Goal: Task Accomplishment & Management: Use online tool/utility

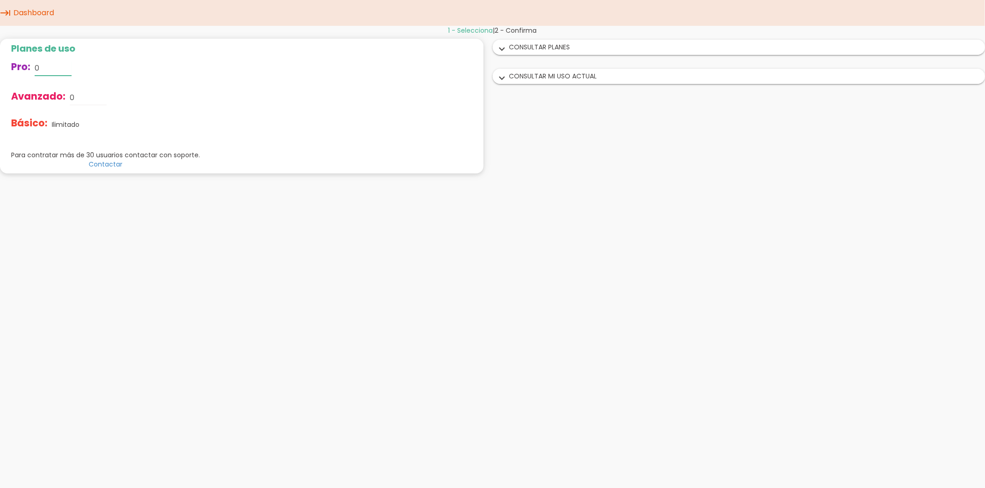
click at [42, 63] on input "0" at bounding box center [53, 68] width 37 height 15
drag, startPoint x: 45, startPoint y: 65, endPoint x: 25, endPoint y: 65, distance: 19.8
click at [25, 65] on div "Pro: 0" at bounding box center [105, 69] width 189 height 30
click at [84, 100] on input "0" at bounding box center [88, 97] width 37 height 15
click at [502, 48] on icon "expand_more" at bounding box center [502, 49] width 15 height 12
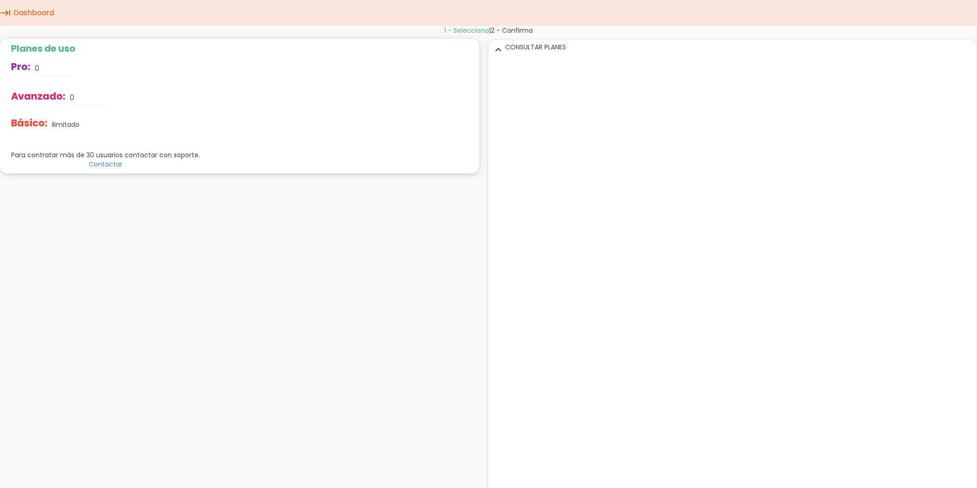
click at [502, 48] on icon "expand_more" at bounding box center [498, 49] width 15 height 12
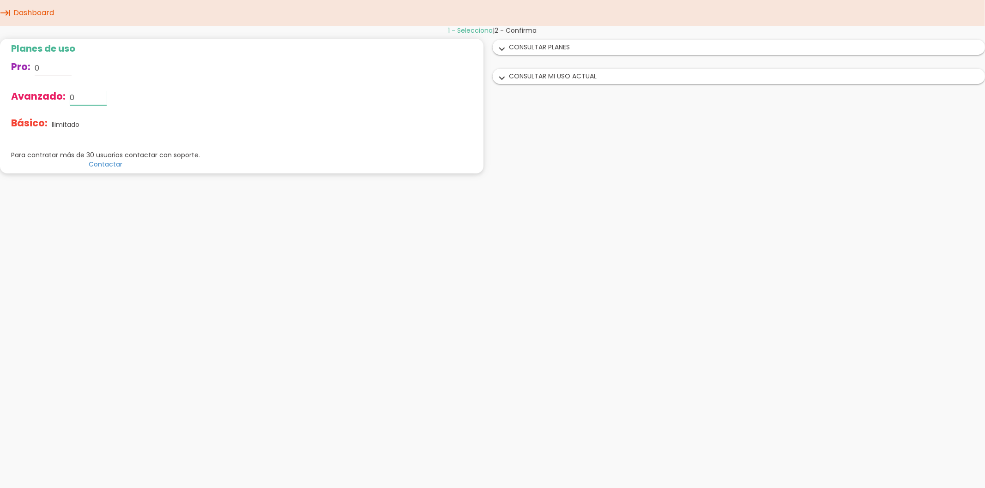
click at [75, 101] on input "0" at bounding box center [88, 97] width 37 height 15
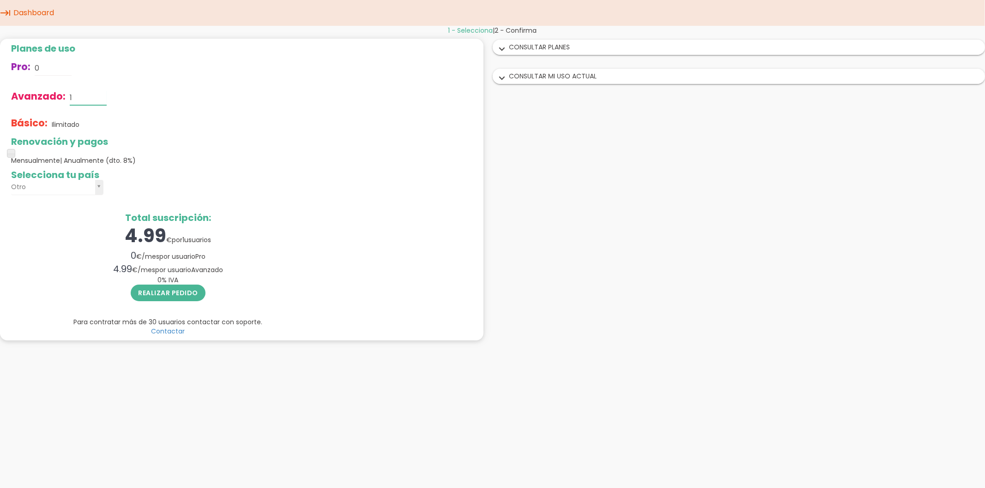
type input "1"
click at [174, 126] on div "Básico: Ilimitado" at bounding box center [168, 125] width 314 height 24
click at [502, 48] on icon "expand_more" at bounding box center [502, 49] width 15 height 12
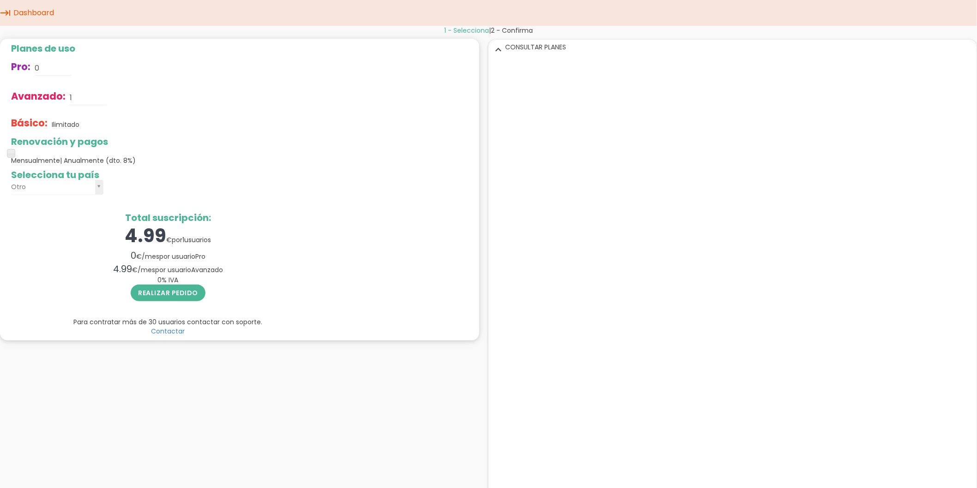
click at [502, 48] on icon "expand_more" at bounding box center [498, 49] width 15 height 12
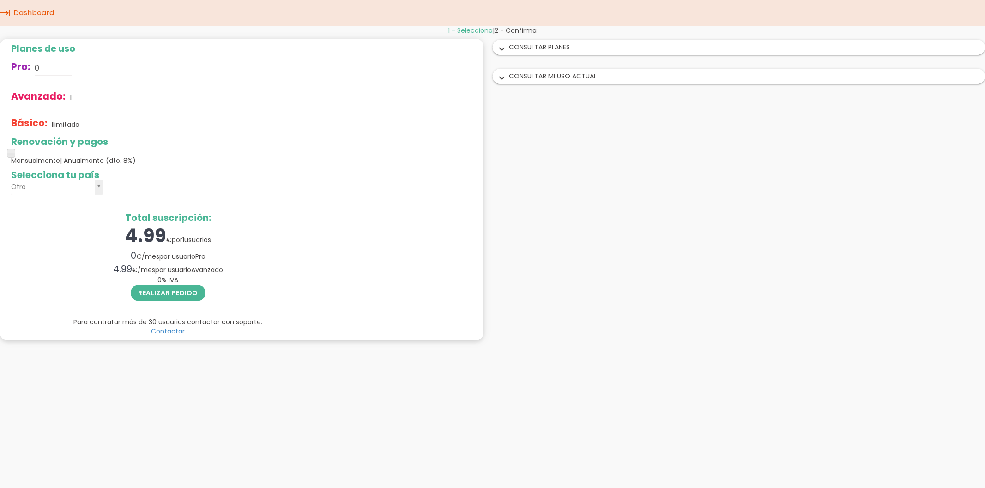
click at [5, 13] on icon "keyboard_tab" at bounding box center [5, 13] width 11 height 26
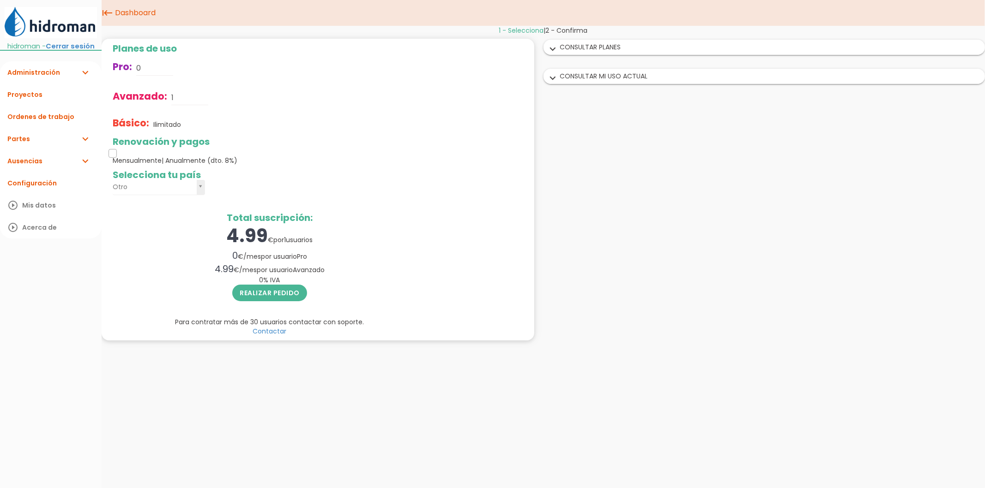
drag, startPoint x: 114, startPoint y: 153, endPoint x: 94, endPoint y: 148, distance: 21.1
click at [94, 148] on body "menu keyboard_tab Dashboard" at bounding box center [492, 244] width 985 height 488
click at [55, 84] on link "Administración expand_more" at bounding box center [51, 72] width 102 height 22
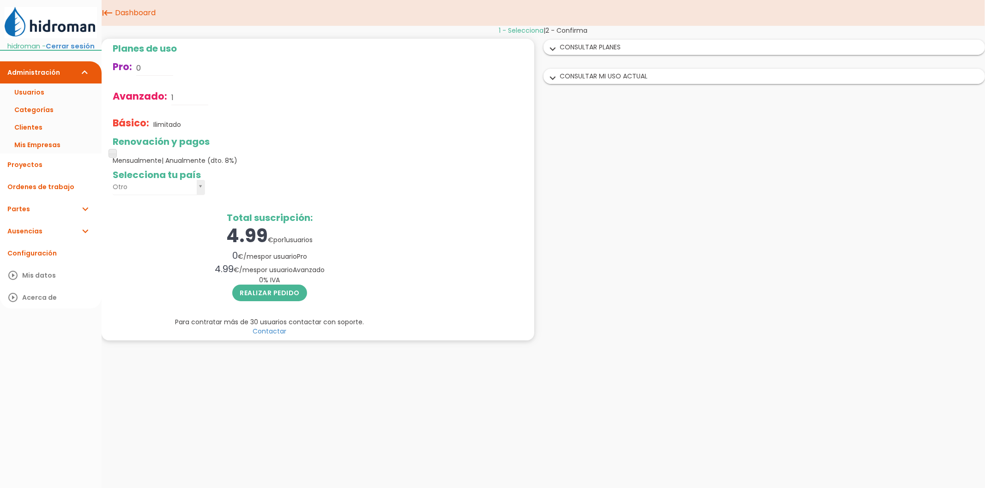
click at [47, 217] on link "Partes expand_more" at bounding box center [51, 209] width 102 height 22
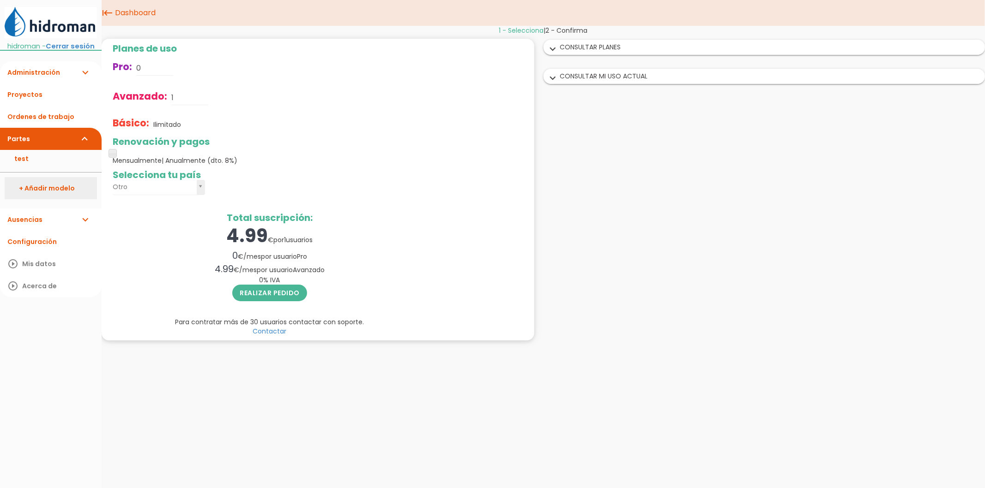
click at [45, 199] on link "+ Añadir modelo" at bounding box center [51, 188] width 92 height 22
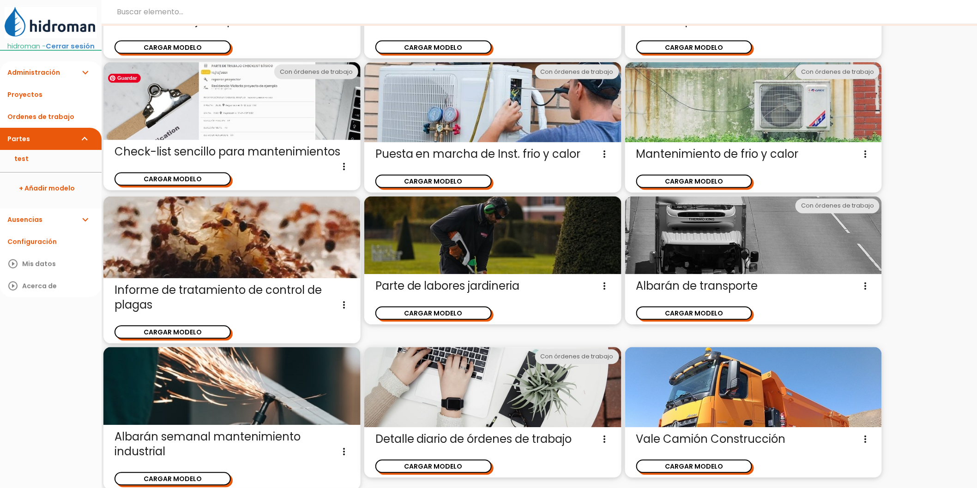
scroll to position [599, 0]
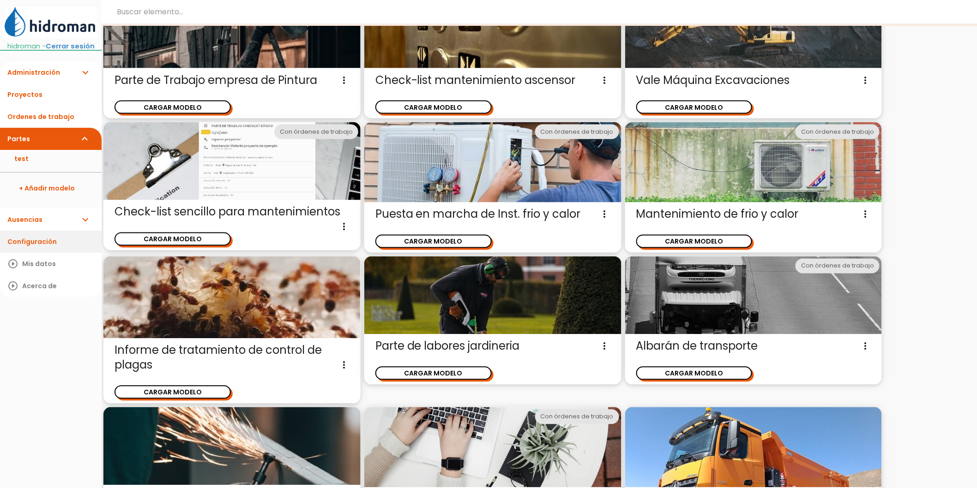
click at [52, 251] on link "Configuración" at bounding box center [51, 242] width 102 height 22
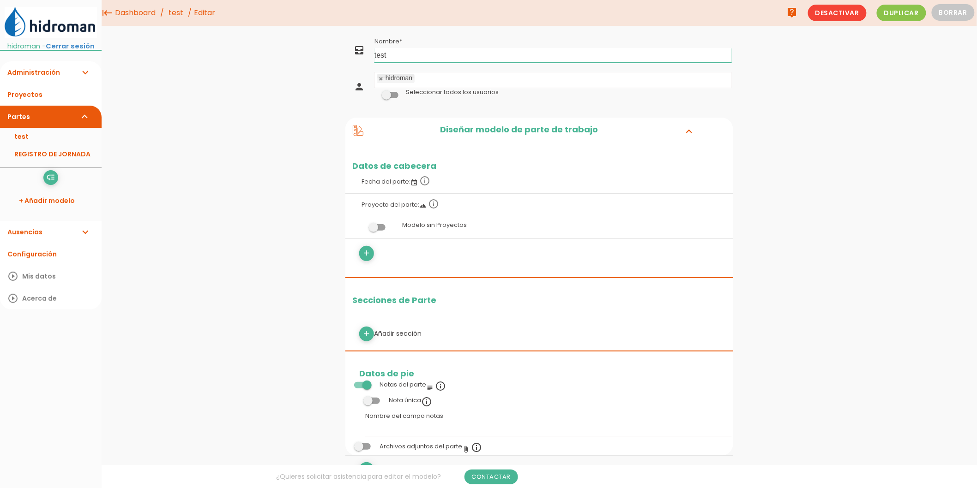
drag, startPoint x: 408, startPoint y: 53, endPoint x: 252, endPoint y: 54, distance: 155.6
click at [252, 54] on div "menu keyboard_tab Dashboard test Editar" at bounding box center [539, 456] width 875 height 912
type input "PARTE DE TRABAJO"
click at [523, 21] on nav "menu keyboard_tab Dashboard test Editar live_help" at bounding box center [539, 13] width 875 height 26
click at [518, 28] on link "Guardar" at bounding box center [515, 31] width 55 height 17
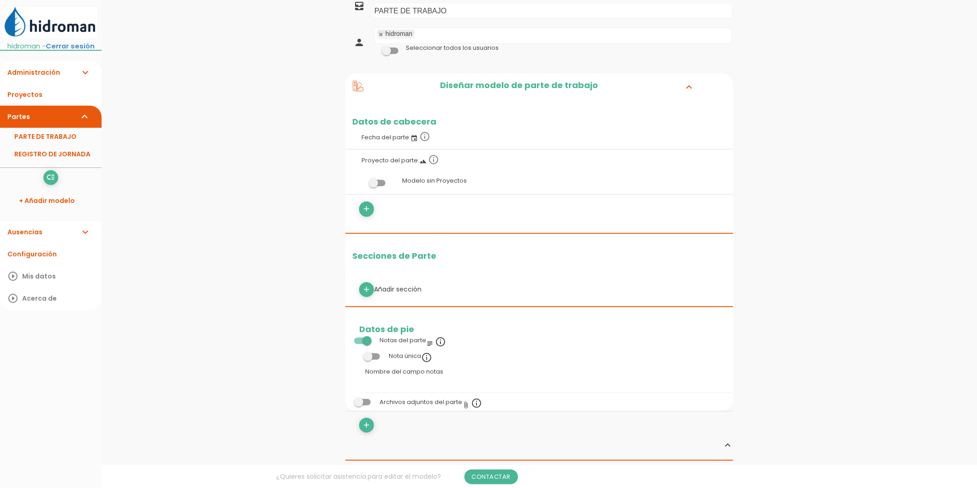
scroll to position [51, 0]
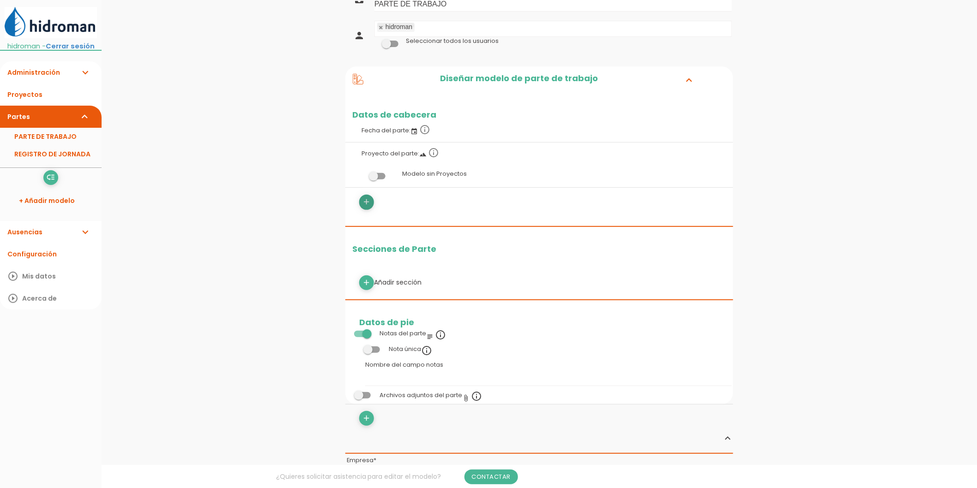
click at [367, 204] on icon "add" at bounding box center [366, 202] width 9 height 15
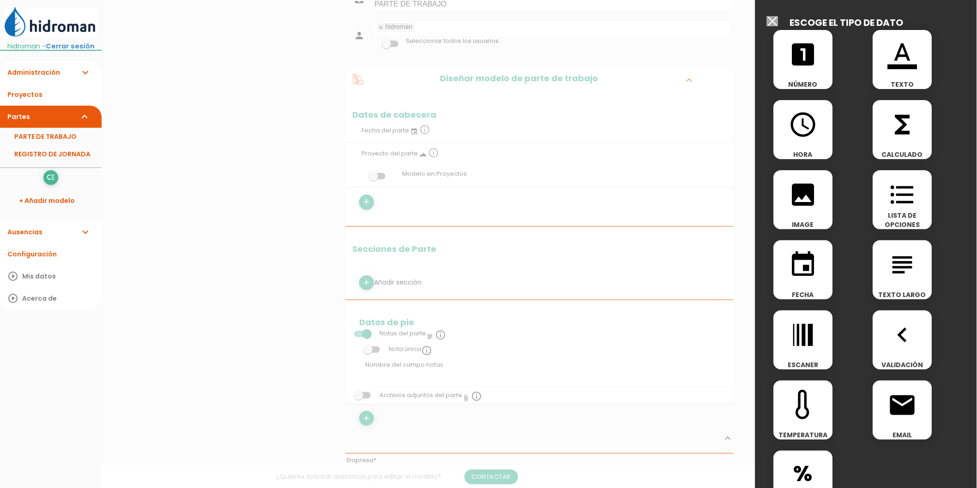
click at [686, 211] on div at bounding box center [488, 183] width 977 height 611
click at [768, 19] on input "Seleccionar todos los usuarios" at bounding box center [773, 21] width 12 height 10
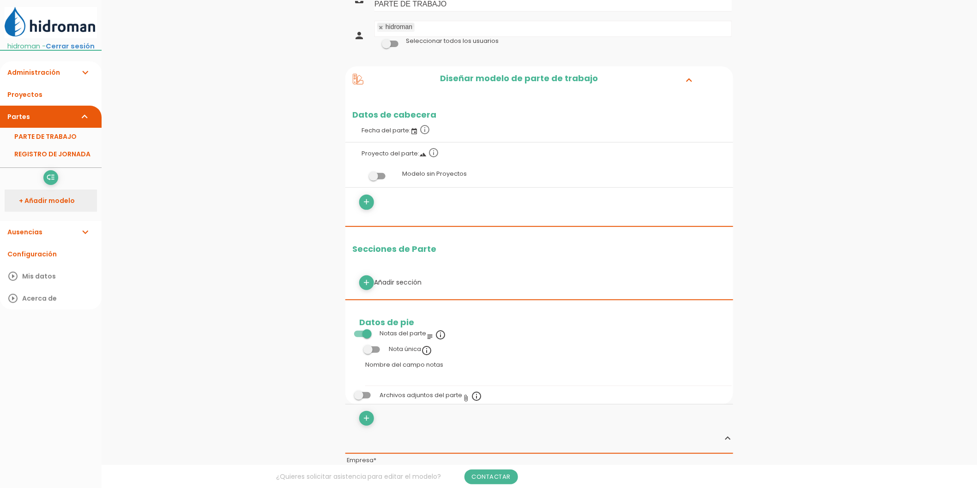
click at [53, 211] on link "+ Añadir modelo" at bounding box center [51, 201] width 92 height 22
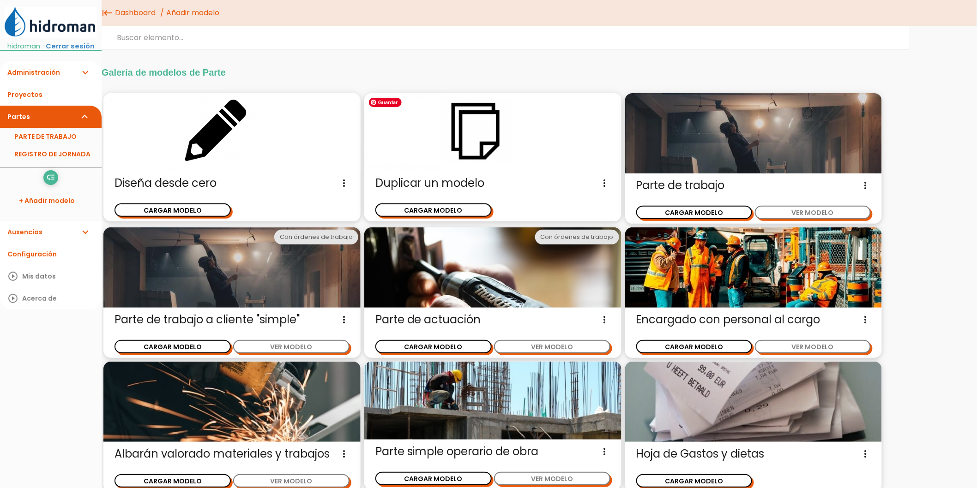
click at [449, 163] on img at bounding box center [492, 132] width 257 height 78
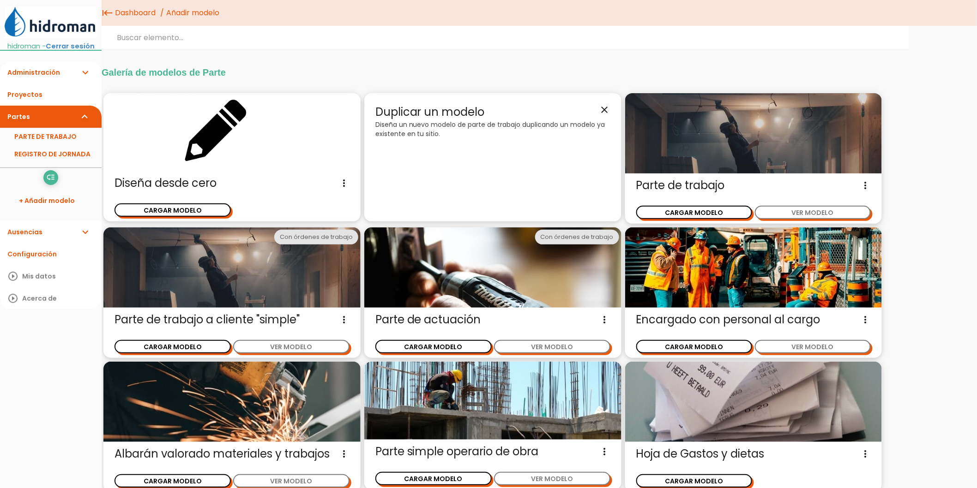
click at [599, 106] on icon "close" at bounding box center [604, 109] width 11 height 11
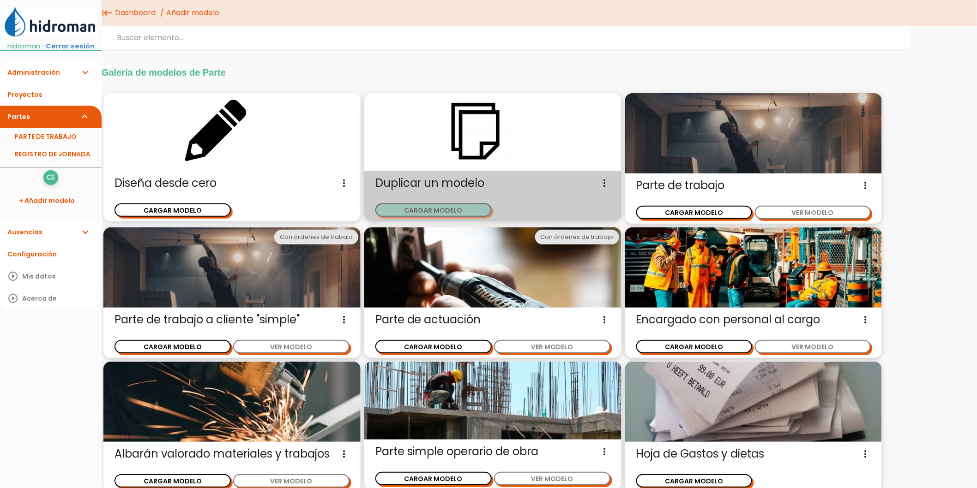
click at [464, 211] on button "CARGAR MODELO" at bounding box center [433, 210] width 116 height 13
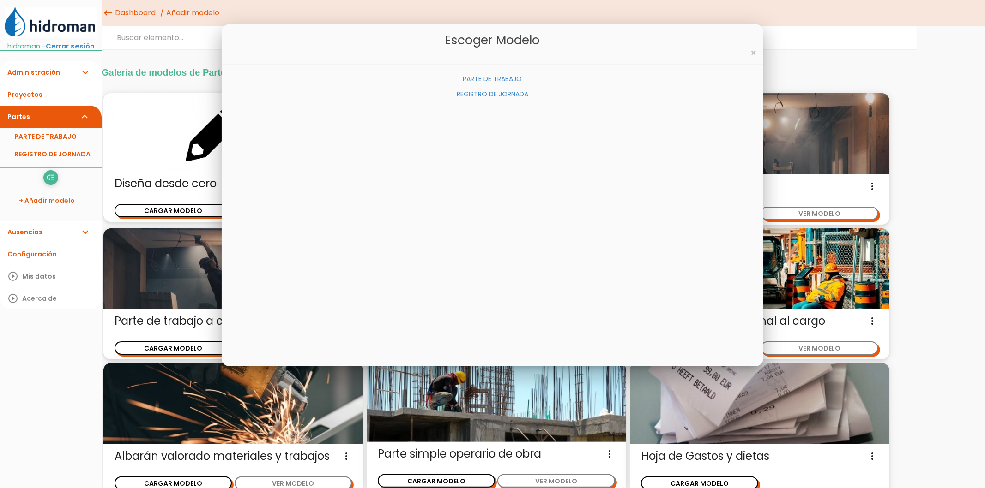
click at [480, 93] on link "REGISTRO DE JORNADA" at bounding box center [493, 93] width 72 height 9
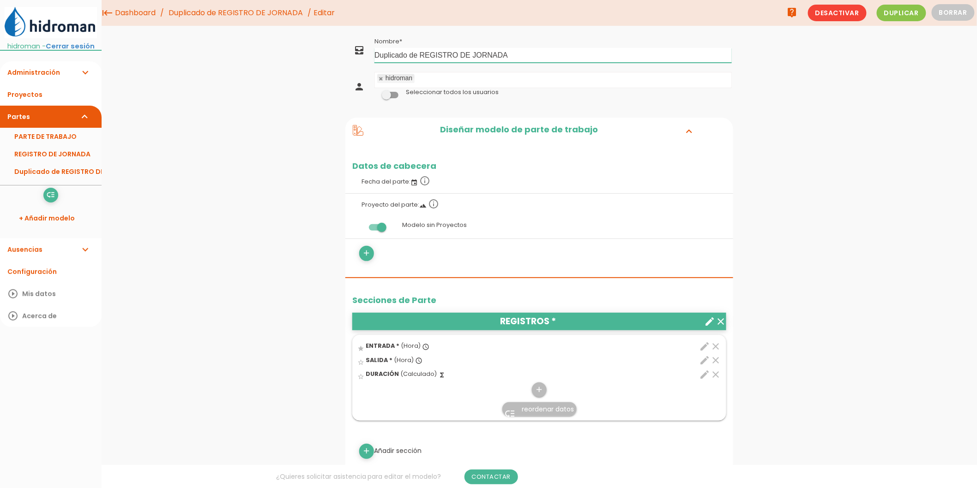
drag, startPoint x: 421, startPoint y: 52, endPoint x: 183, endPoint y: 45, distance: 237.8
click at [183, 46] on div "menu keyboard_tab Dashboard Duplicado de REGISTRO DE JORNADA Editar" at bounding box center [539, 447] width 875 height 894
type input "REGISTRO DE JORNADA"
click at [513, 35] on link "Guardar" at bounding box center [515, 31] width 55 height 17
drag, startPoint x: 466, startPoint y: 54, endPoint x: 176, endPoint y: 30, distance: 291.3
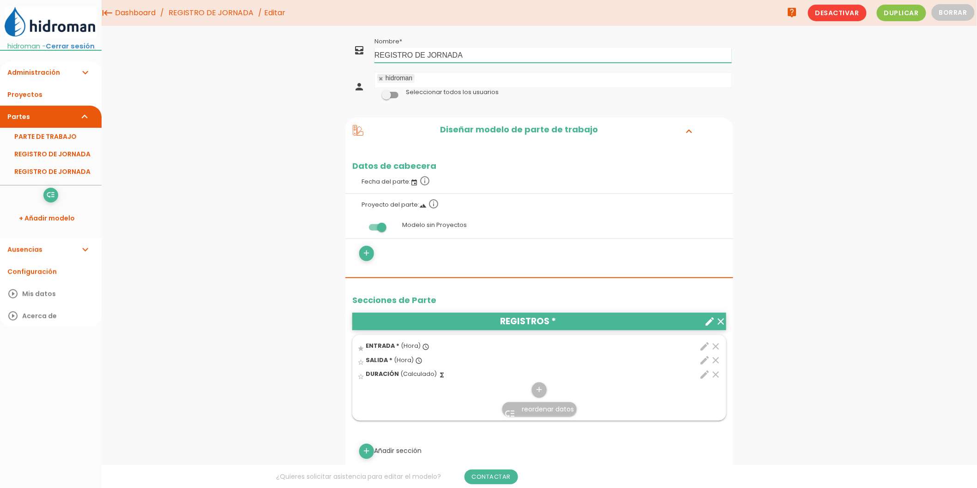
click at [178, 30] on div "menu keyboard_tab Dashboard REGISTRO DE JORNADA Editar" at bounding box center [539, 447] width 875 height 894
type input "PARTE DE TRABAJO"
click at [540, 31] on link "Guardar" at bounding box center [515, 31] width 55 height 17
click at [59, 227] on link "+ Añadir modelo" at bounding box center [51, 218] width 92 height 22
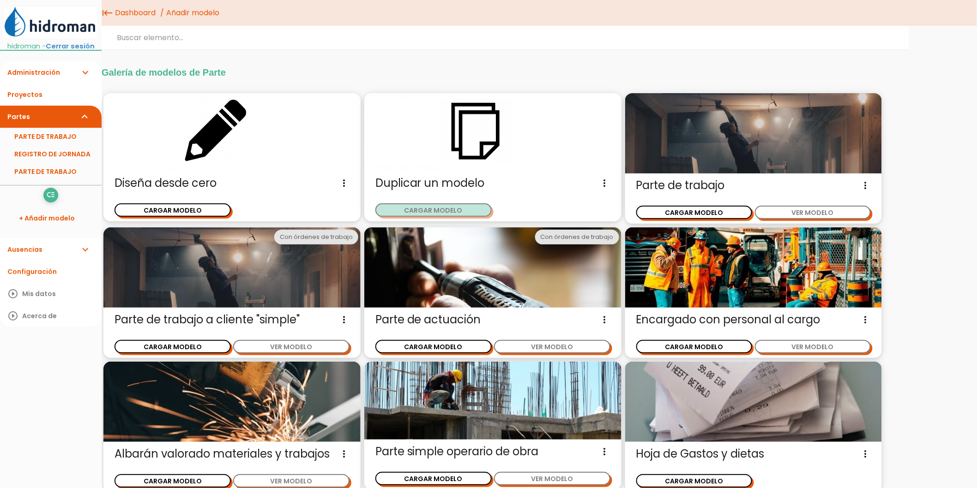
click at [424, 206] on button "CARGAR MODELO" at bounding box center [433, 210] width 116 height 13
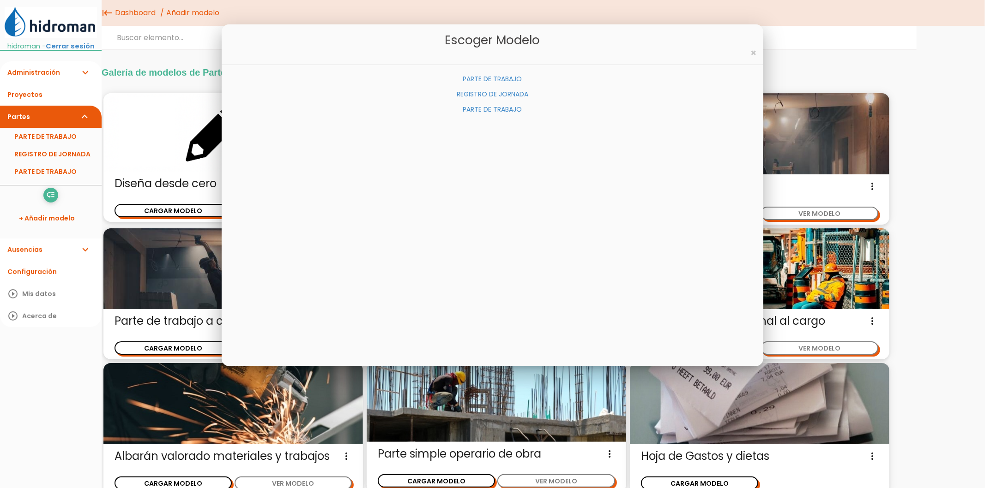
click at [752, 49] on span "×" at bounding box center [753, 52] width 6 height 13
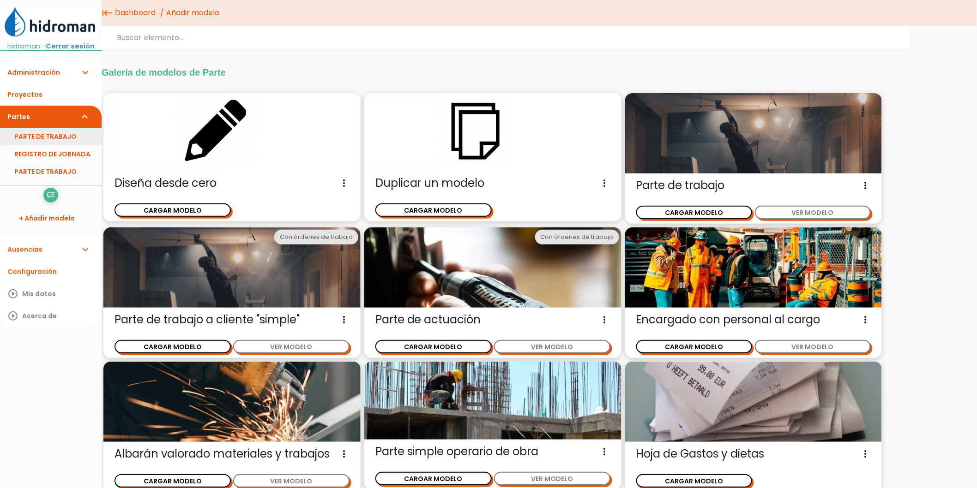
click at [59, 144] on link "PARTE DE TRABAJO" at bounding box center [51, 137] width 102 height 18
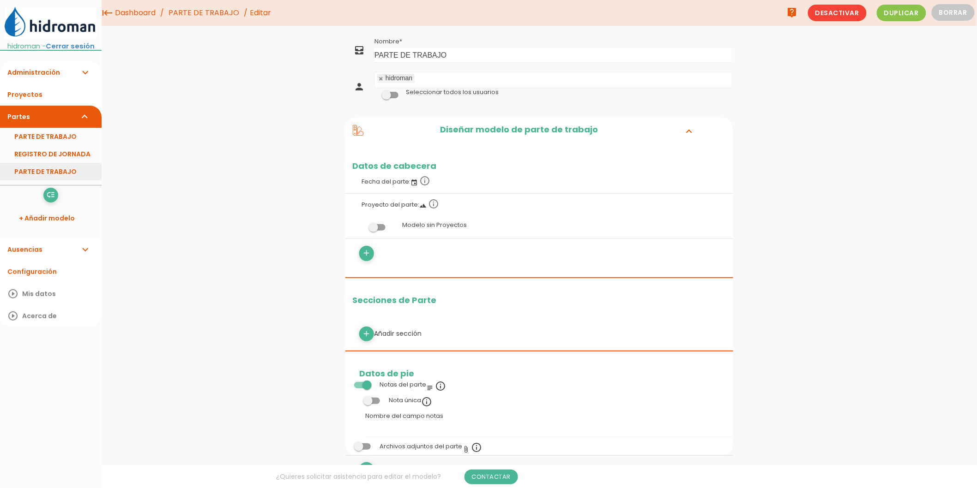
click at [53, 180] on link "PARTE DE TRABAJO" at bounding box center [51, 172] width 102 height 18
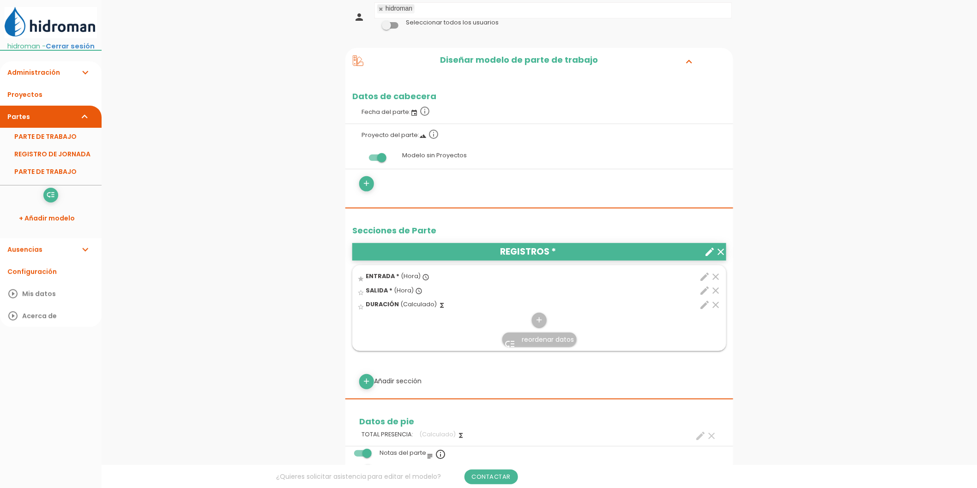
scroll to position [102, 0]
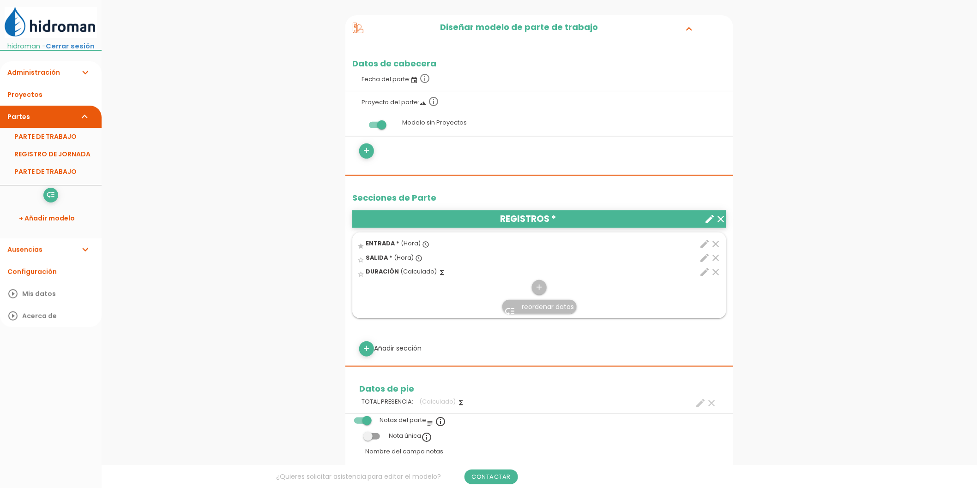
click at [705, 216] on icon "create" at bounding box center [709, 219] width 11 height 11
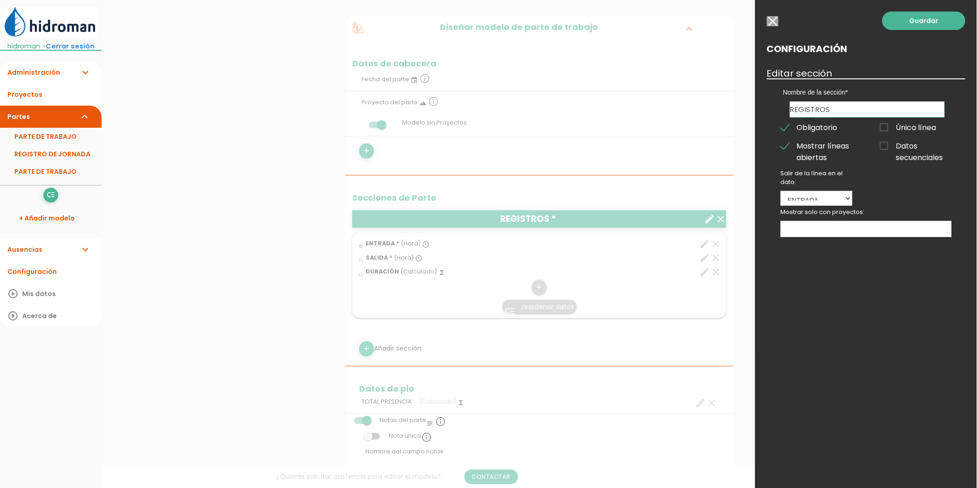
click at [776, 20] on input "button" at bounding box center [773, 21] width 12 height 10
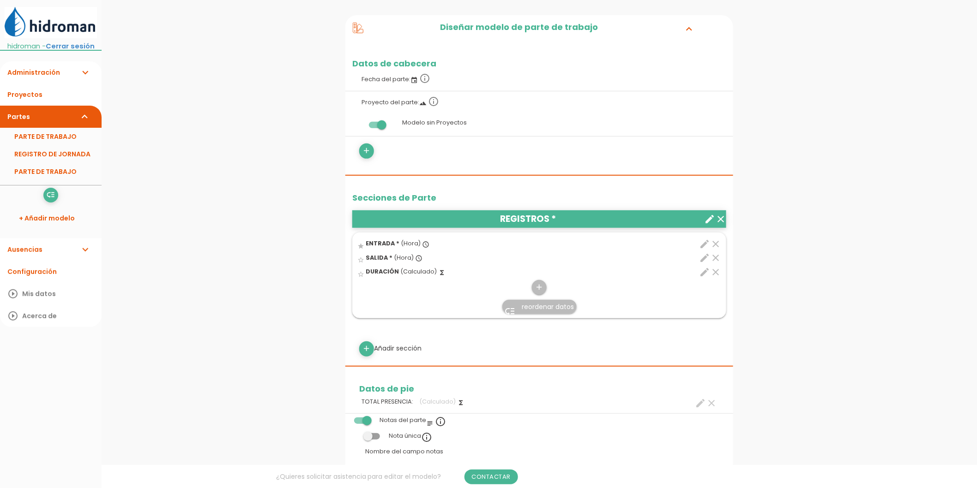
click at [711, 217] on icon "create" at bounding box center [709, 219] width 11 height 11
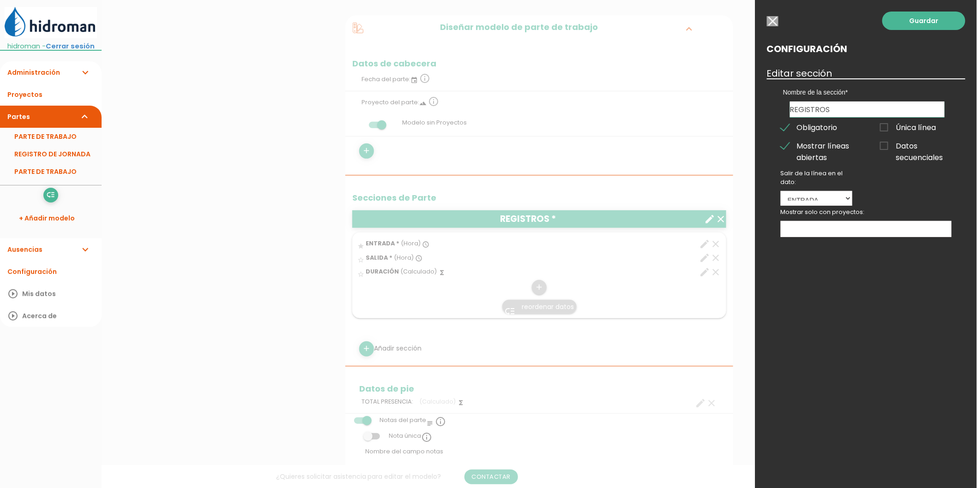
drag, startPoint x: 832, startPoint y: 108, endPoint x: 616, endPoint y: 110, distance: 216.0
click at [616, 109] on form "Guardar all_inbox Nombre PARTE DE TRABAJO person hidroman No se encontraron res…" at bounding box center [539, 348] width 388 height 830
type input "JORNADA"
click at [916, 20] on link "Guardar" at bounding box center [923, 21] width 83 height 18
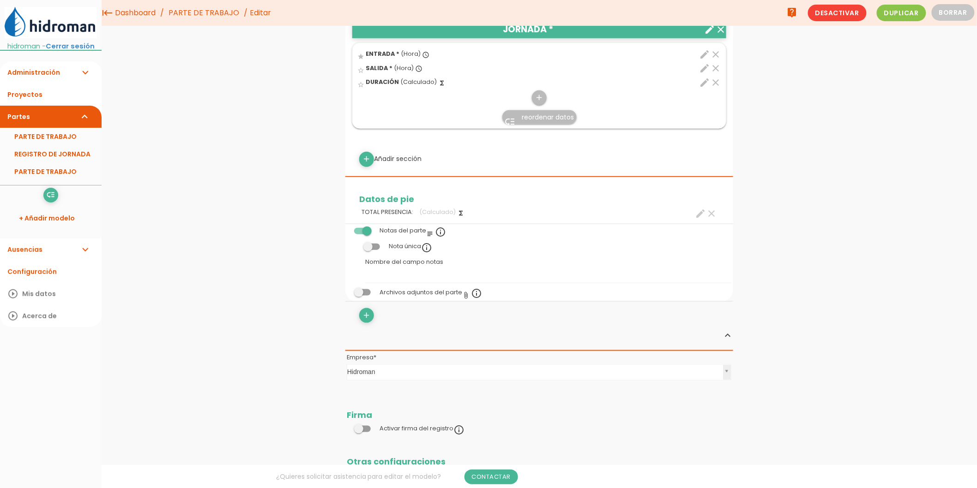
scroll to position [256, 0]
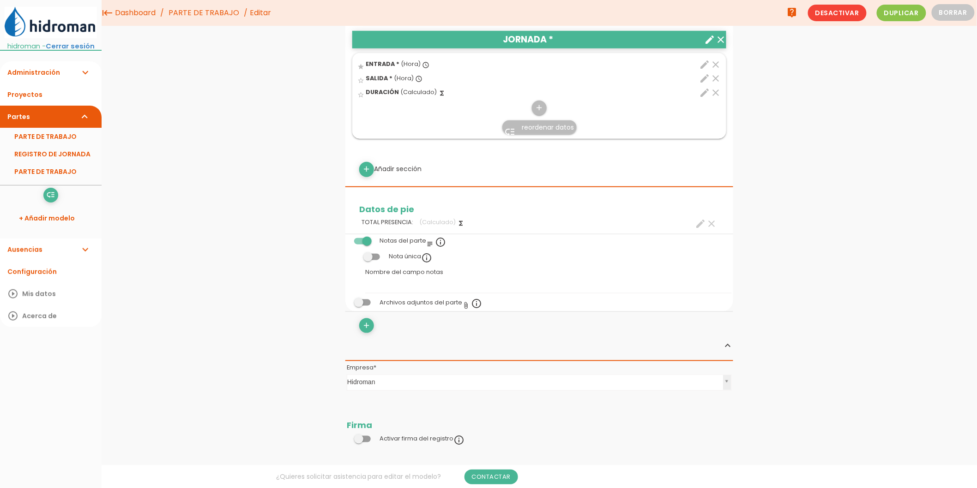
click at [697, 223] on icon "create" at bounding box center [700, 223] width 11 height 11
select select "3"
select select "JORNADA_pos3"
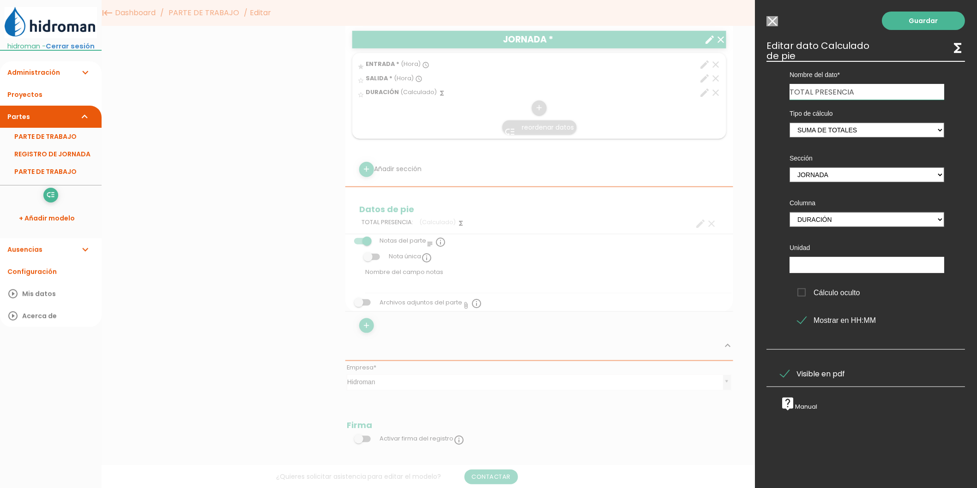
drag, startPoint x: 870, startPoint y: 89, endPoint x: 594, endPoint y: 76, distance: 276.4
click at [594, 76] on form "Guardar all_inbox Nombre PARTE DE TRABAJO person hidroman No se encontraron res…" at bounding box center [539, 168] width 388 height 830
type input "SUMA HORAS OBRA"
click at [899, 19] on link "Guardar" at bounding box center [923, 21] width 83 height 18
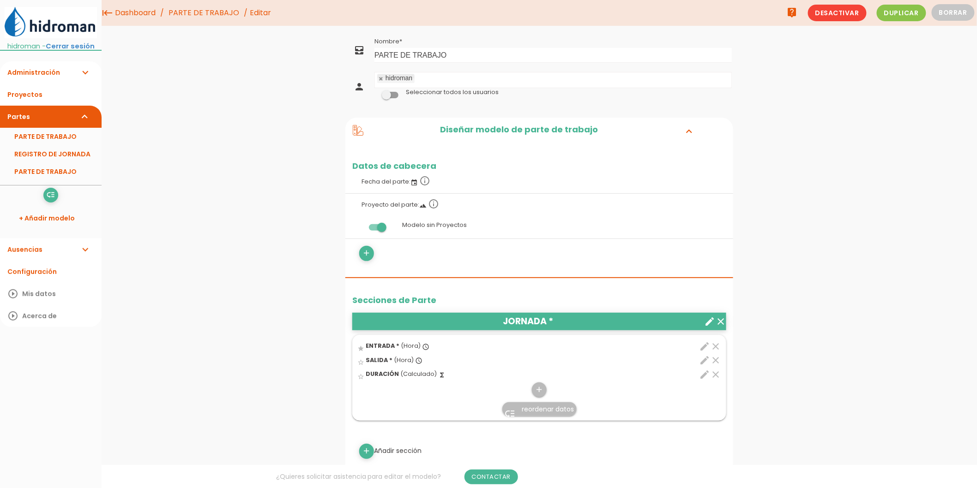
click at [713, 324] on icon "create" at bounding box center [709, 321] width 11 height 11
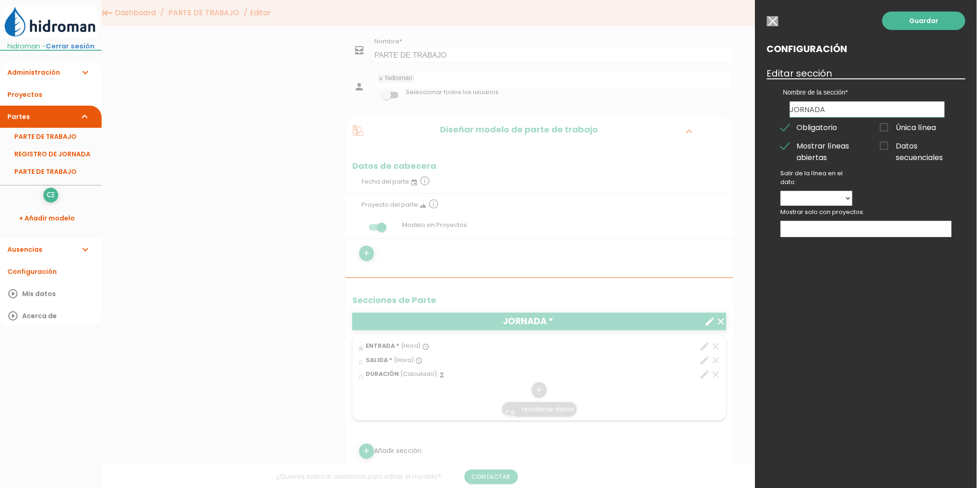
drag, startPoint x: 848, startPoint y: 108, endPoint x: 686, endPoint y: 104, distance: 161.6
click at [686, 104] on form "Guardar all_inbox Nombre PARTE DE TRABAJO person hidroman No se encontraron res…" at bounding box center [539, 450] width 388 height 830
type input "JORNADA DE TRABAJO"
click at [766, 20] on div "Guardar Configuración Editar sección Nombre de la sección JORNADA DE TRABAJO Ob…" at bounding box center [866, 244] width 222 height 488
click at [771, 20] on input "button" at bounding box center [773, 21] width 12 height 10
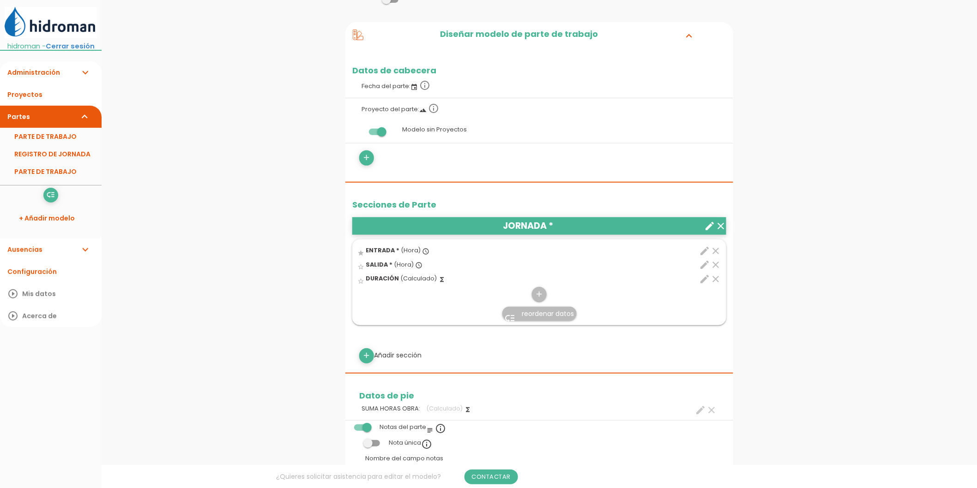
scroll to position [102, 0]
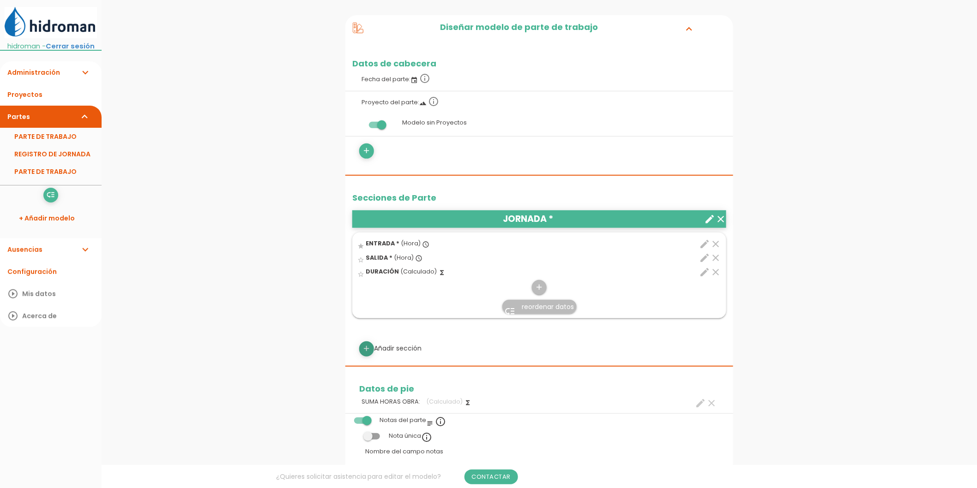
click at [368, 349] on icon "add" at bounding box center [366, 349] width 9 height 15
select select
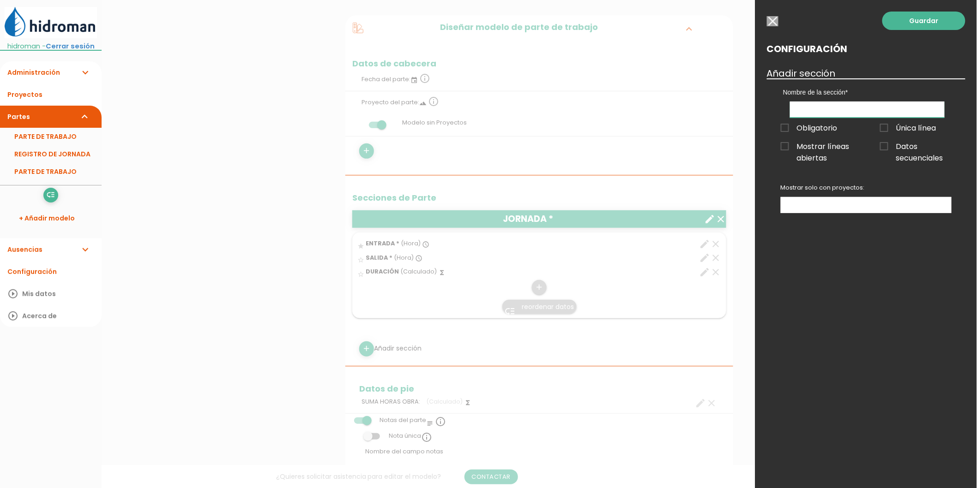
click at [813, 107] on input "text" at bounding box center [867, 110] width 155 height 16
type input "MAQUINARIA PROPIA"
click at [940, 21] on link "Guardar" at bounding box center [923, 21] width 83 height 18
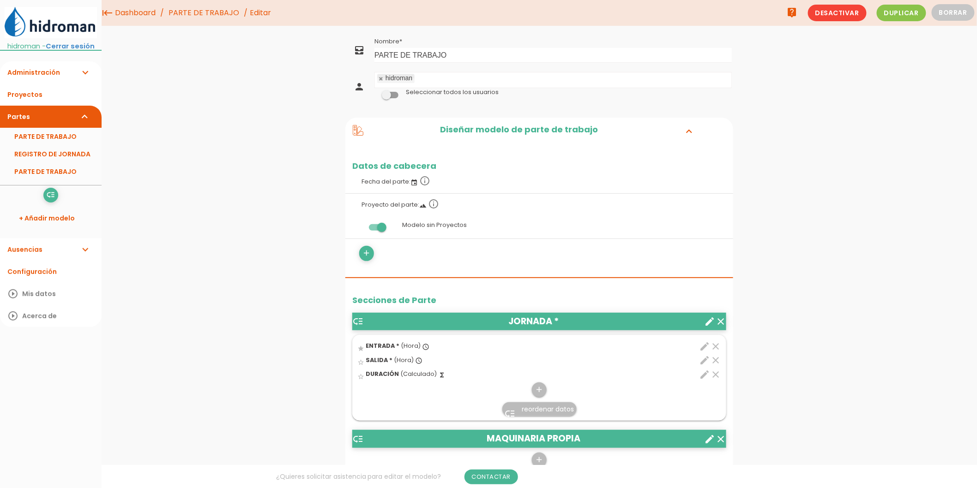
click at [33, 82] on link "Administración expand_more" at bounding box center [51, 72] width 102 height 22
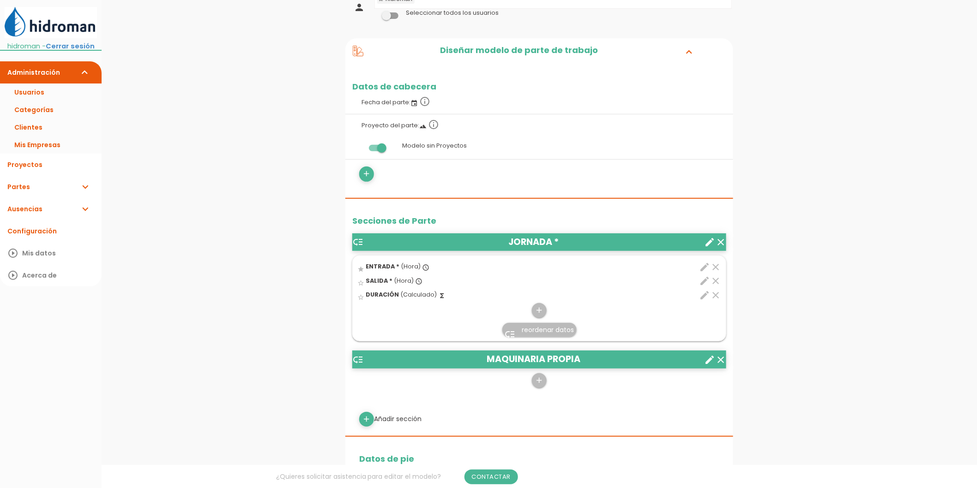
scroll to position [154, 0]
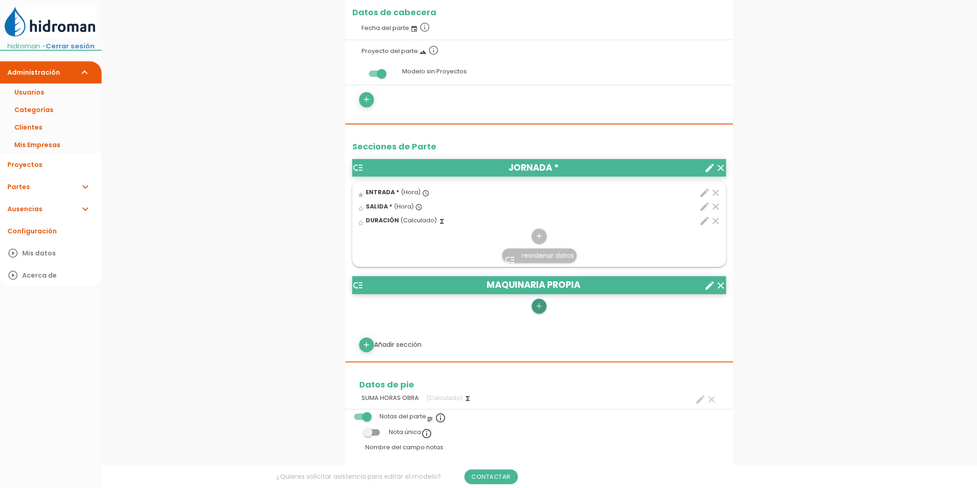
click at [540, 311] on icon "add" at bounding box center [539, 306] width 9 height 15
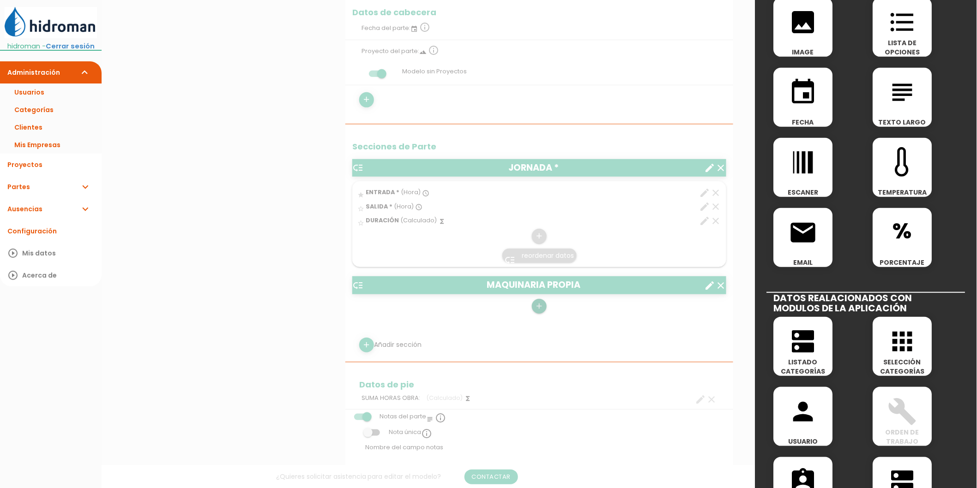
scroll to position [256, 0]
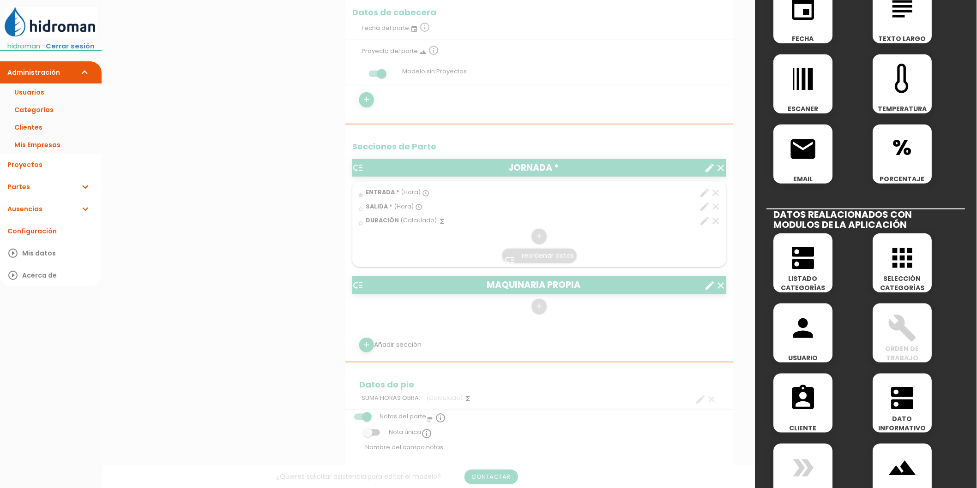
click at [899, 276] on span "SELECCIÓN CATEGORÍAS" at bounding box center [902, 283] width 59 height 18
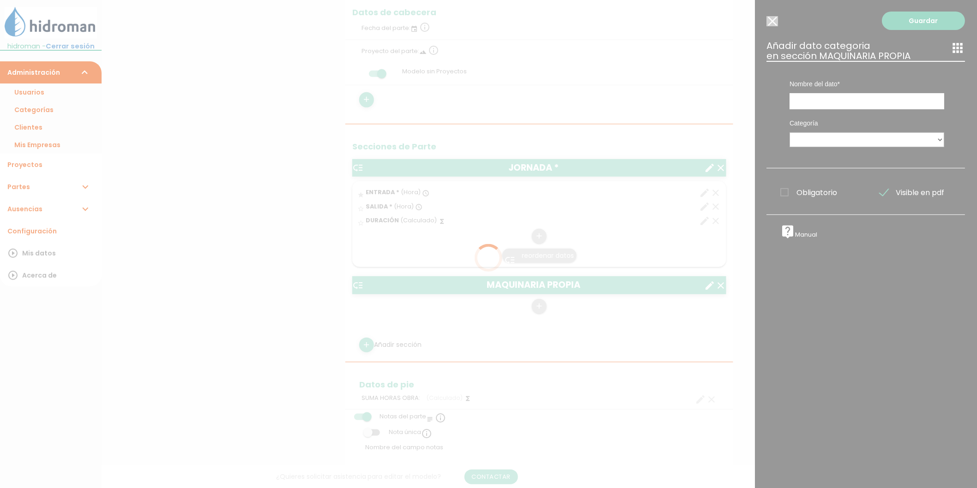
scroll to position [0, 0]
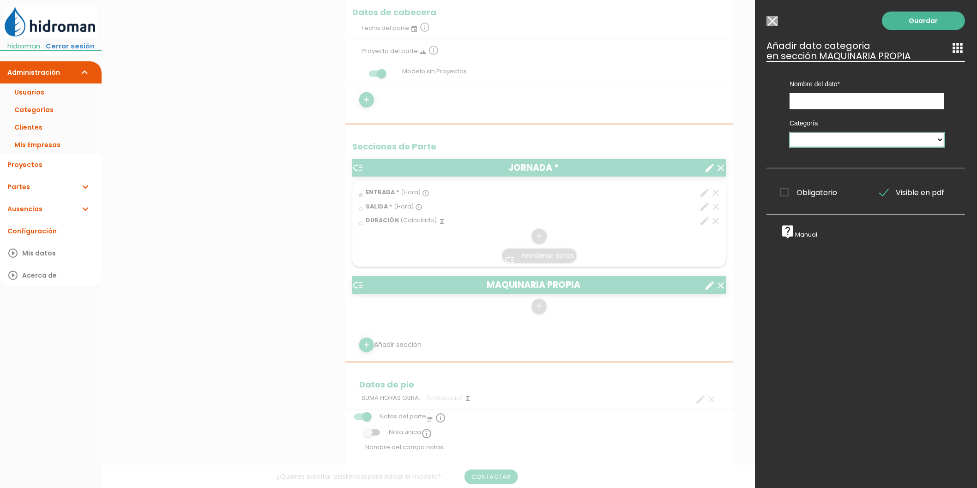
click at [819, 141] on select "maquinas" at bounding box center [867, 139] width 155 height 15
select select "2"
click at [790, 132] on select "maquinas" at bounding box center [867, 139] width 155 height 15
click at [823, 109] on div "Categoría maquinas Permitir selección múltiple de recursos en el Parte" at bounding box center [867, 131] width 168 height 45
click at [821, 99] on input "text" at bounding box center [867, 101] width 155 height 16
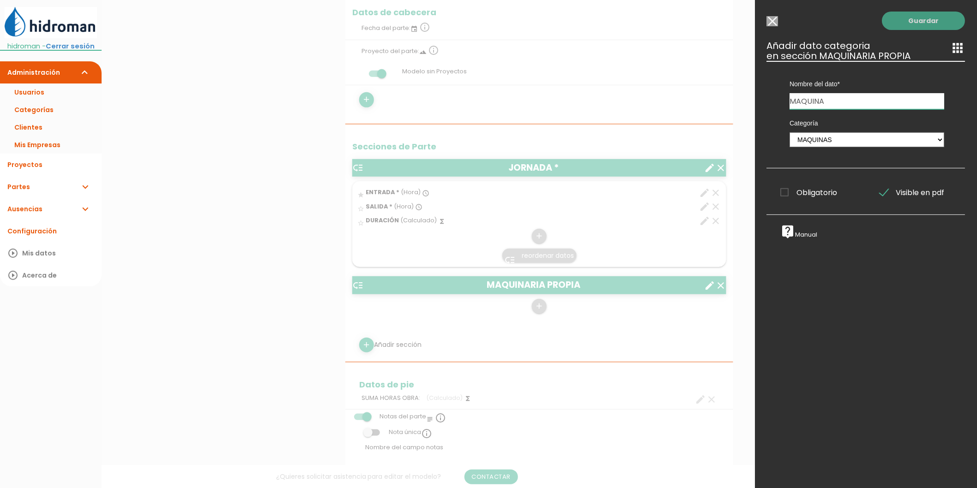
type input "MAQUINA"
click at [903, 22] on link "Guardar" at bounding box center [923, 21] width 83 height 18
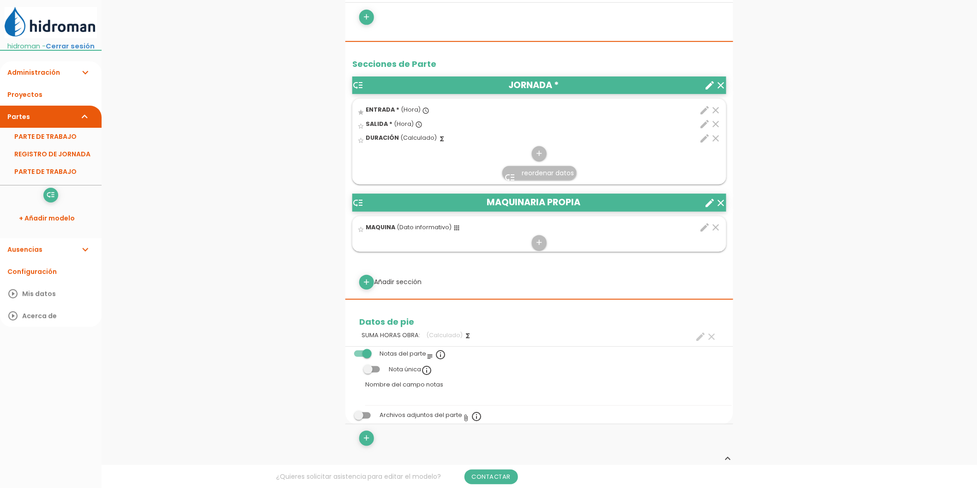
scroll to position [256, 0]
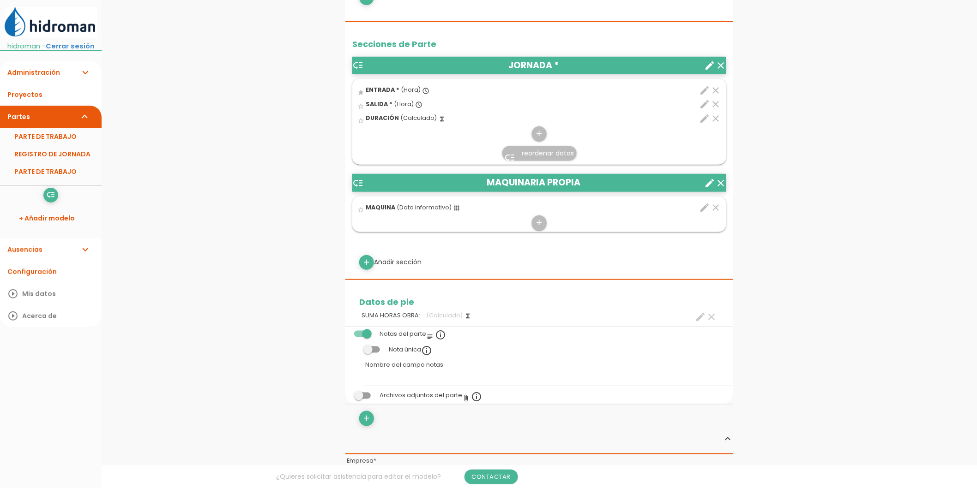
click at [704, 207] on icon "edit" at bounding box center [704, 207] width 11 height 11
select select "2"
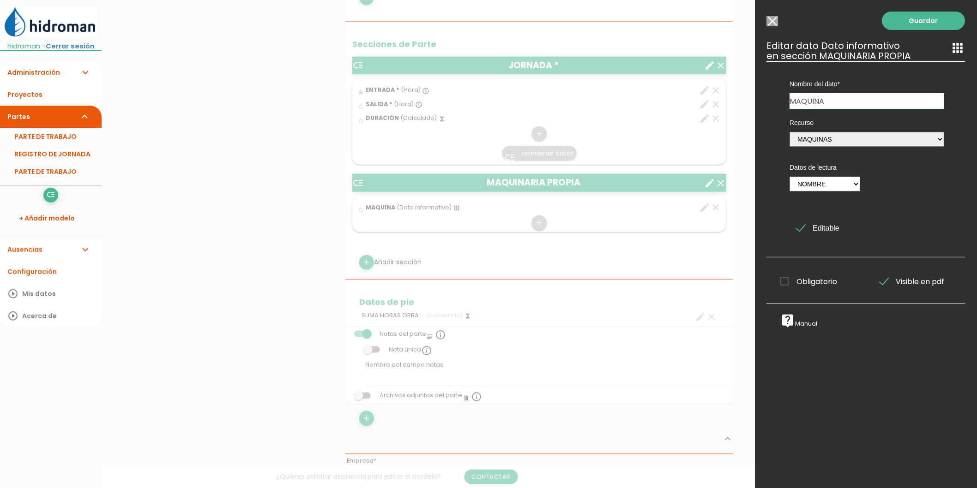
drag, startPoint x: 637, startPoint y: 293, endPoint x: 663, endPoint y: 255, distance: 45.8
click at [637, 290] on div at bounding box center [488, 183] width 977 height 611
click at [773, 20] on input "Seleccionar todos los usuarios" at bounding box center [773, 21] width 12 height 10
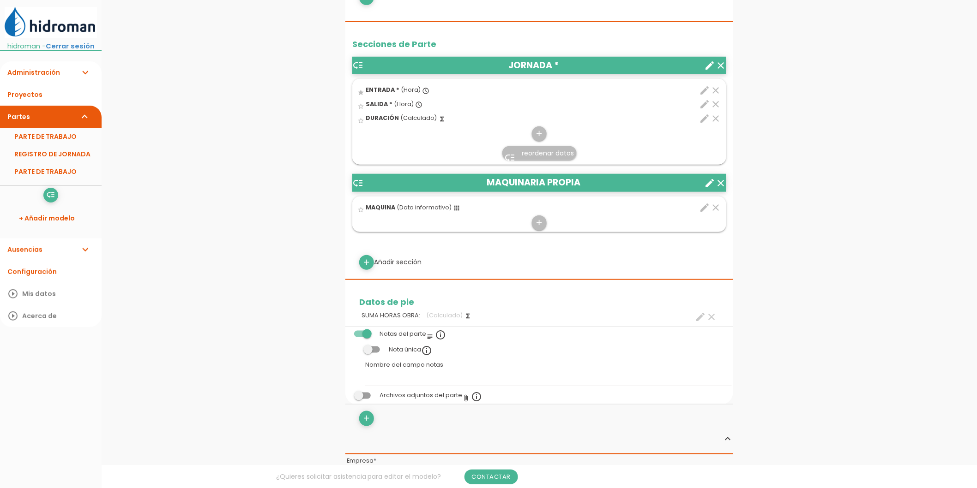
click at [705, 186] on icon "create" at bounding box center [709, 183] width 11 height 11
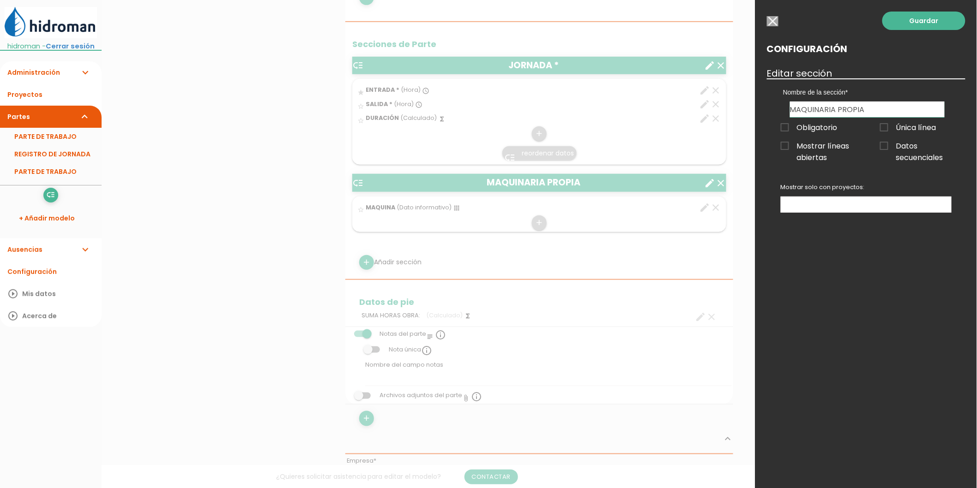
click at [891, 114] on input "MAQUINARIA PROPIA" at bounding box center [867, 110] width 155 height 16
type input "MAQUINARIA PROPIA DE EMPRESA"
click at [926, 15] on link "Guardar" at bounding box center [923, 21] width 83 height 18
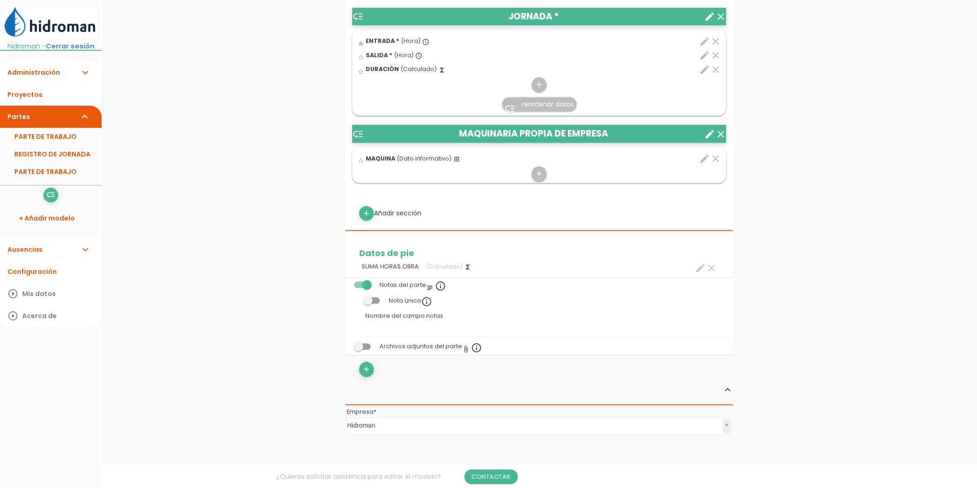
scroll to position [307, 0]
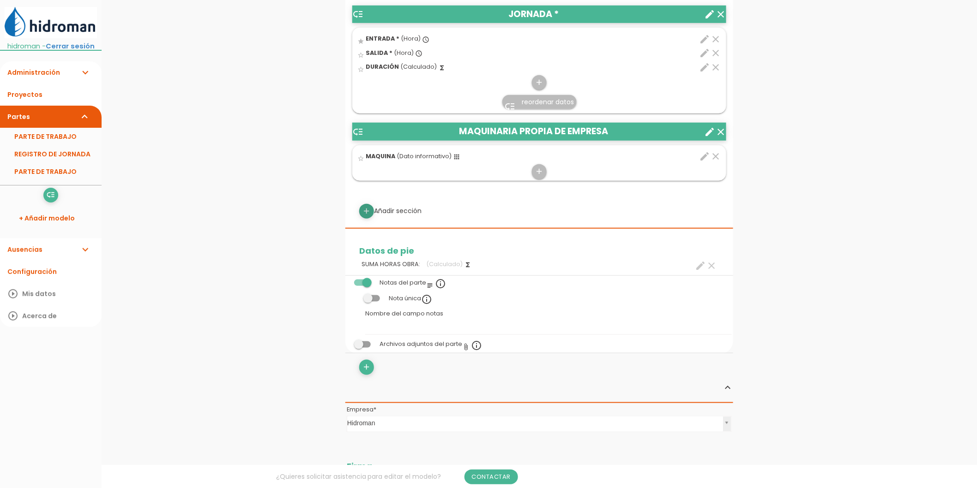
click at [370, 211] on icon "add" at bounding box center [366, 211] width 9 height 15
select select
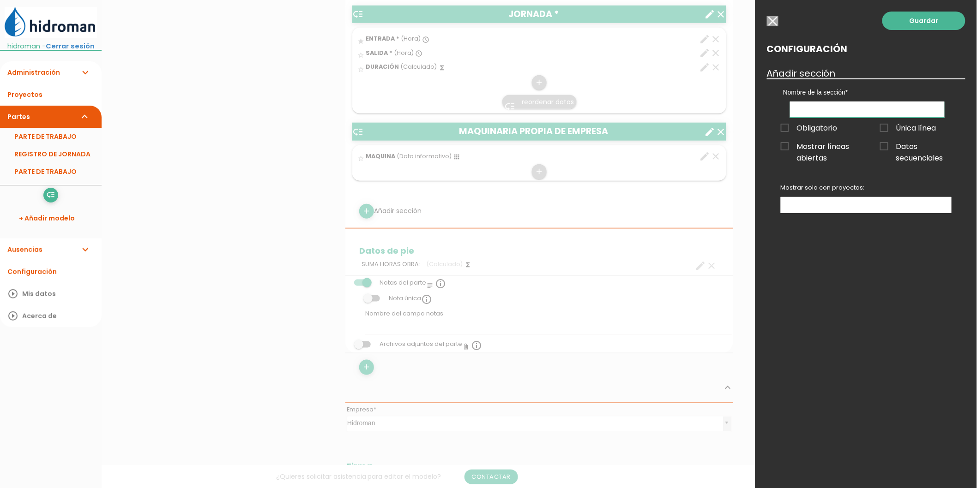
click at [824, 109] on input "text" at bounding box center [867, 110] width 155 height 16
type input "M"
type input "TRABAJO MANUAL"
click at [916, 22] on link "Guardar" at bounding box center [923, 21] width 83 height 18
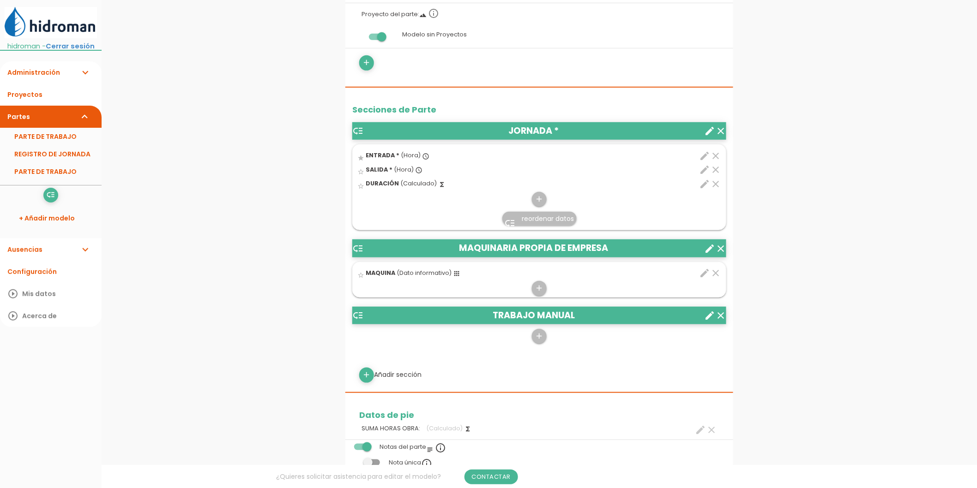
scroll to position [256, 0]
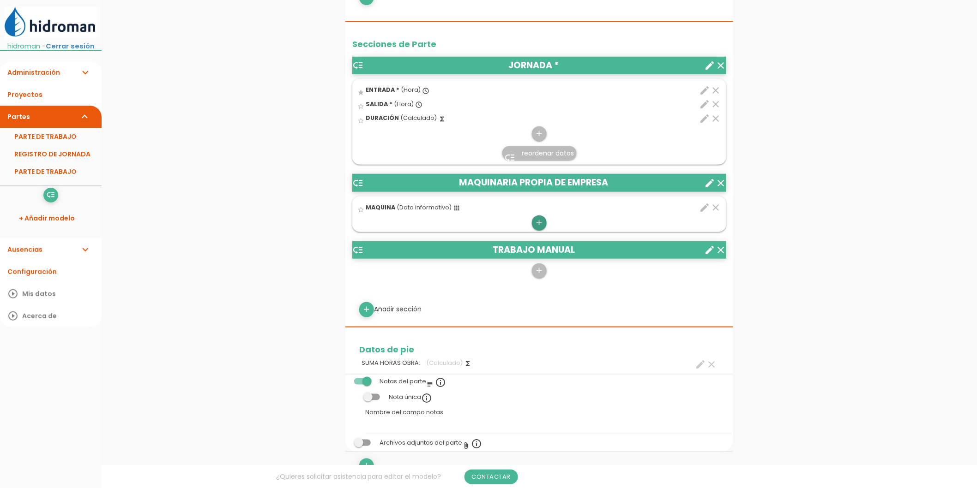
click at [539, 222] on icon "add" at bounding box center [539, 223] width 9 height 15
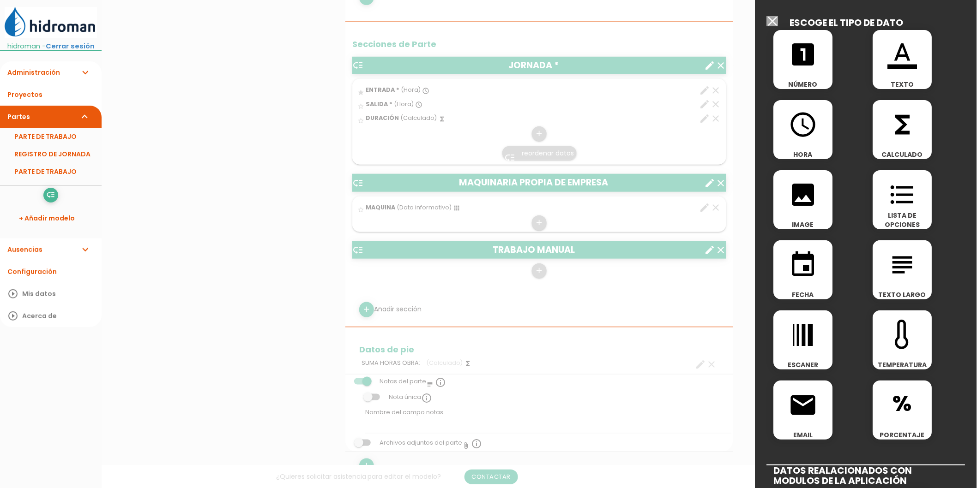
click at [816, 63] on icon "looks_one" at bounding box center [803, 55] width 30 height 30
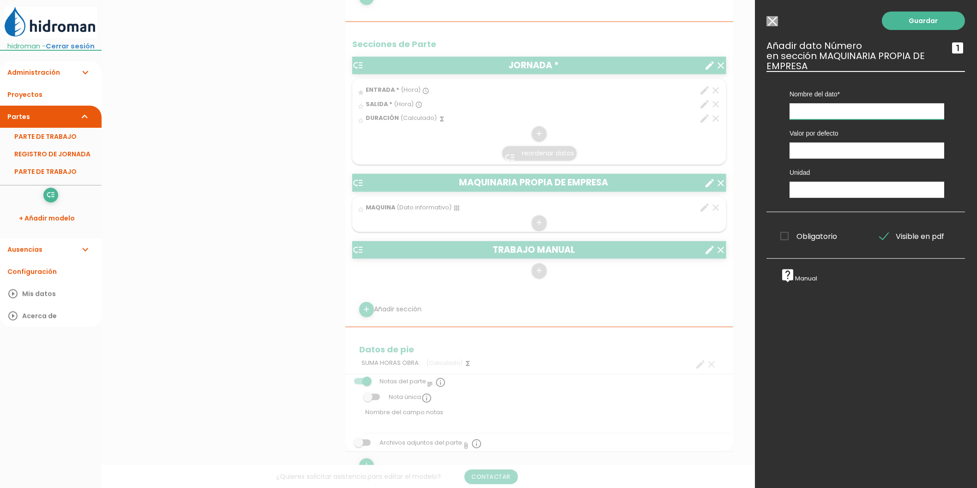
click at [825, 105] on input "text" at bounding box center [867, 111] width 155 height 16
type input "O"
type input "H"
click at [789, 111] on div "Nombre del dato ENTRADA MAQUINA SALIDA DURACIÓN horas" at bounding box center [867, 95] width 168 height 48
drag, startPoint x: 861, startPoint y: 113, endPoint x: 762, endPoint y: 116, distance: 99.3
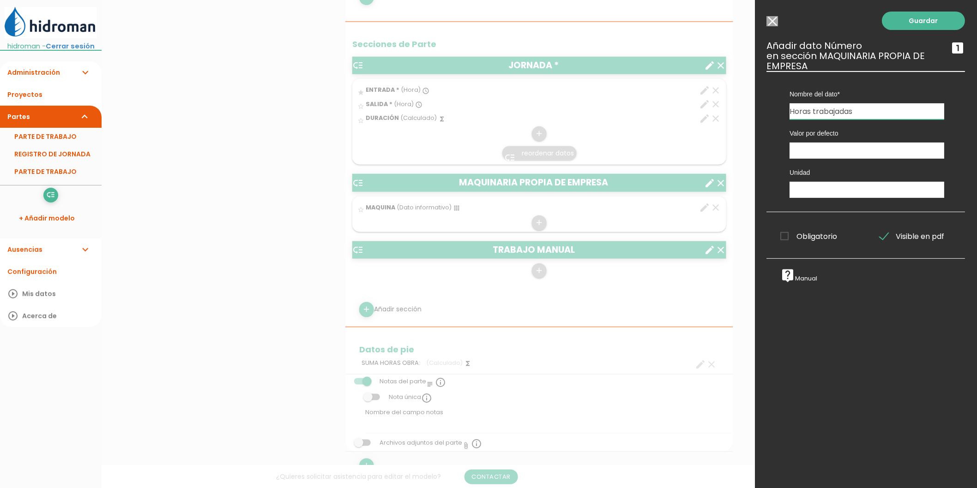
click at [762, 116] on div "Guardar ESCOGE EL TIPO DE DATO looks_one NÚMERO format_color_text TEXTO access_…" at bounding box center [866, 244] width 222 height 488
type input "Horómetro de la máquina"
click at [773, 21] on input "Seleccionar todos los usuarios" at bounding box center [773, 21] width 12 height 10
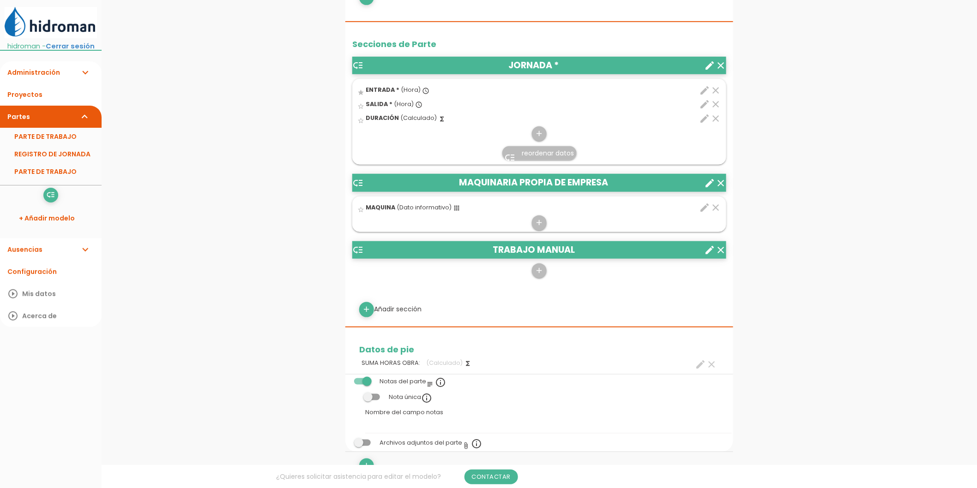
click at [48, 84] on link "Administración expand_more" at bounding box center [51, 72] width 102 height 22
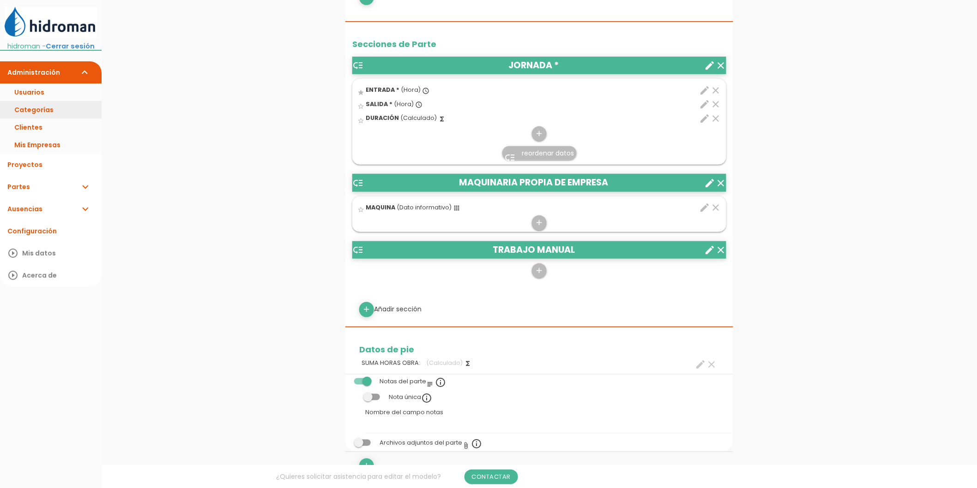
click at [50, 119] on link "Categorías" at bounding box center [51, 110] width 102 height 18
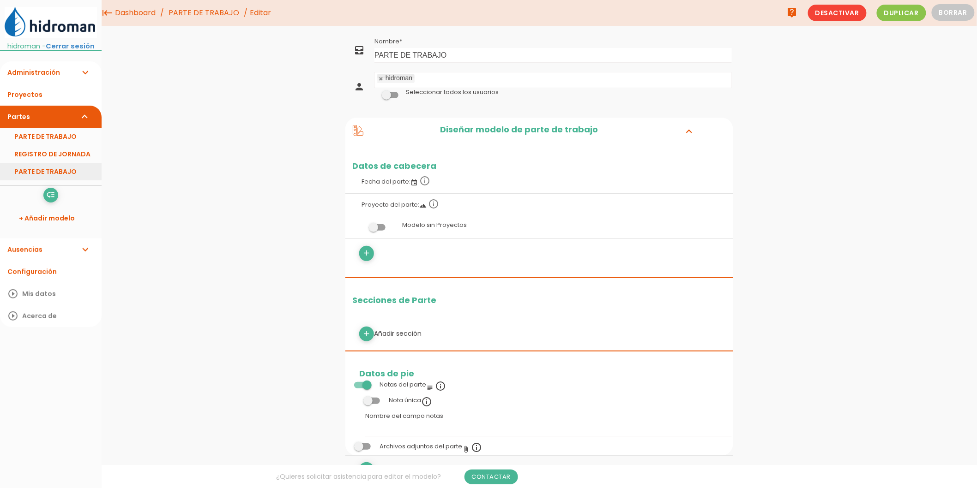
click at [80, 180] on link "PARTE DE TRABAJO" at bounding box center [51, 172] width 102 height 18
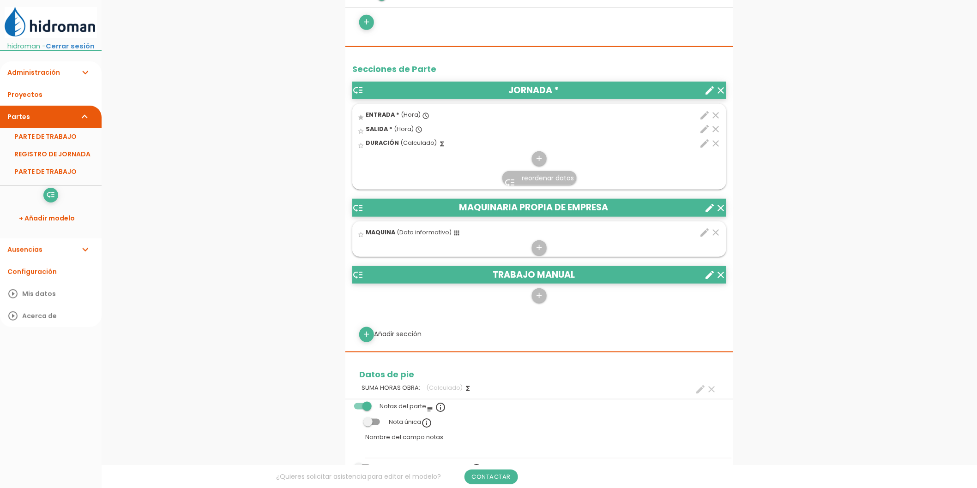
scroll to position [256, 0]
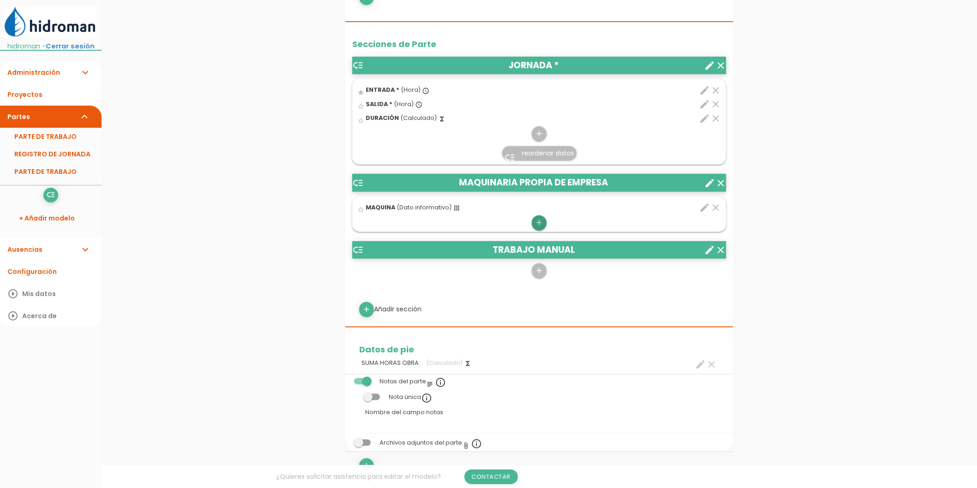
click at [539, 219] on icon "add" at bounding box center [539, 223] width 9 height 15
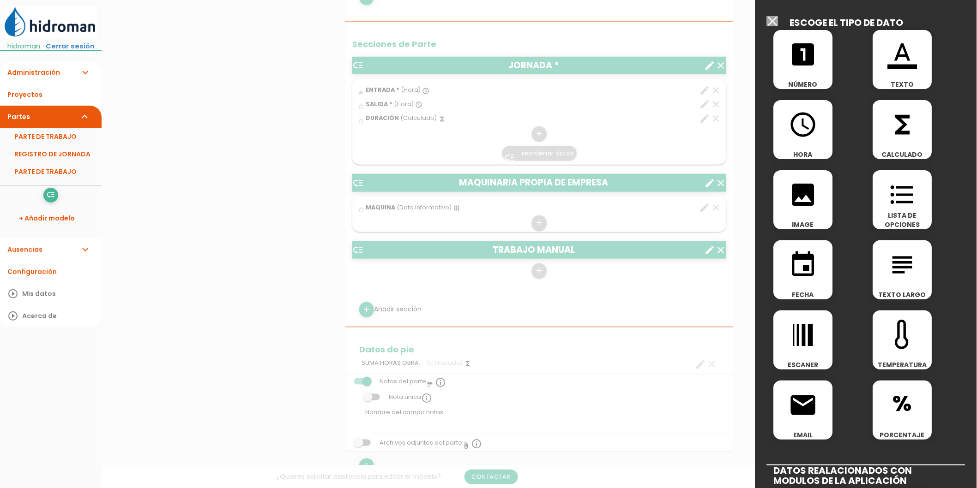
click at [776, 19] on input "Seleccionar todos los usuarios" at bounding box center [773, 21] width 12 height 10
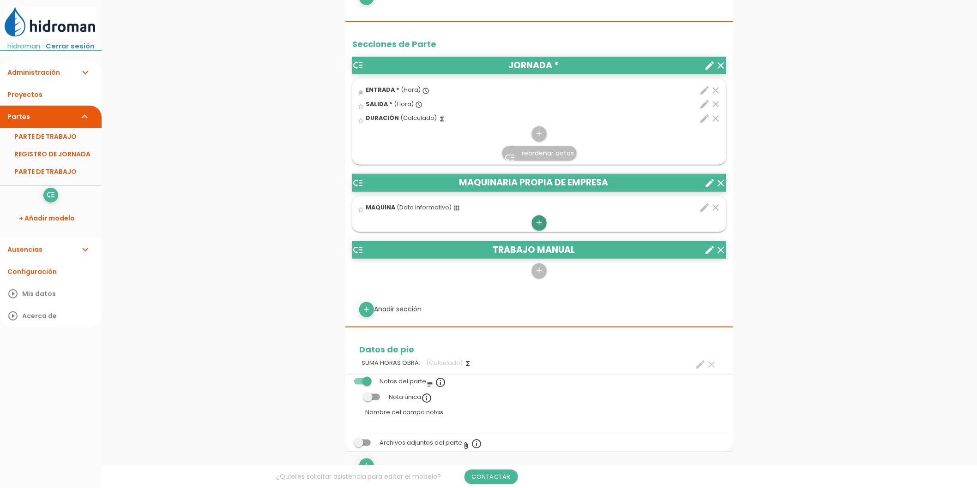
click at [535, 224] on icon "add" at bounding box center [539, 223] width 9 height 15
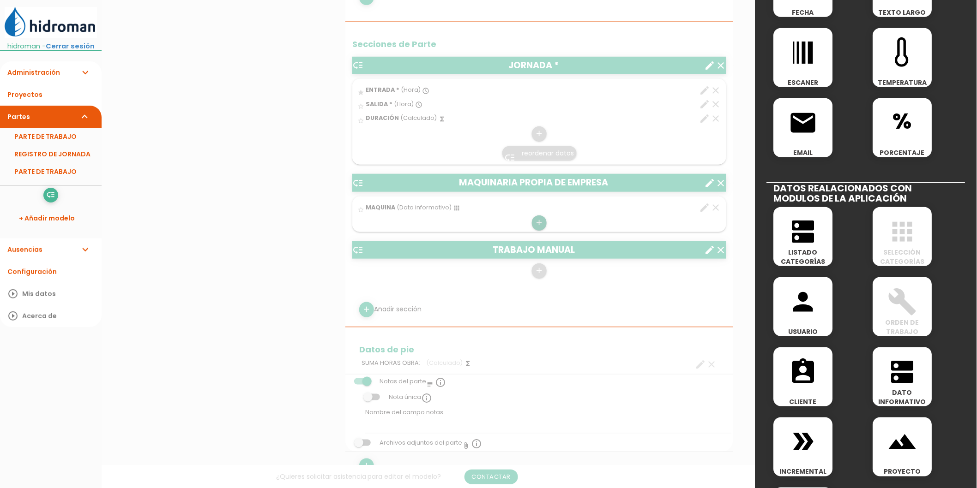
scroll to position [348, 0]
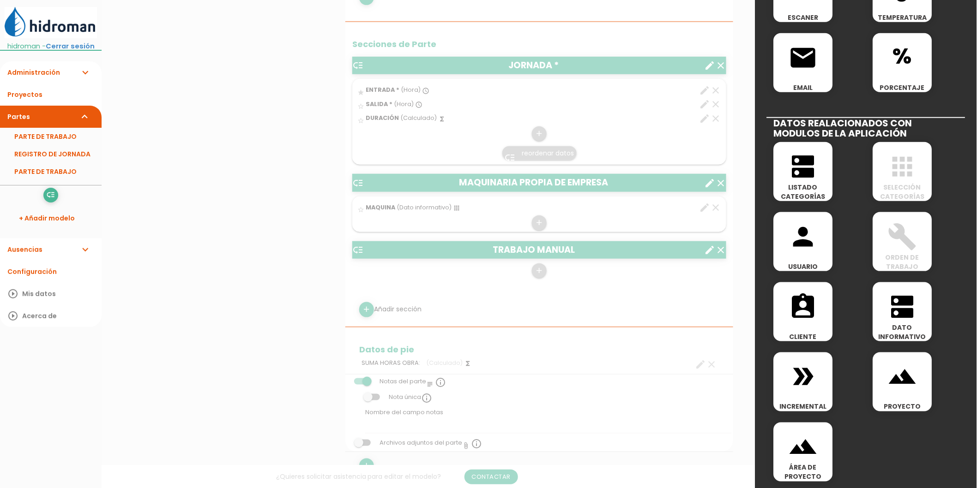
click at [811, 387] on icon "double_arrow" at bounding box center [803, 377] width 30 height 30
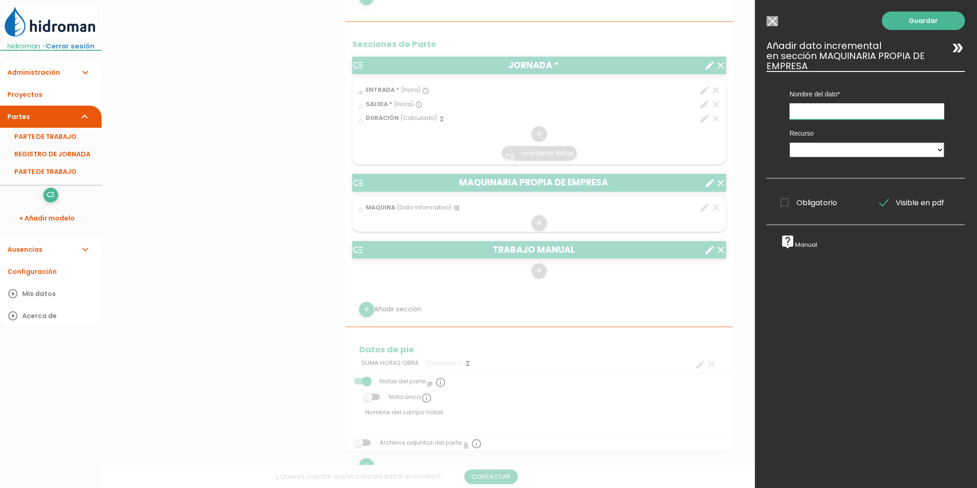
click at [826, 112] on input "text" at bounding box center [867, 111] width 155 height 16
type input "Horómetro"
click at [842, 156] on select "MAQUINARIA PROPIA DE EMPRESA" at bounding box center [867, 150] width 155 height 15
select select "MAQUINARIA_PROPIA_DE_EMPRESA"
click at [790, 143] on select "MAQUINARIA PROPIA DE EMPRESA" at bounding box center [867, 150] width 155 height 15
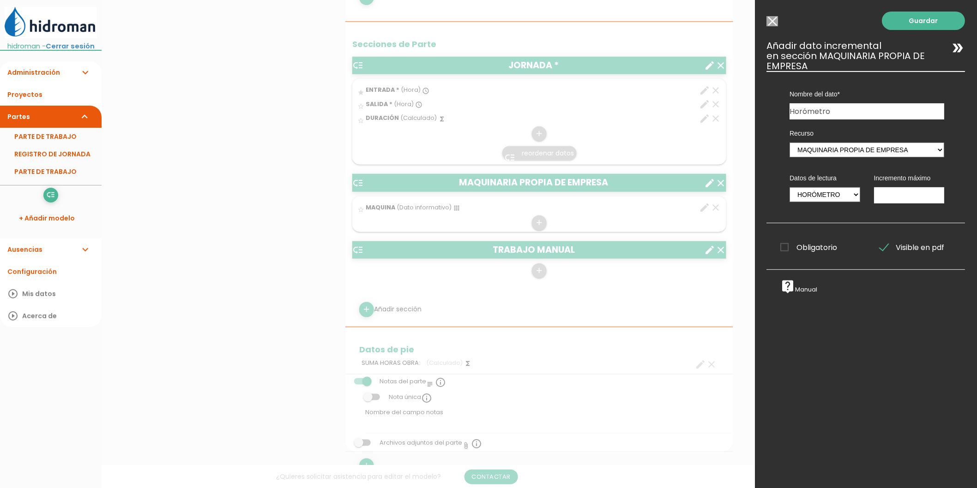
click at [796, 250] on span "Obligatorio" at bounding box center [809, 248] width 57 height 12
click at [0, 0] on input "Obligatorio" at bounding box center [0, 0] width 0 height 0
click at [901, 21] on link "Guardar" at bounding box center [923, 21] width 83 height 18
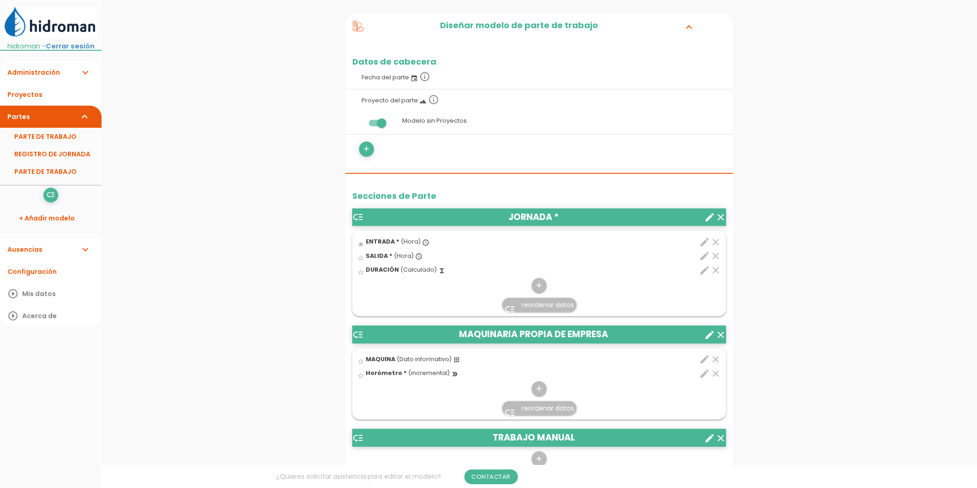
scroll to position [256, 0]
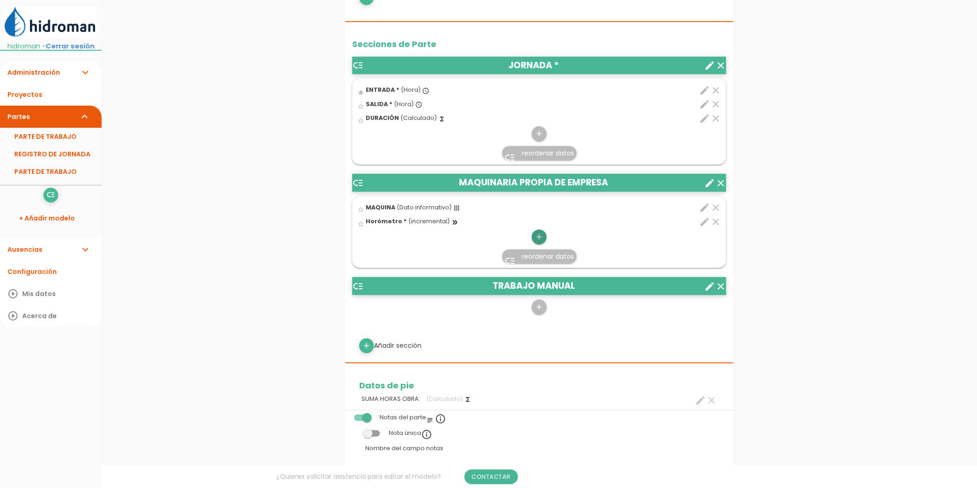
click at [538, 233] on icon "add" at bounding box center [539, 237] width 9 height 15
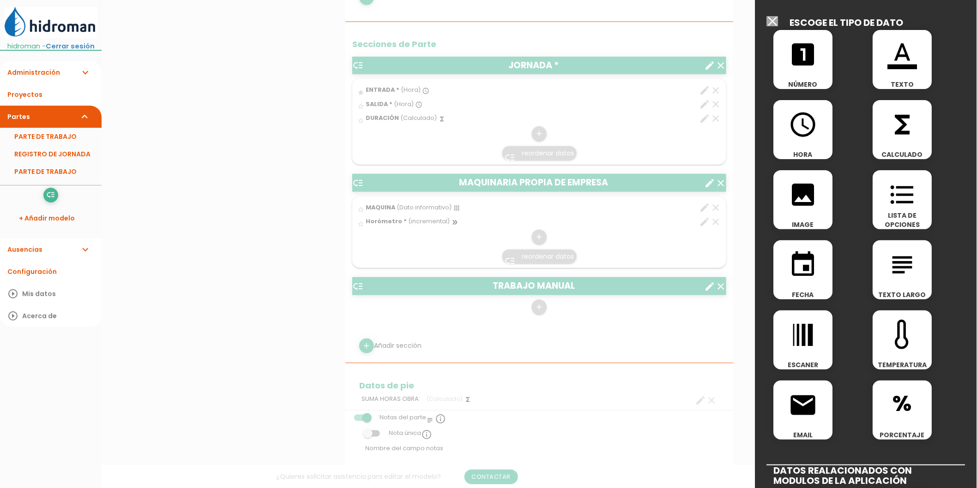
click at [814, 67] on icon "looks_one" at bounding box center [803, 55] width 30 height 30
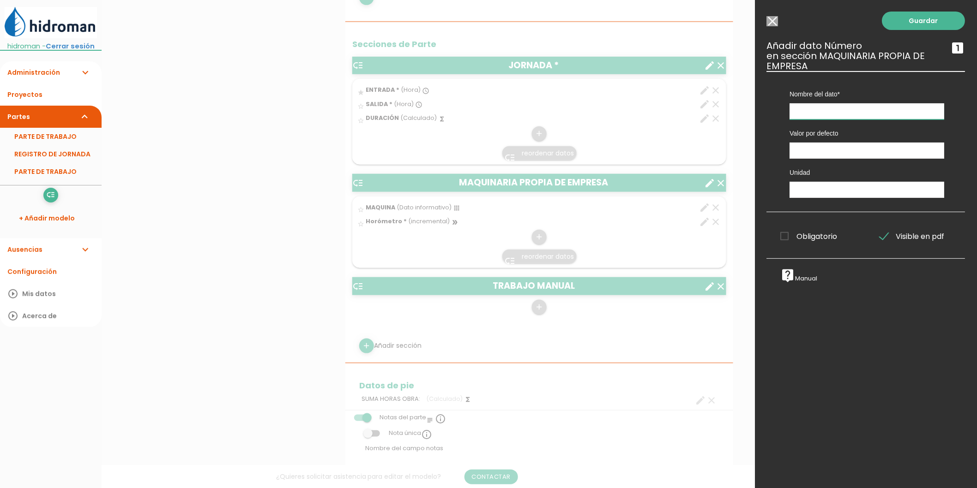
click at [809, 112] on input "text" at bounding box center [867, 111] width 155 height 16
type input "horas trabajadas"
click at [818, 237] on span "Obligatorio" at bounding box center [809, 237] width 57 height 12
click at [0, 0] on input "Obligatorio" at bounding box center [0, 0] width 0 height 0
click at [899, 26] on link "Guardar" at bounding box center [923, 21] width 83 height 18
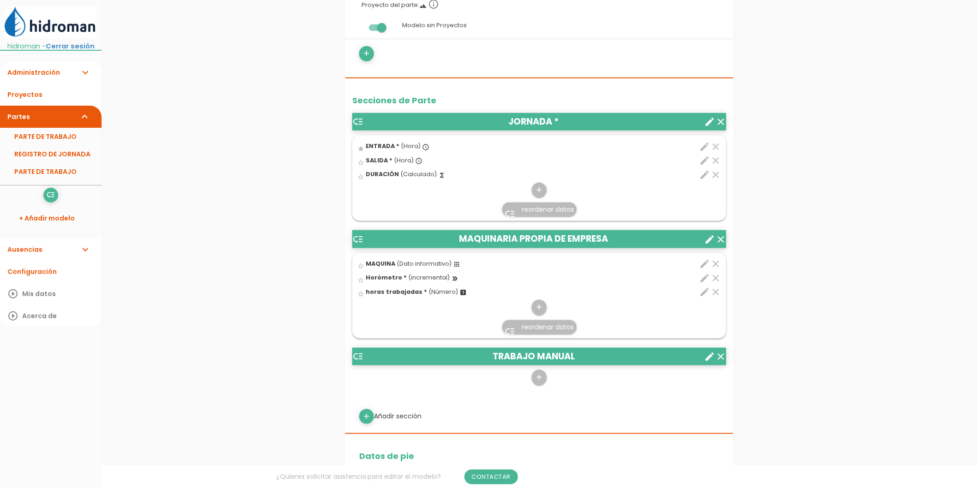
scroll to position [205, 0]
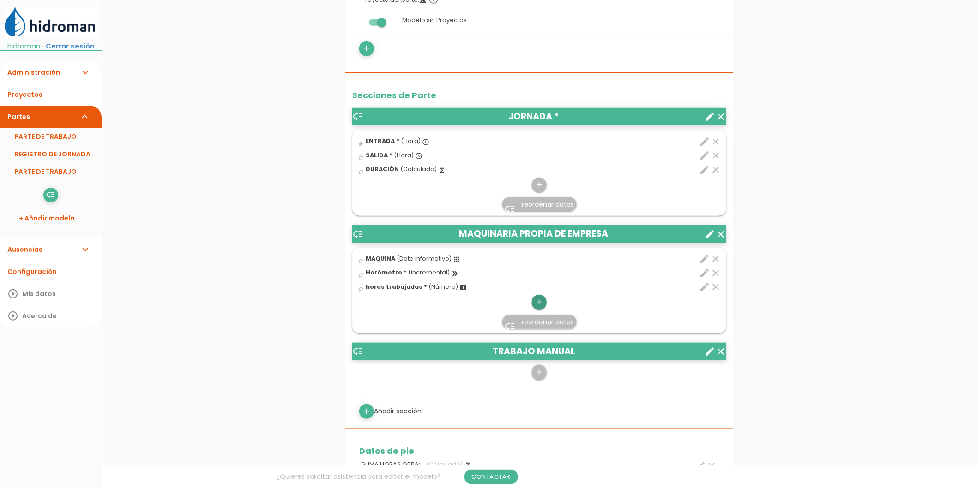
click at [538, 305] on icon "add" at bounding box center [539, 302] width 9 height 15
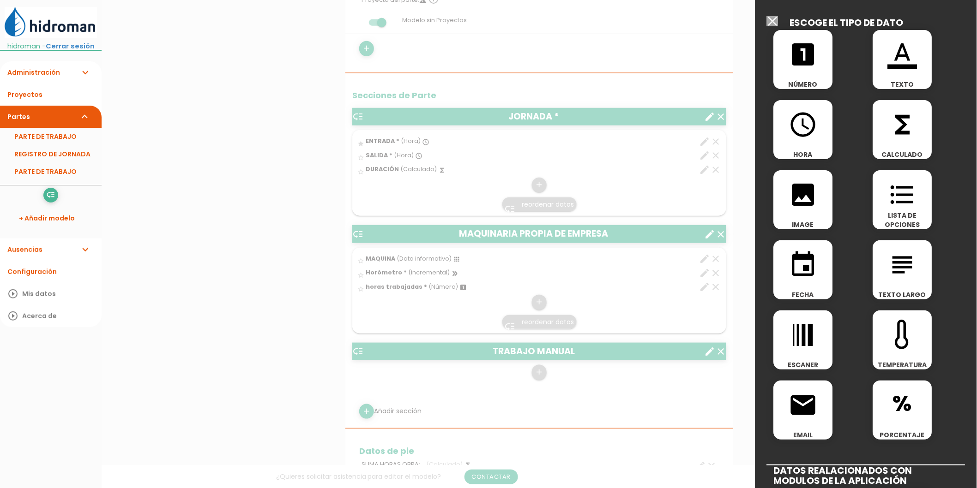
click at [891, 67] on icon "format_color_text" at bounding box center [903, 55] width 30 height 30
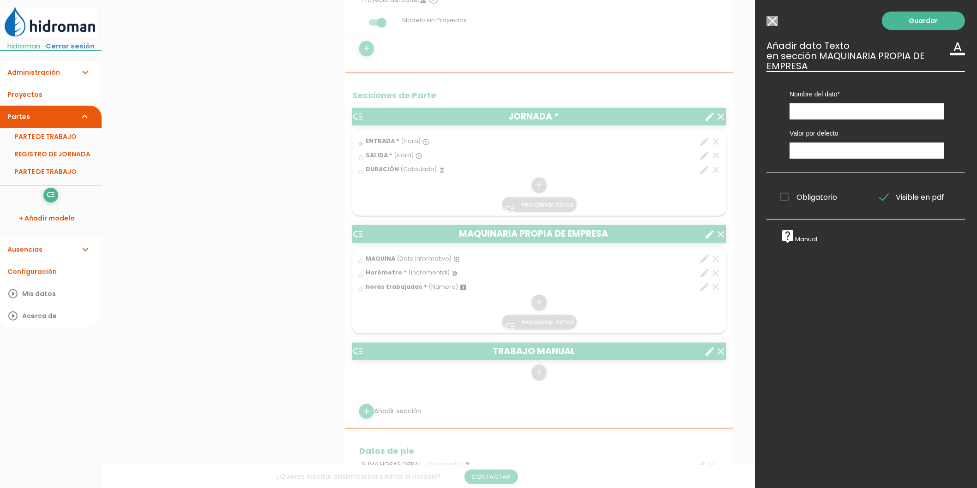
click at [850, 117] on input "text" at bounding box center [867, 111] width 155 height 16
type input "d"
type input "Descripción trabajos"
click at [806, 198] on span "Obligatorio" at bounding box center [809, 198] width 57 height 12
click at [0, 0] on input "Obligatorio" at bounding box center [0, 0] width 0 height 0
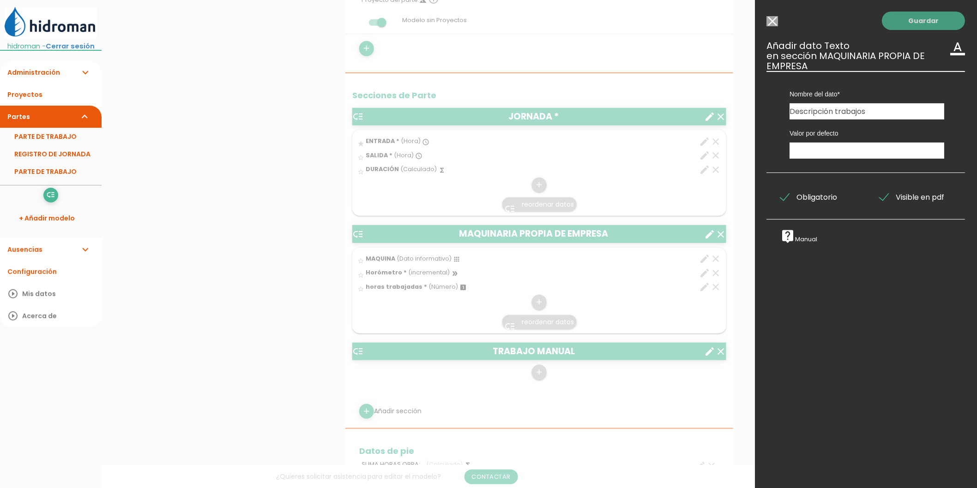
click at [905, 30] on link "Guardar" at bounding box center [923, 21] width 83 height 18
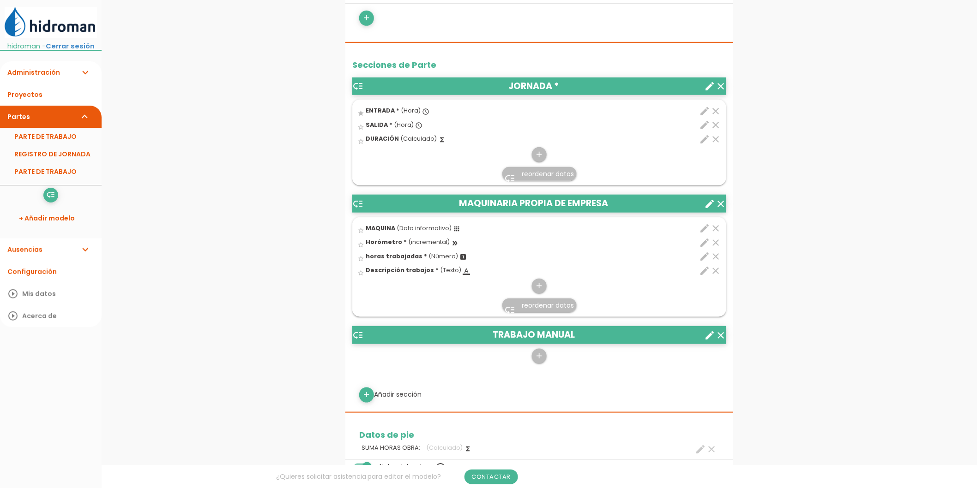
scroll to position [307, 0]
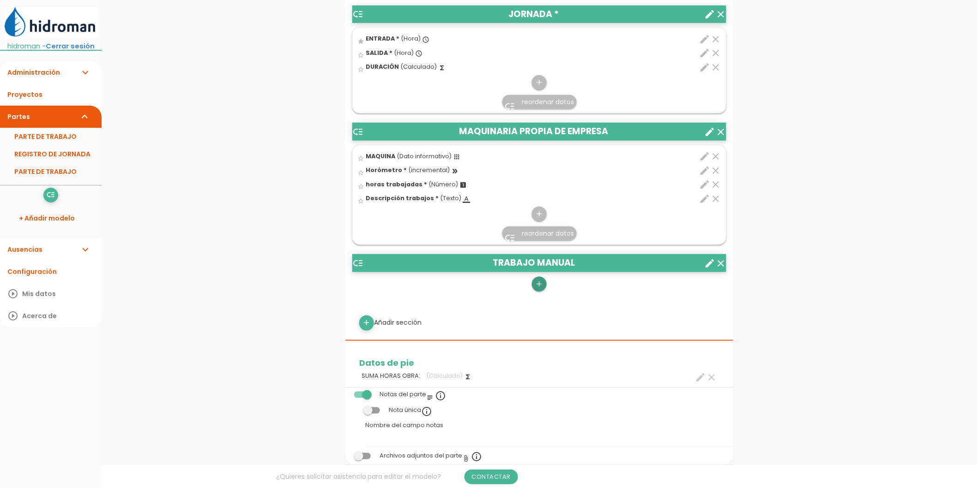
click at [543, 286] on icon "add" at bounding box center [539, 284] width 9 height 15
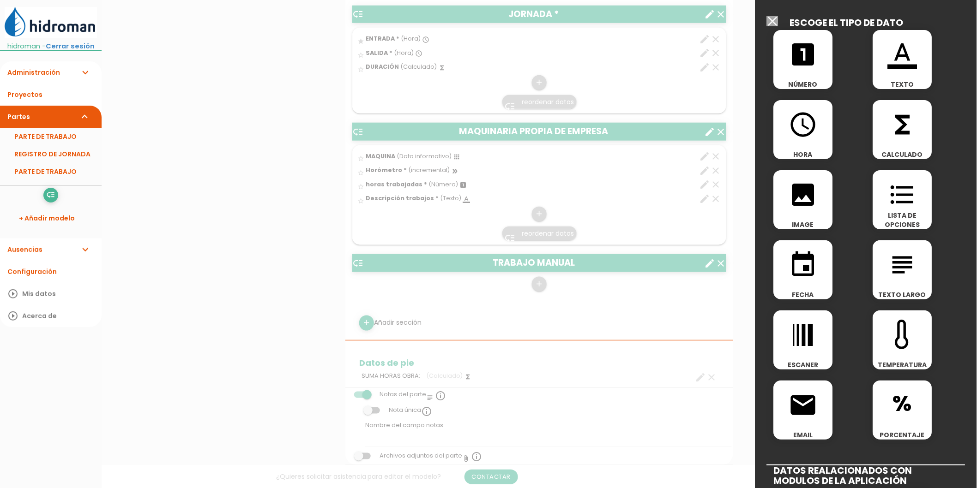
click at [819, 48] on span "looks_one" at bounding box center [803, 49] width 59 height 39
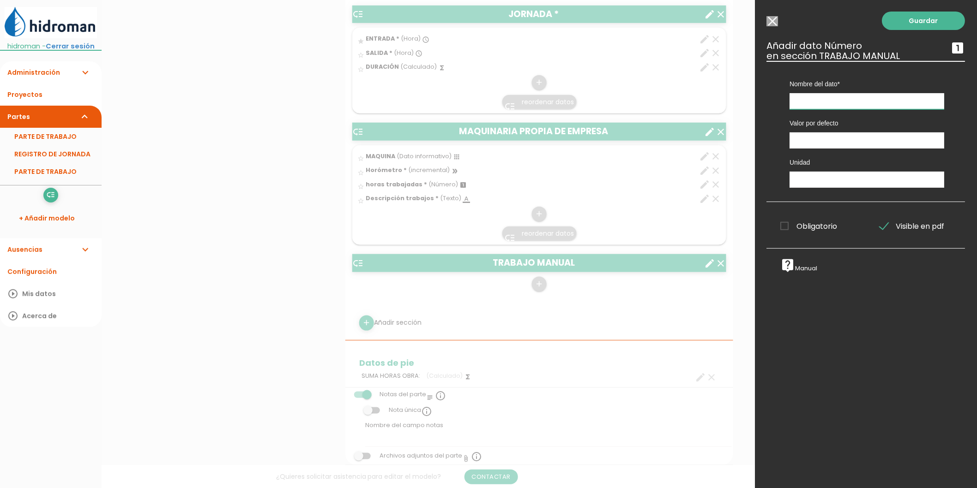
click at [817, 104] on input "text" at bounding box center [867, 101] width 155 height 16
type input "Horas trabajadas"
click at [814, 229] on span "Obligatorio" at bounding box center [809, 227] width 57 height 12
click at [0, 0] on input "Obligatorio" at bounding box center [0, 0] width 0 height 0
click at [929, 24] on link "Guardar" at bounding box center [923, 21] width 83 height 18
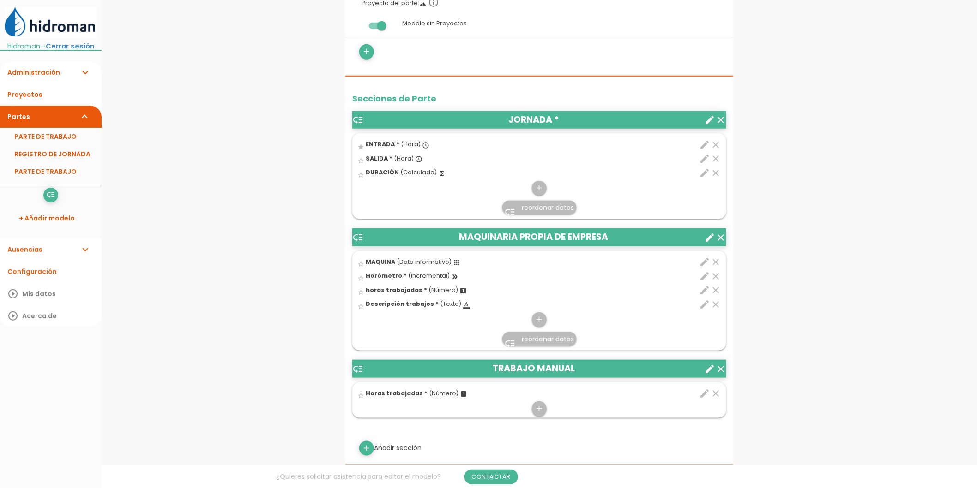
scroll to position [205, 0]
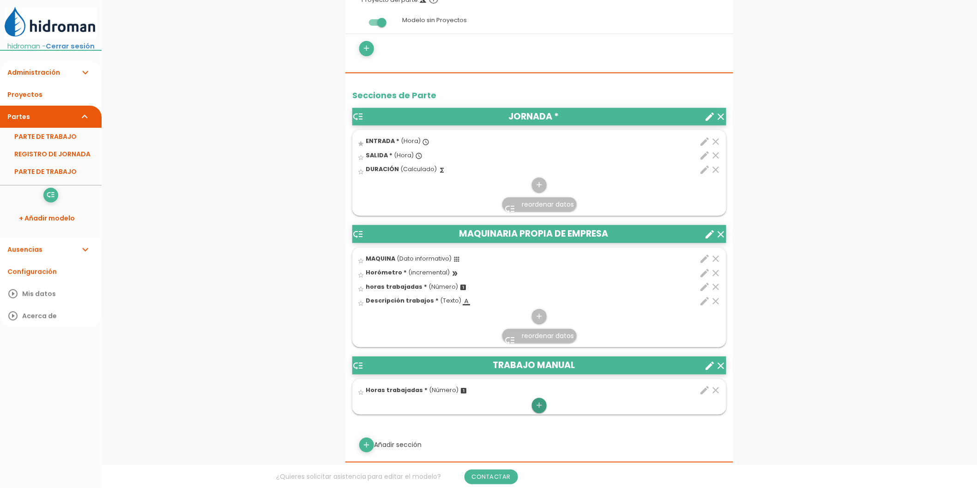
click at [539, 408] on icon "add" at bounding box center [539, 405] width 9 height 15
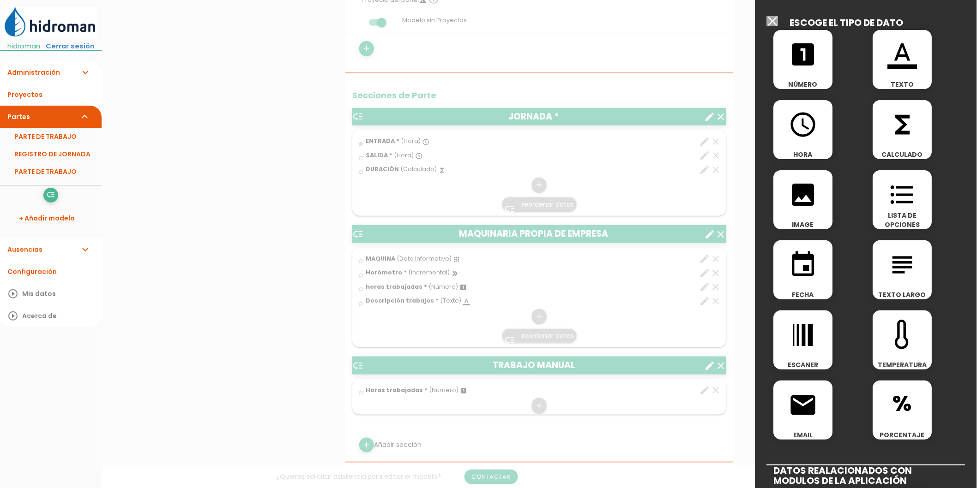
click at [902, 66] on icon "format_color_text" at bounding box center [903, 55] width 30 height 30
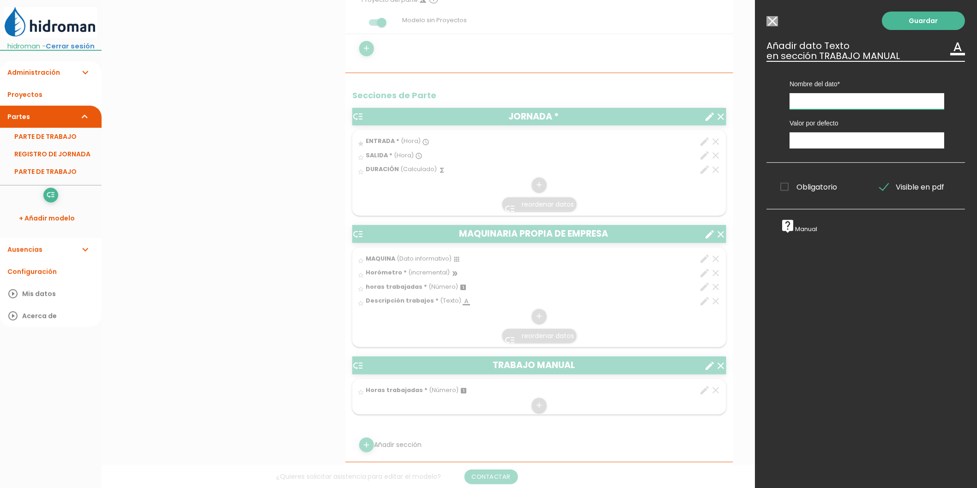
click at [818, 103] on input "text" at bounding box center [867, 101] width 155 height 16
type input "Descripción trabajos"
click at [813, 189] on span "Obligatorio" at bounding box center [809, 187] width 57 height 12
click at [0, 0] on input "Obligatorio" at bounding box center [0, 0] width 0 height 0
click at [905, 26] on link "Guardar" at bounding box center [923, 21] width 83 height 18
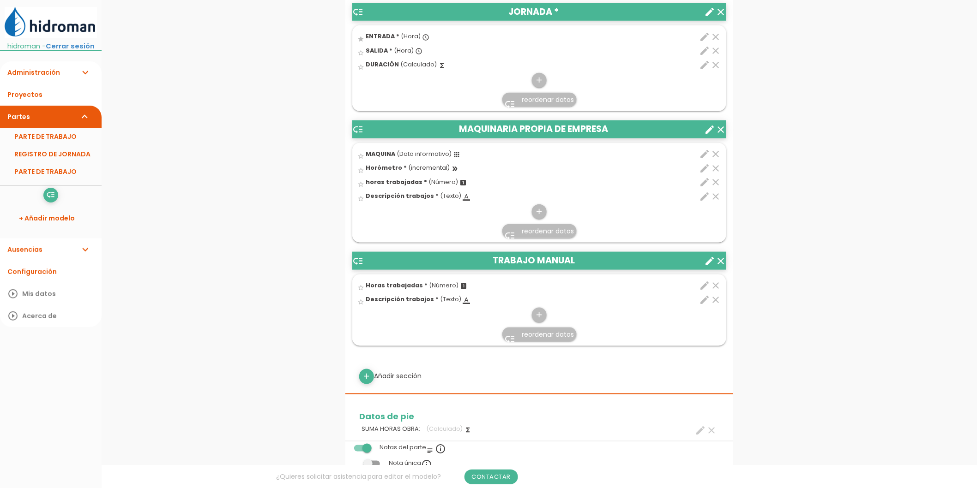
scroll to position [410, 0]
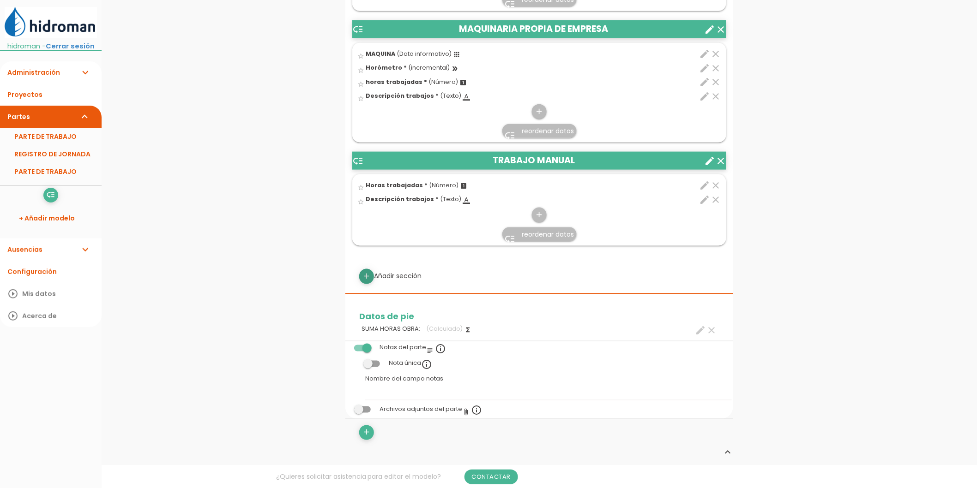
click at [371, 278] on icon "add" at bounding box center [366, 276] width 9 height 15
select select
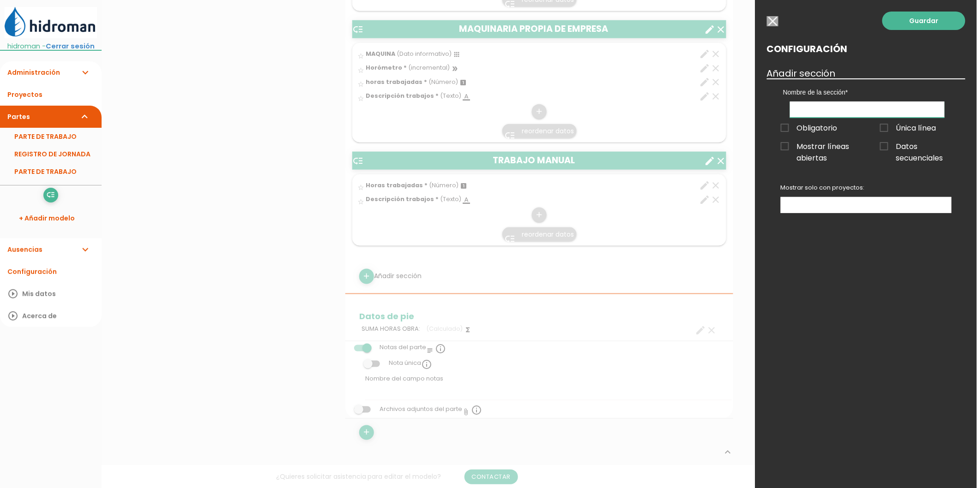
click at [856, 116] on input "text" at bounding box center [867, 110] width 155 height 16
type input "Camiones"
click at [907, 26] on link "Guardar" at bounding box center [923, 21] width 83 height 18
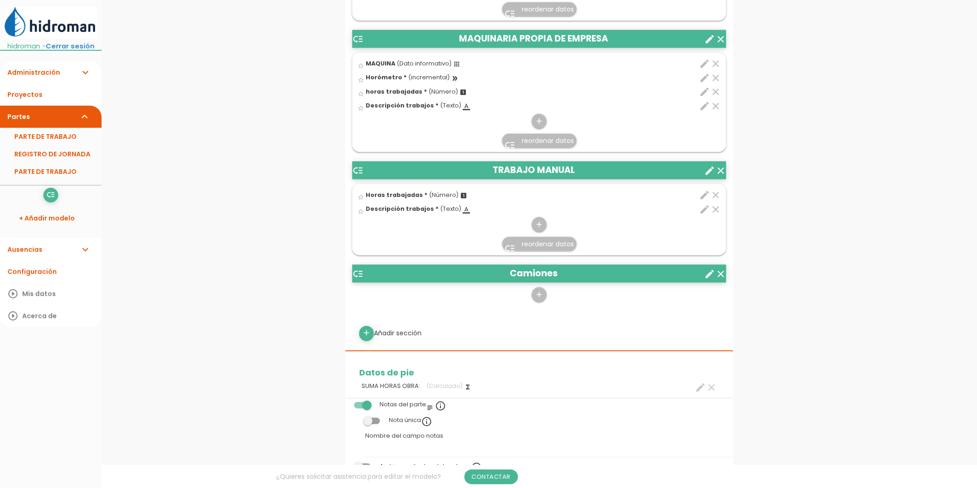
scroll to position [410, 0]
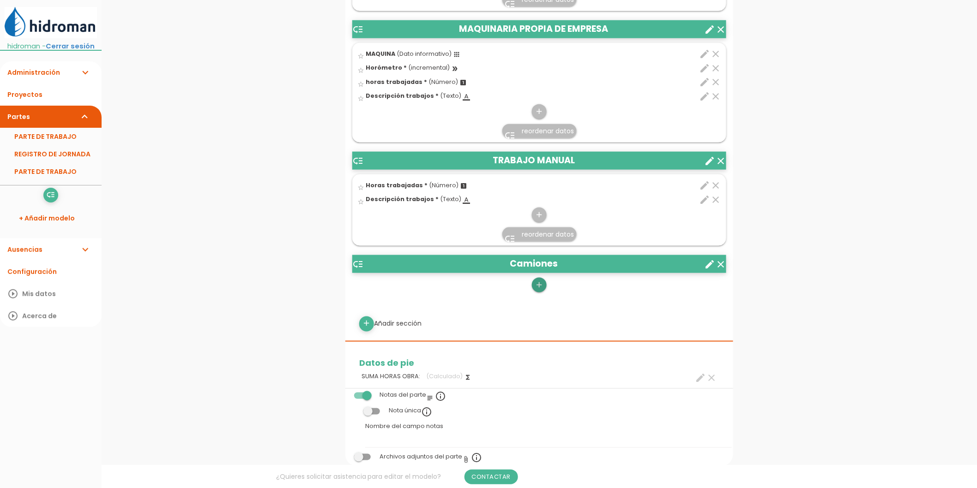
click at [537, 289] on icon "add" at bounding box center [539, 285] width 9 height 15
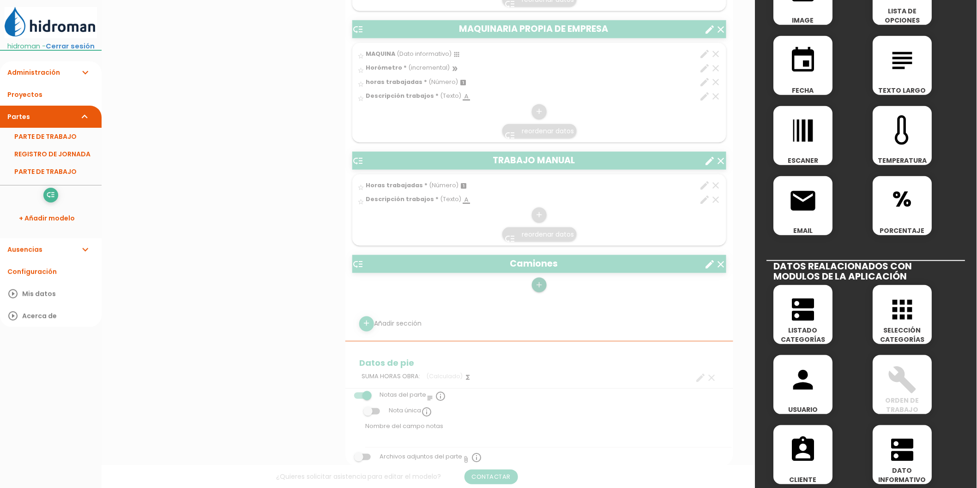
scroll to position [205, 0]
click at [888, 315] on icon "apps" at bounding box center [903, 310] width 30 height 30
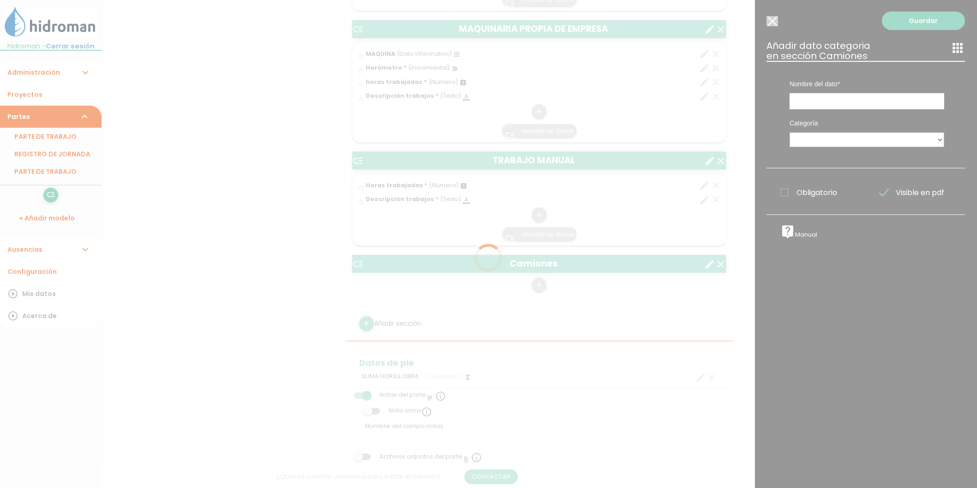
scroll to position [0, 0]
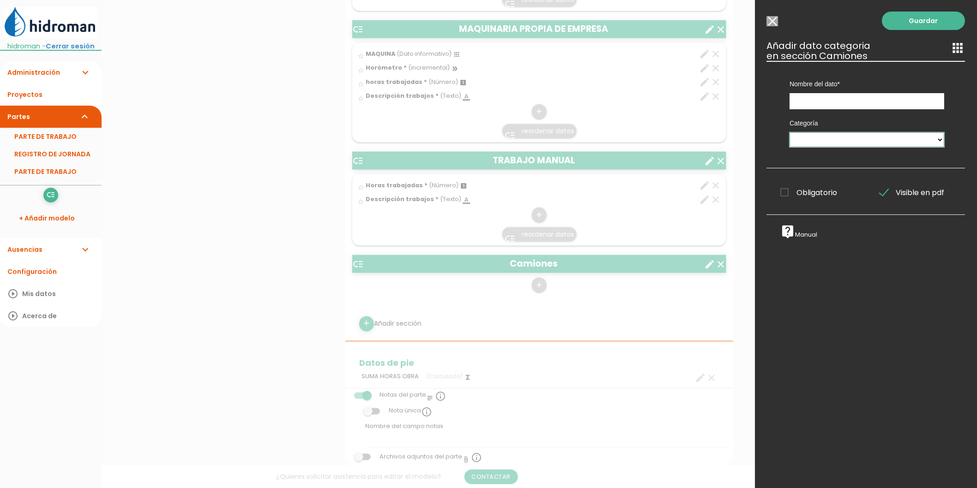
click at [842, 138] on select "maquinas Camion" at bounding box center [867, 139] width 155 height 15
select select "3"
click at [790, 132] on select "maquinas Camion" at bounding box center [867, 139] width 155 height 15
click at [828, 102] on input "text" at bounding box center [867, 101] width 155 height 16
type input "c"
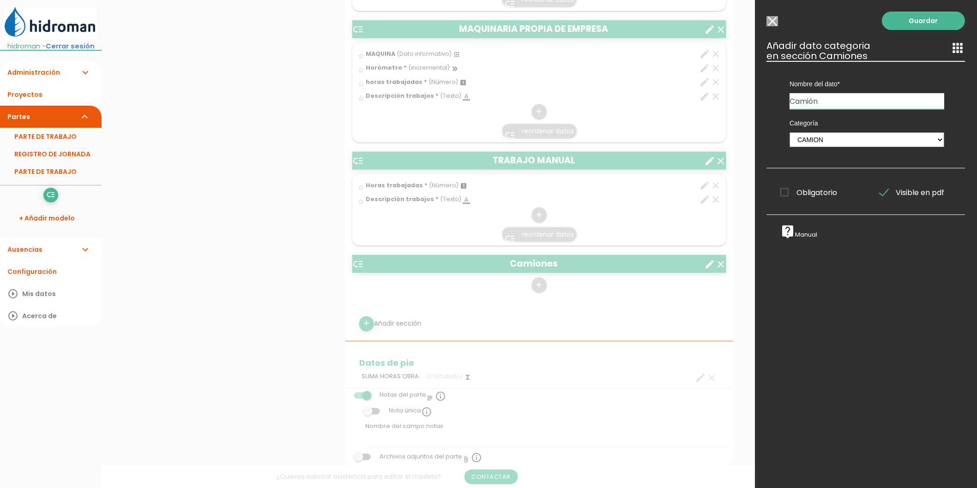
type input "Camión"
click at [801, 194] on span "Obligatorio" at bounding box center [809, 193] width 57 height 12
click at [0, 0] on input "Obligatorio" at bounding box center [0, 0] width 0 height 0
click at [906, 20] on link "Guardar" at bounding box center [923, 21] width 83 height 18
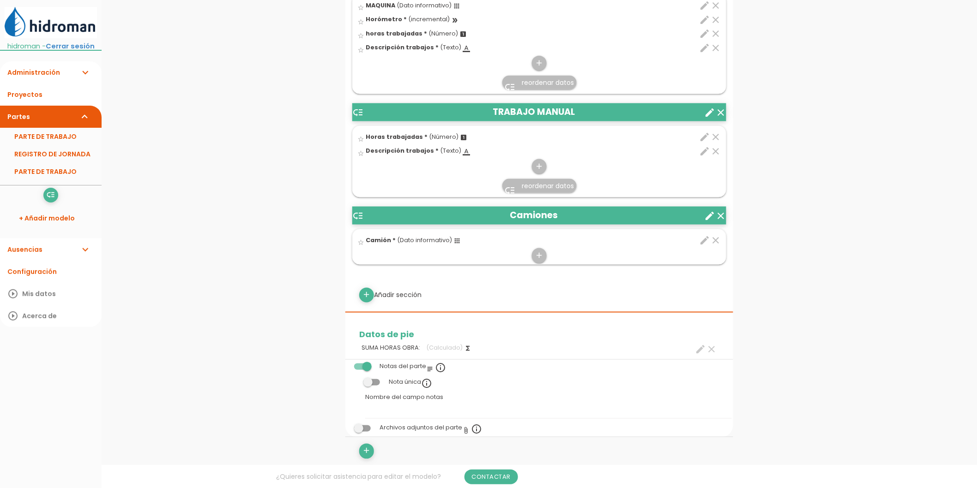
scroll to position [462, 0]
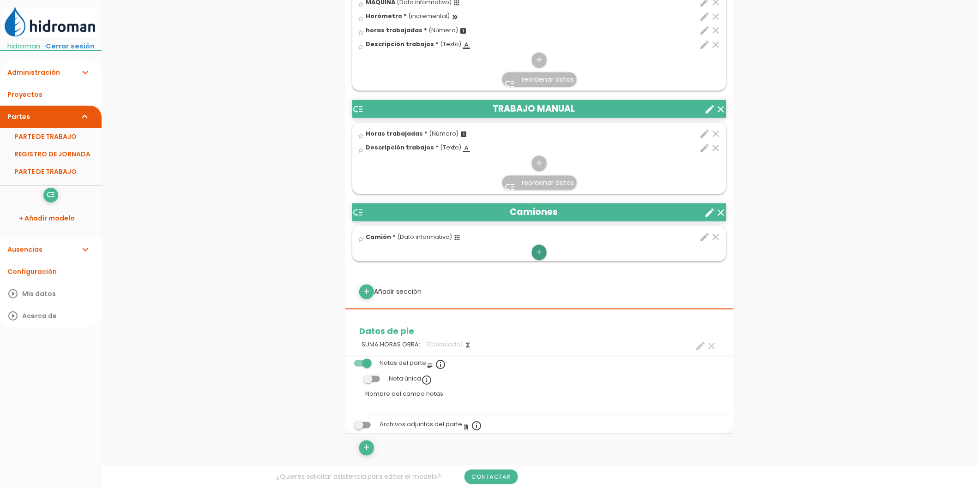
click at [539, 252] on icon "add" at bounding box center [539, 252] width 9 height 15
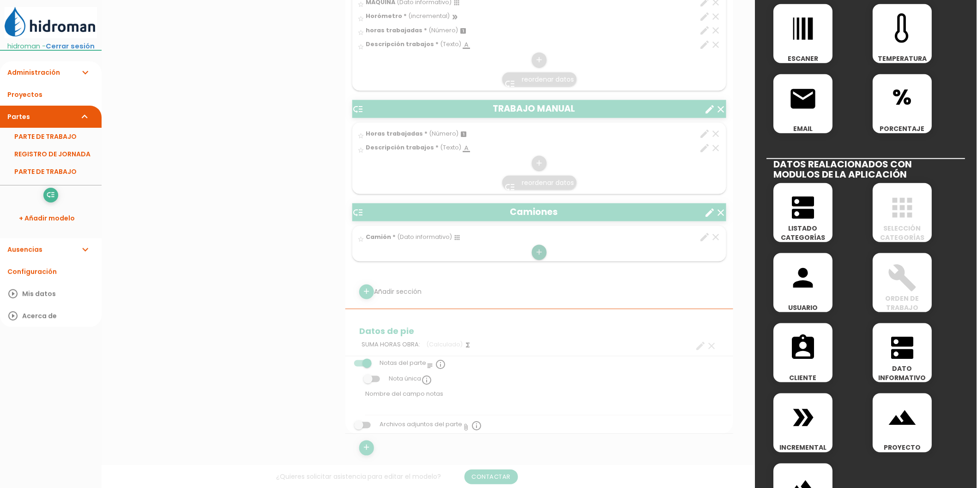
scroll to position [348, 0]
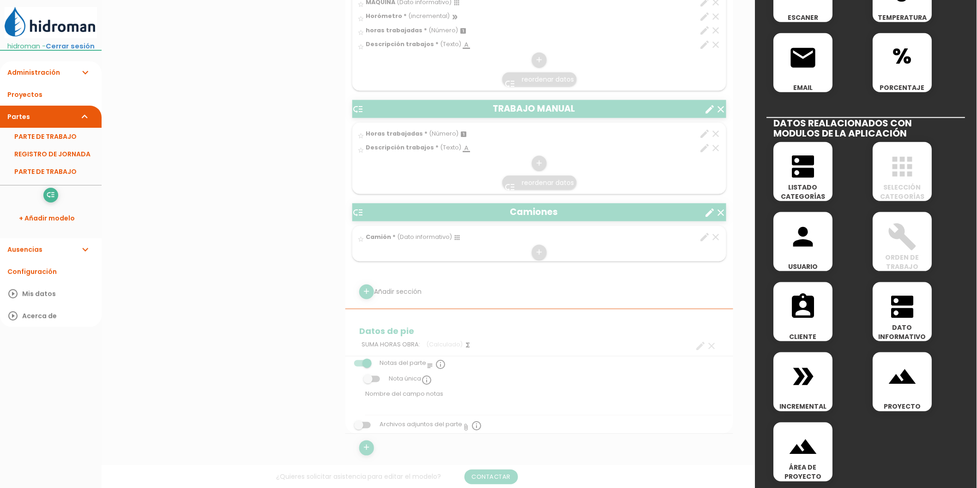
click at [811, 380] on icon "double_arrow" at bounding box center [803, 377] width 30 height 30
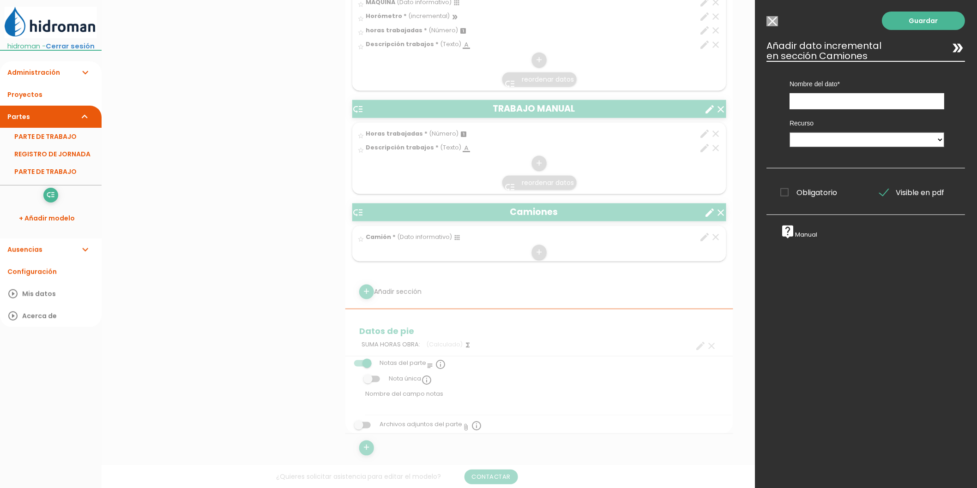
scroll to position [0, 0]
click at [824, 137] on select "Camiones" at bounding box center [867, 139] width 155 height 15
select select "Camiones"
click at [790, 132] on select "Camiones" at bounding box center [867, 139] width 155 height 15
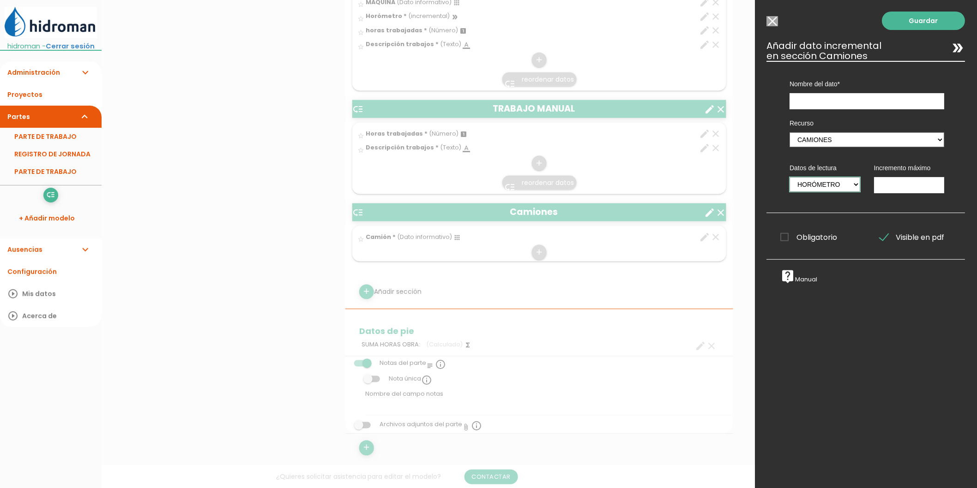
click at [823, 186] on select "Horómetro" at bounding box center [825, 184] width 71 height 15
click at [836, 139] on select "Camiones" at bounding box center [867, 139] width 155 height 15
click at [851, 179] on select "Horómetro" at bounding box center [825, 184] width 71 height 15
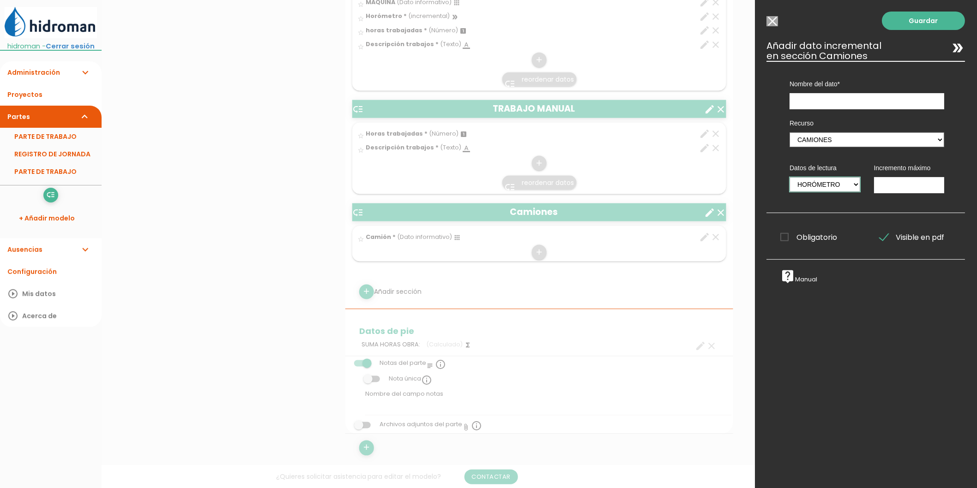
drag, startPoint x: 839, startPoint y: 180, endPoint x: 816, endPoint y: 110, distance: 74.3
click at [839, 180] on select "Horómetro" at bounding box center [825, 184] width 71 height 15
click at [777, 20] on input "Seleccionar todos los usuarios" at bounding box center [773, 21] width 12 height 10
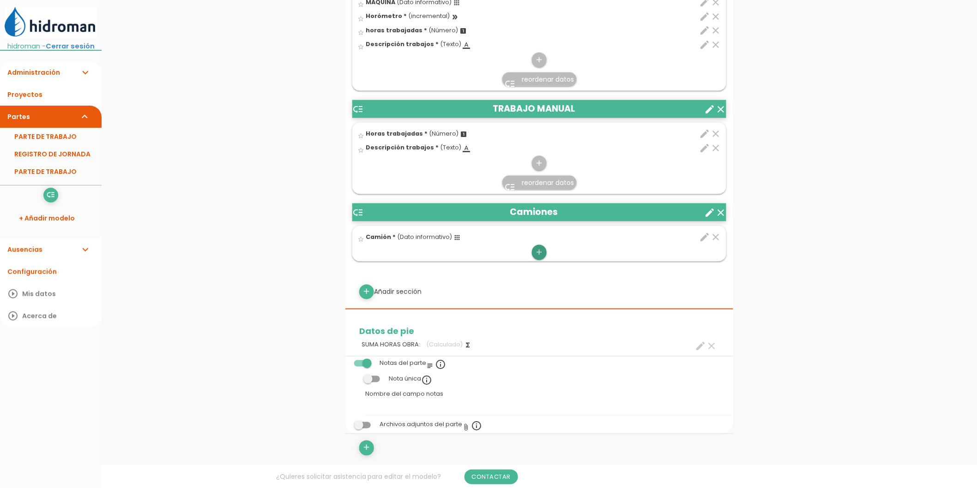
click at [532, 254] on link "add" at bounding box center [539, 252] width 15 height 15
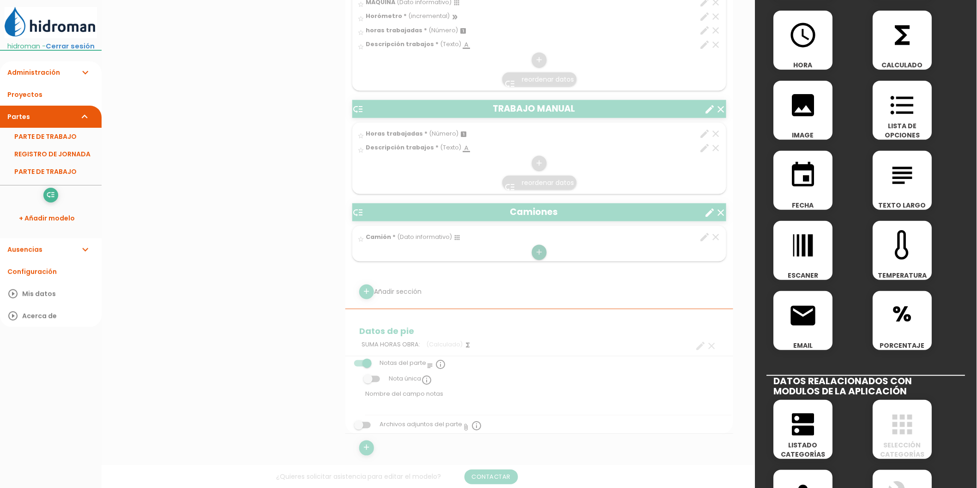
scroll to position [256, 0]
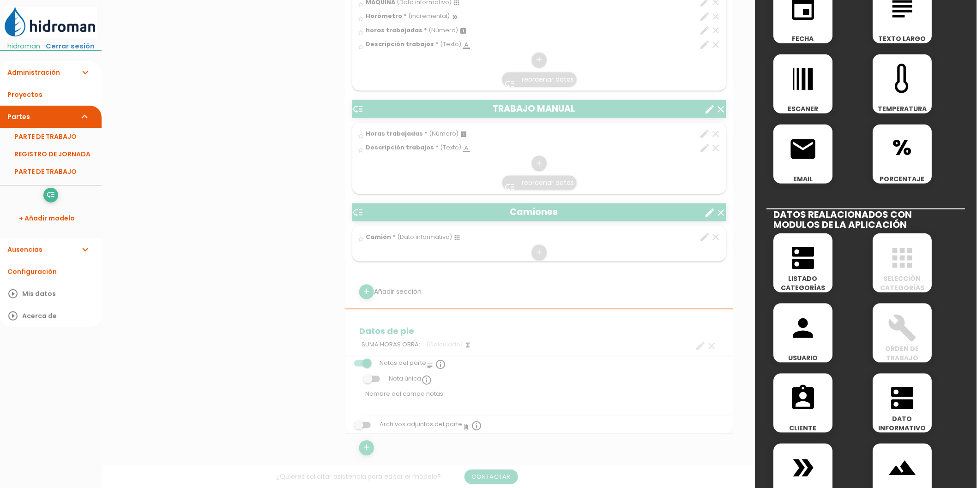
click at [806, 457] on icon "double_arrow" at bounding box center [803, 469] width 30 height 30
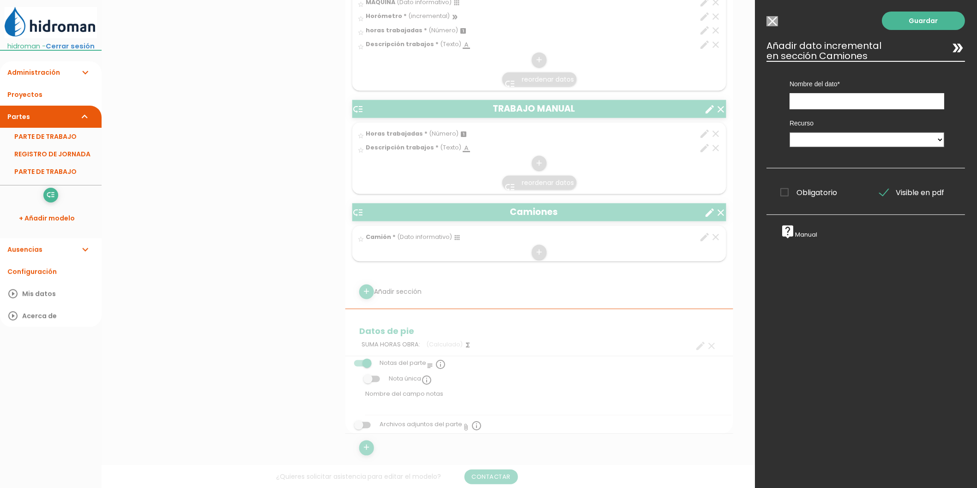
scroll to position [0, 0]
click at [797, 134] on select "Camiones" at bounding box center [867, 139] width 155 height 15
select select "Camiones"
click at [790, 132] on select "Camiones" at bounding box center [867, 139] width 155 height 15
select select
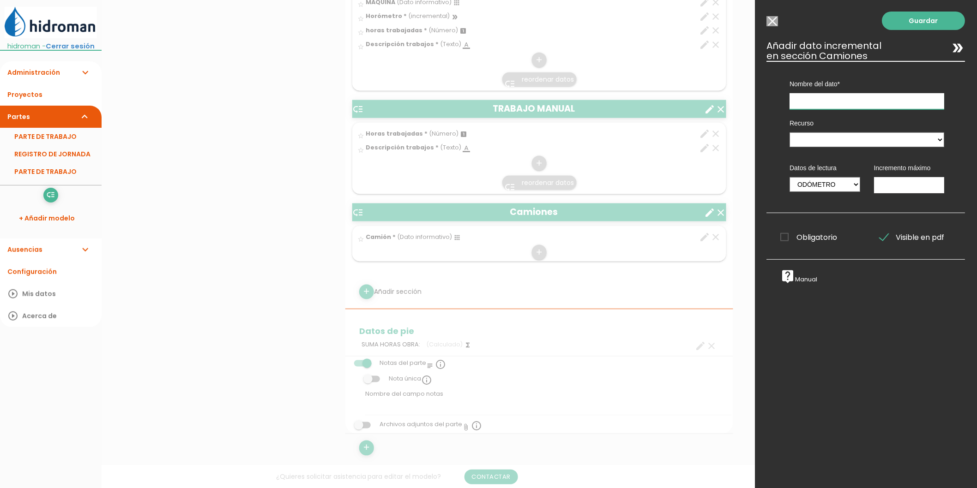
click at [827, 102] on input "text" at bounding box center [867, 101] width 155 height 16
type input "K"
click at [799, 100] on input "VAlor Cuentakilometros al final de uso" at bounding box center [867, 101] width 155 height 16
type input "Valor Cuentakilometros al final de uso"
click at [822, 141] on select "Camiones" at bounding box center [867, 139] width 155 height 15
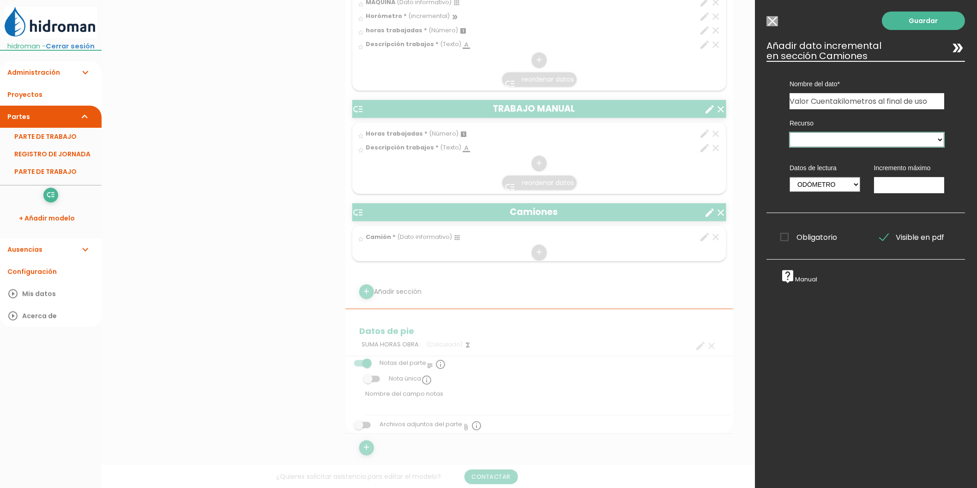
select select "Camiones"
click at [790, 132] on select "Camiones" at bounding box center [867, 139] width 155 height 15
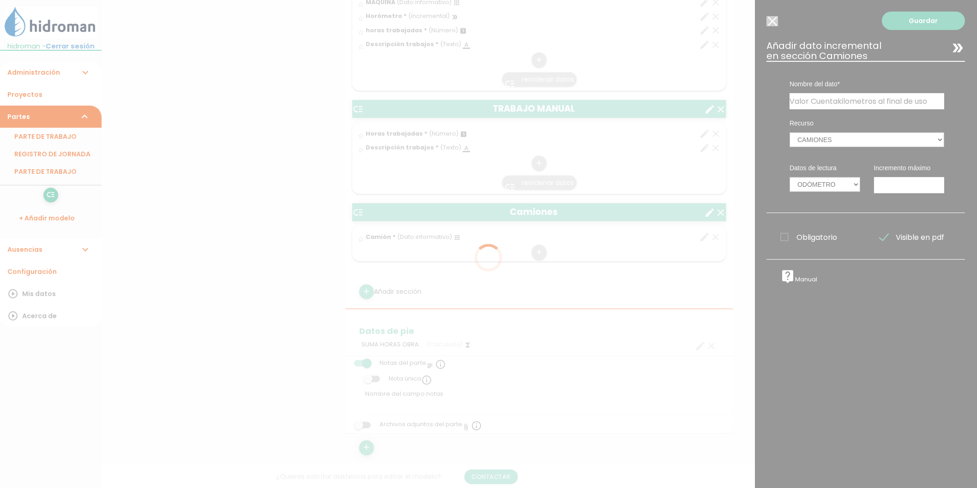
click at [842, 187] on div at bounding box center [488, 244] width 977 height 488
click at [775, 26] on div at bounding box center [488, 244] width 977 height 488
click at [776, 20] on div at bounding box center [488, 244] width 977 height 488
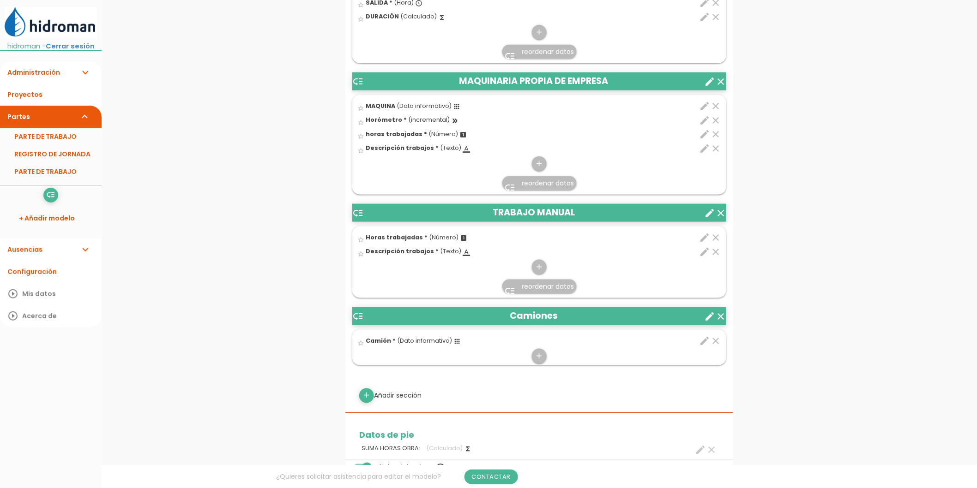
scroll to position [462, 0]
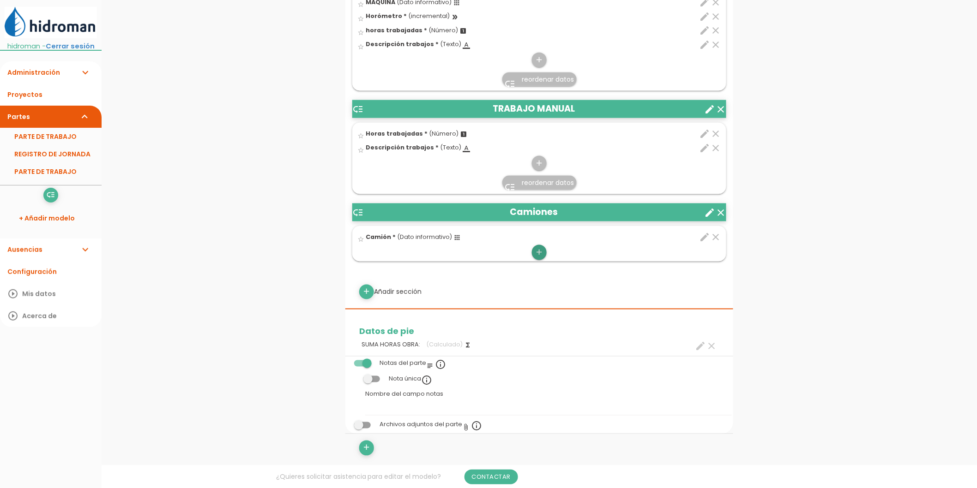
click at [536, 251] on icon "add" at bounding box center [539, 252] width 9 height 15
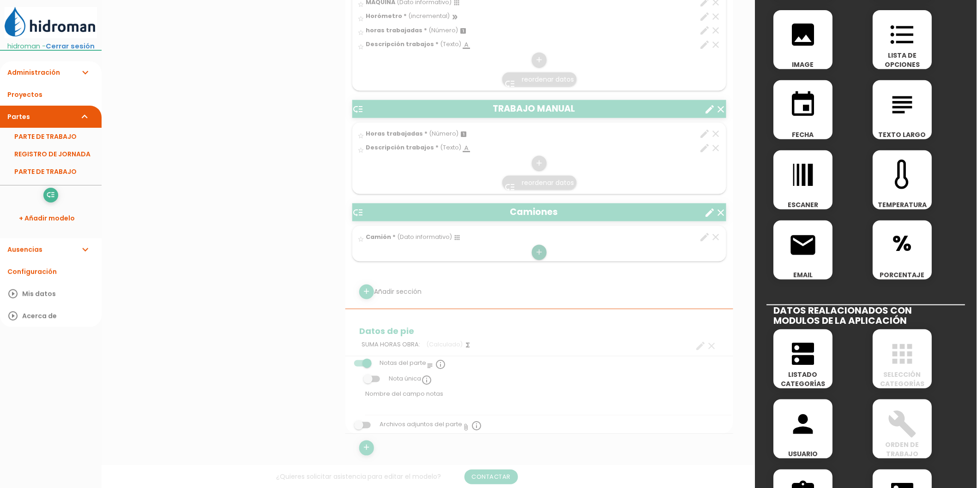
scroll to position [256, 0]
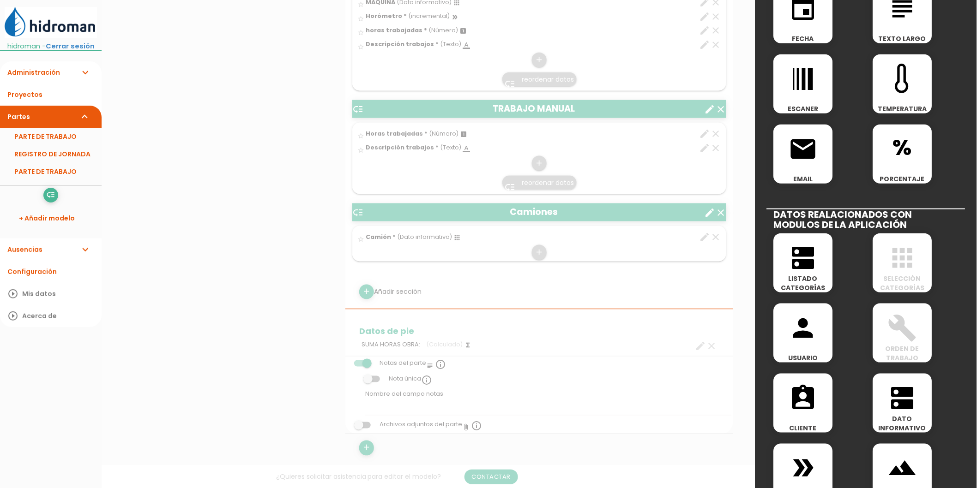
click at [807, 464] on icon "double_arrow" at bounding box center [803, 469] width 30 height 30
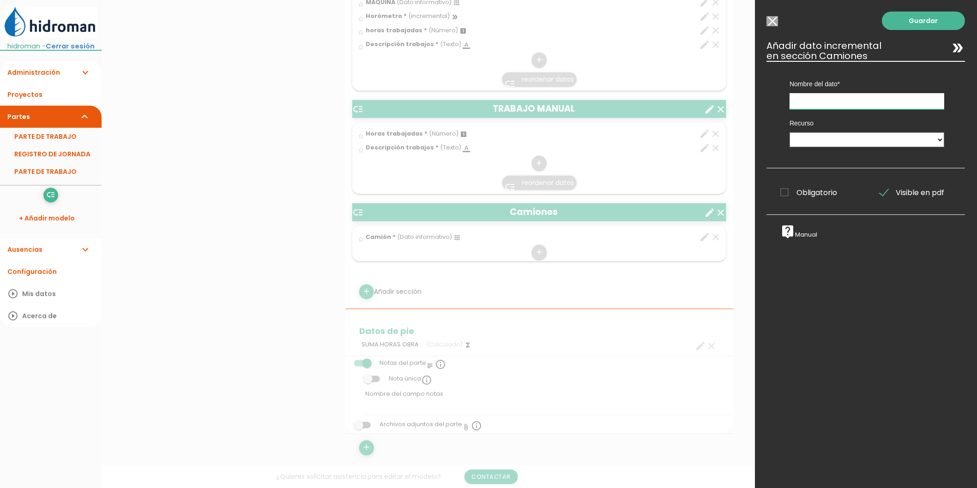
click at [834, 99] on input "text" at bounding box center [867, 101] width 155 height 16
type input "Valor cuentakilometros"
click at [837, 144] on select "Camiones" at bounding box center [867, 139] width 155 height 15
select select "Camiones"
click at [790, 132] on select "Camiones" at bounding box center [867, 139] width 155 height 15
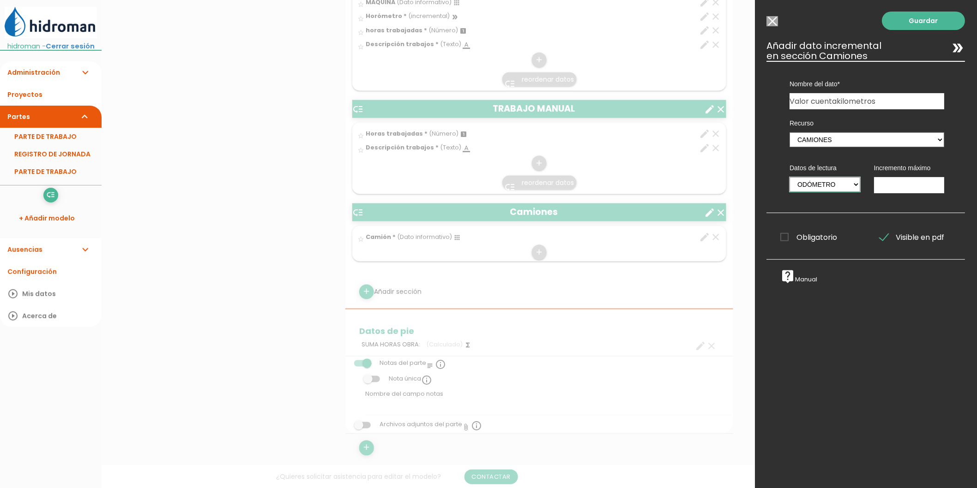
click at [818, 183] on select "Odómetro" at bounding box center [825, 184] width 71 height 15
click at [790, 177] on select "Odómetro" at bounding box center [825, 184] width 71 height 15
click at [818, 236] on span "Obligatorio" at bounding box center [809, 238] width 57 height 12
click at [0, 0] on input "Obligatorio" at bounding box center [0, 0] width 0 height 0
click at [897, 22] on link "Guardar" at bounding box center [923, 21] width 83 height 18
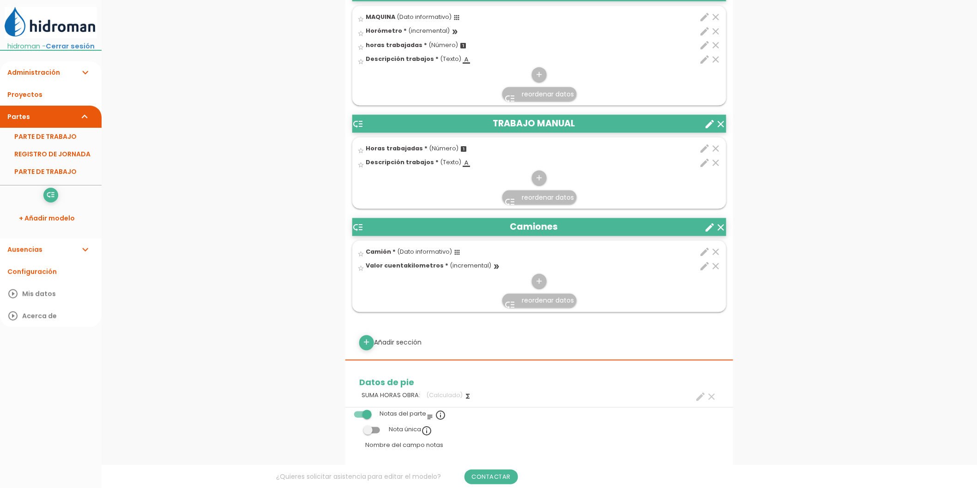
scroll to position [462, 0]
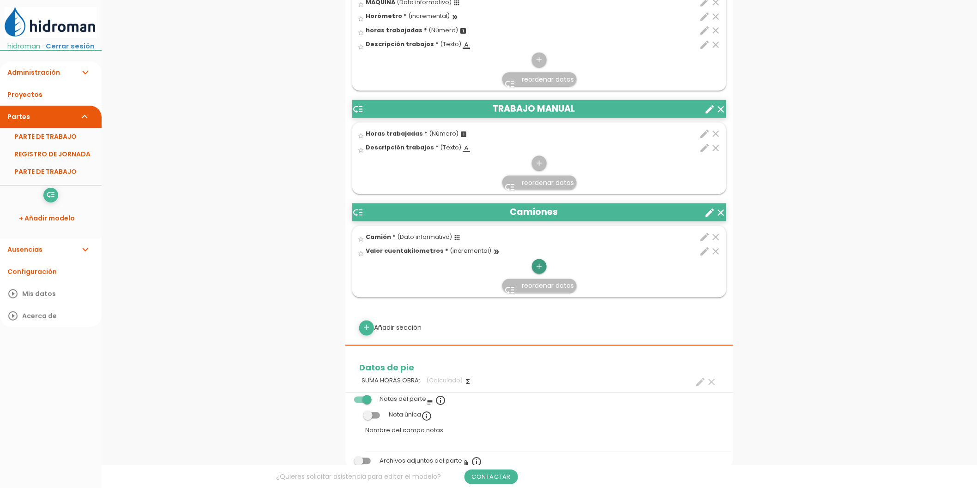
click at [538, 265] on icon "add" at bounding box center [539, 266] width 9 height 15
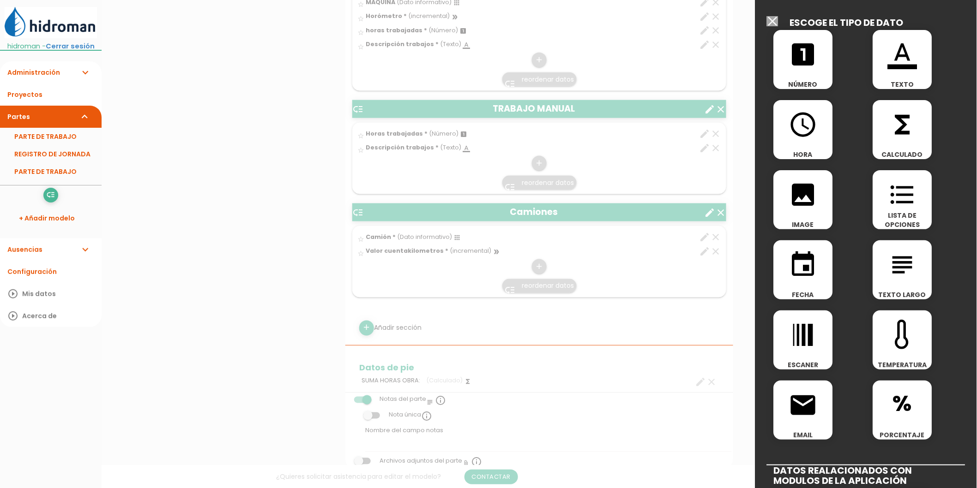
click at [810, 64] on icon "looks_one" at bounding box center [803, 55] width 30 height 30
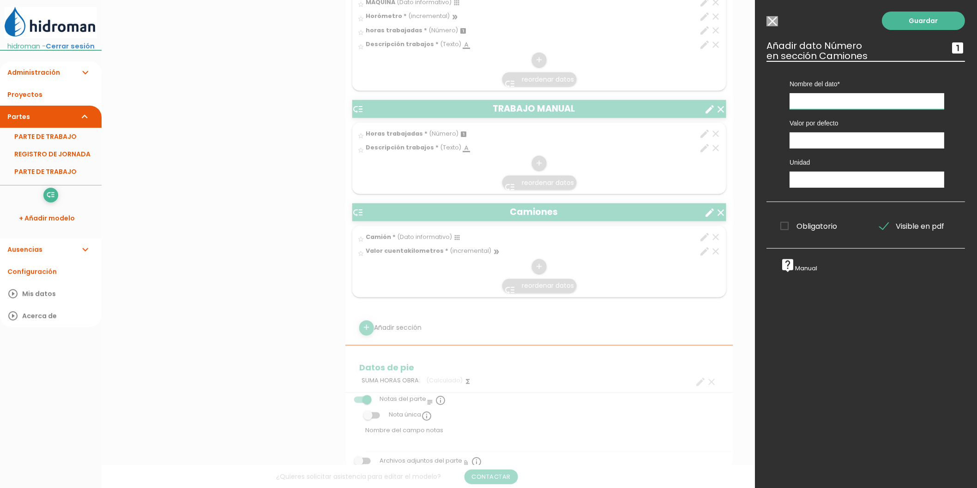
click at [806, 96] on input "text" at bounding box center [867, 101] width 155 height 16
type input "Horas trabajadas"
click at [818, 228] on span "Obligatorio" at bounding box center [809, 227] width 57 height 12
click at [0, 0] on input "Obligatorio" at bounding box center [0, 0] width 0 height 0
click at [901, 19] on link "Guardar" at bounding box center [923, 21] width 83 height 18
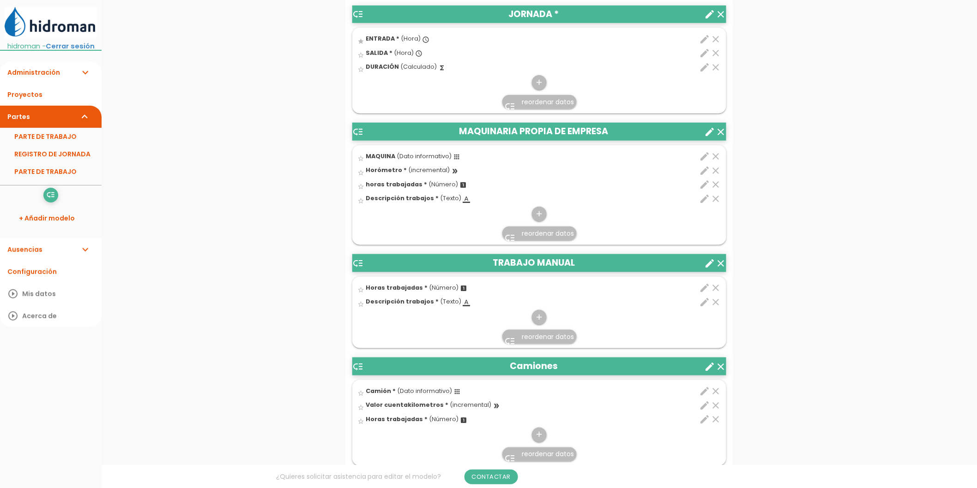
scroll to position [462, 0]
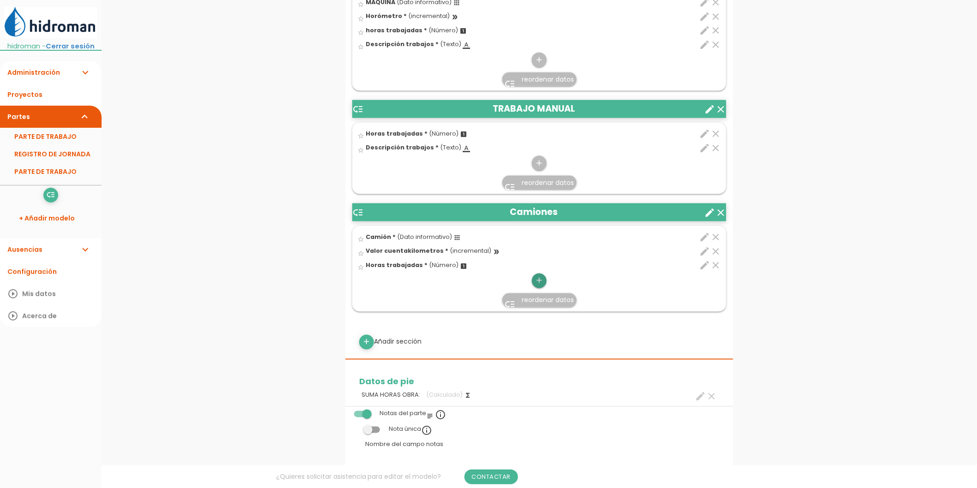
click at [543, 277] on icon "add" at bounding box center [539, 281] width 9 height 15
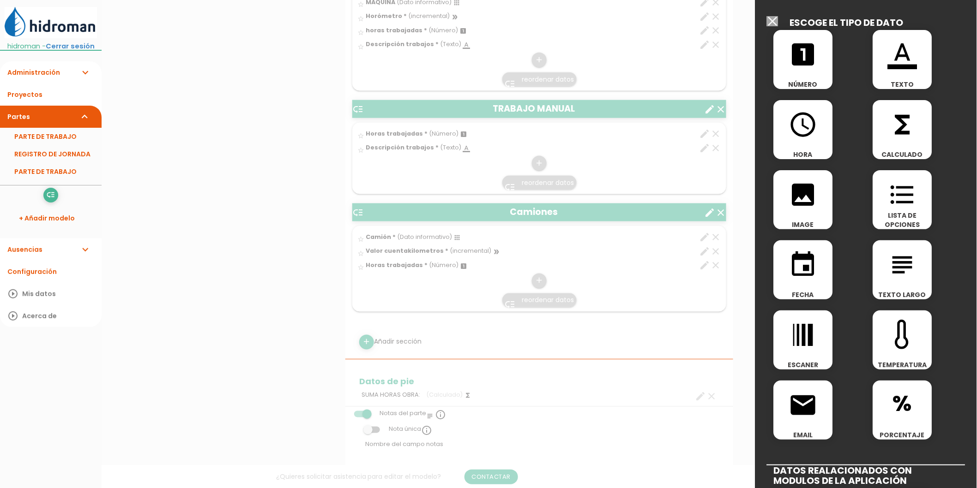
click at [901, 74] on div "format_color_text TEXTO" at bounding box center [902, 59] width 59 height 59
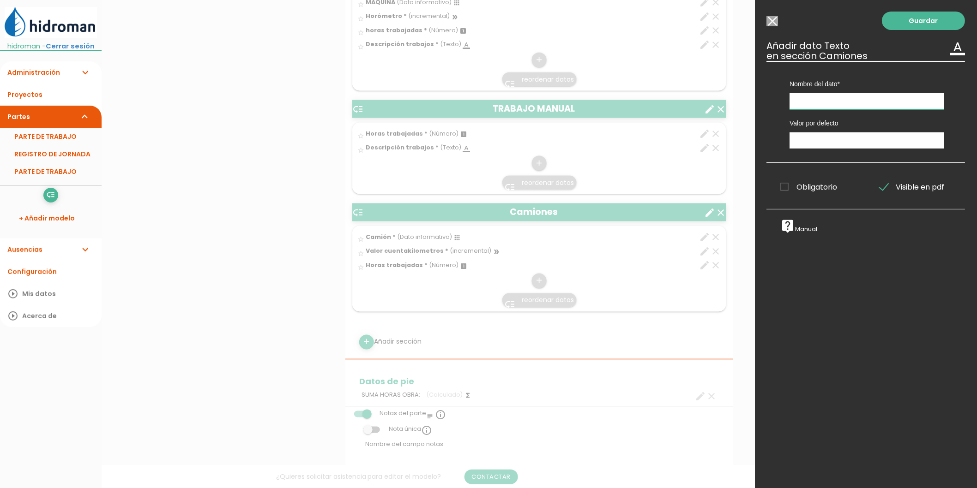
click at [837, 103] on input "text" at bounding box center [867, 101] width 155 height 16
type input "Descripción trabajos"
click at [785, 188] on span "Obligatorio" at bounding box center [809, 187] width 57 height 12
click at [0, 0] on input "Obligatorio" at bounding box center [0, 0] width 0 height 0
click at [786, 188] on span "Obligatorio" at bounding box center [809, 187] width 57 height 12
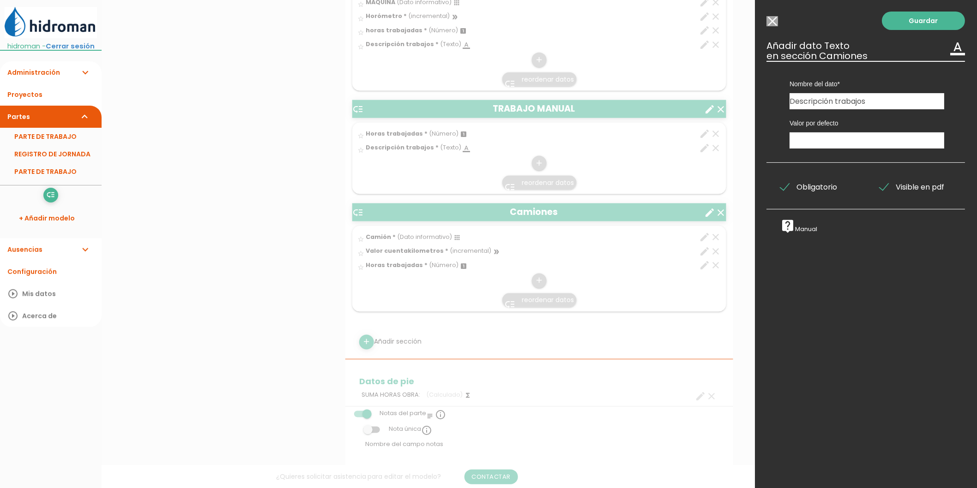
click at [0, 0] on input "Obligatorio" at bounding box center [0, 0] width 0 height 0
click at [786, 188] on span "Obligatorio" at bounding box center [809, 187] width 57 height 12
click at [0, 0] on input "Obligatorio" at bounding box center [0, 0] width 0 height 0
click at [893, 24] on link "Guardar" at bounding box center [923, 21] width 83 height 18
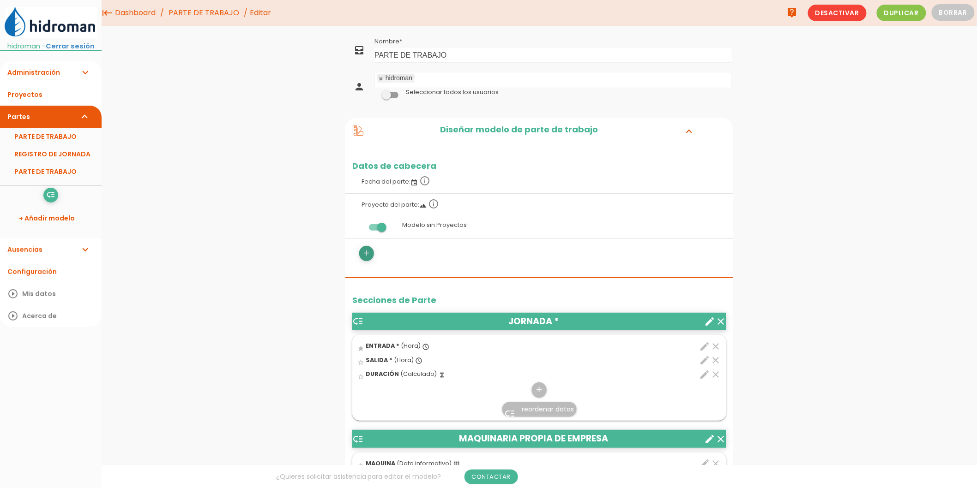
click at [367, 259] on icon "add" at bounding box center [366, 253] width 9 height 15
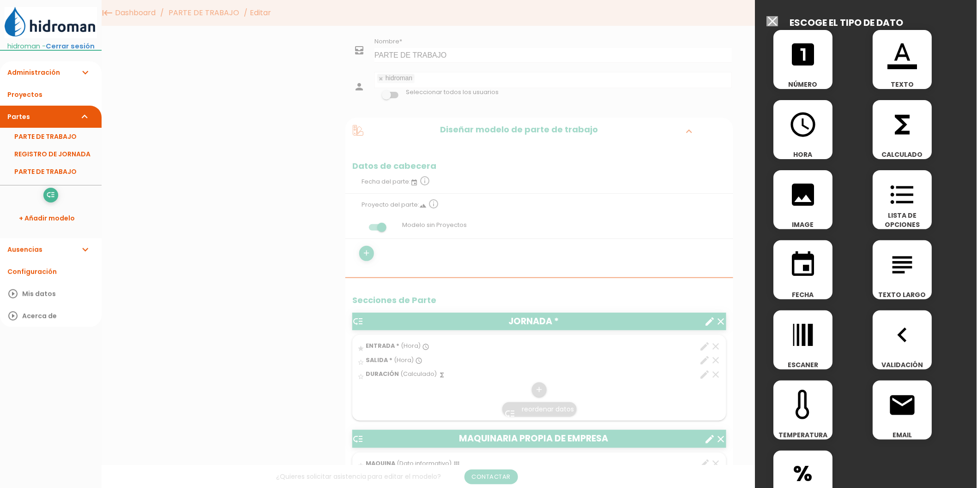
click at [811, 194] on icon "image" at bounding box center [803, 195] width 30 height 30
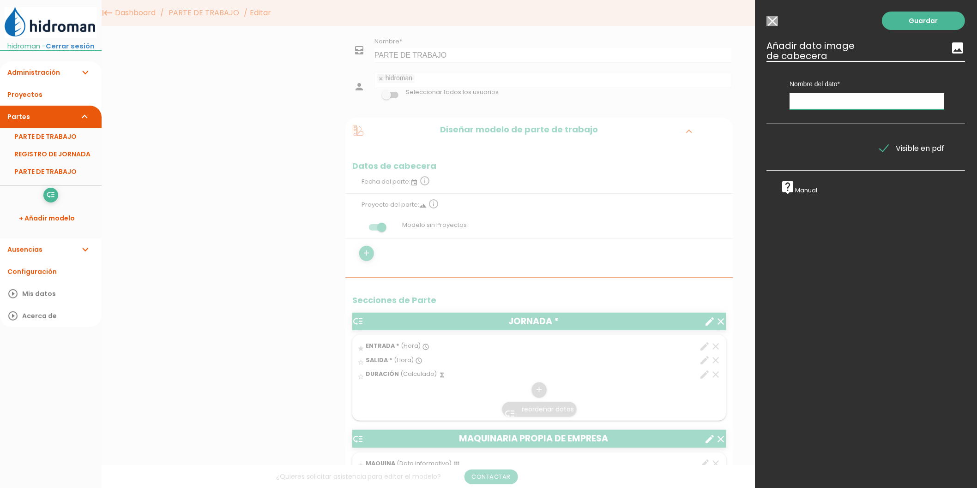
click at [809, 106] on input "text" at bounding box center [867, 101] width 155 height 16
type input "Imagenes"
click at [898, 24] on link "Guardar" at bounding box center [923, 21] width 83 height 18
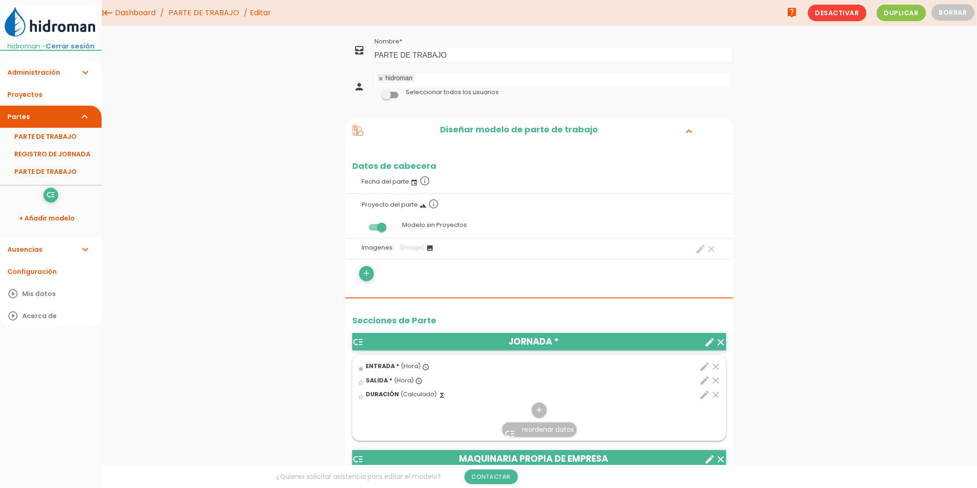
click at [379, 233] on label at bounding box center [377, 228] width 50 height 18
click at [361, 225] on input "checkbox" at bounding box center [361, 225] width 0 height 0
click at [519, 29] on link "Guardar" at bounding box center [515, 31] width 55 height 17
click at [70, 145] on link "PARTE DE TRABAJO" at bounding box center [51, 137] width 102 height 18
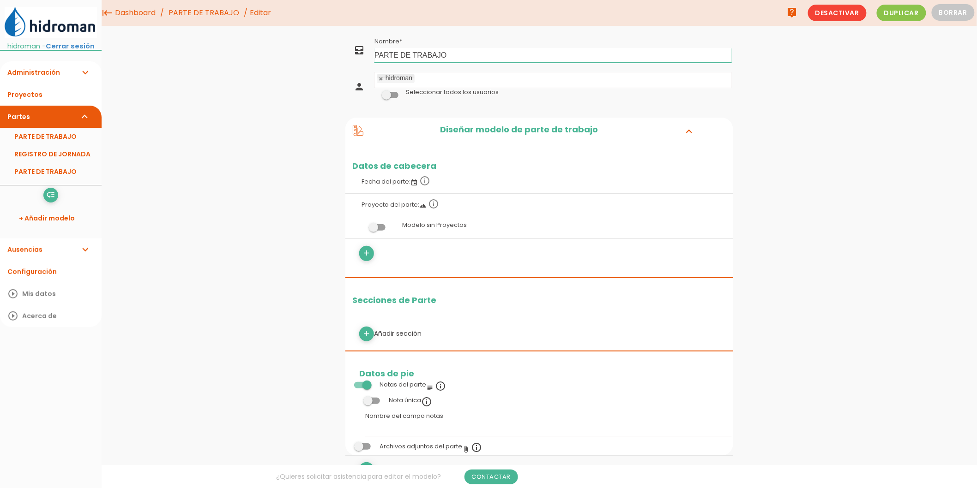
drag, startPoint x: 477, startPoint y: 57, endPoint x: 167, endPoint y: 51, distance: 310.3
click at [167, 51] on div "menu keyboard_tab Dashboard PARTE DE TRABAJO Editar" at bounding box center [539, 456] width 875 height 912
type input "a"
type input "ALBARÁN DE ADMINISTRACIÓN"
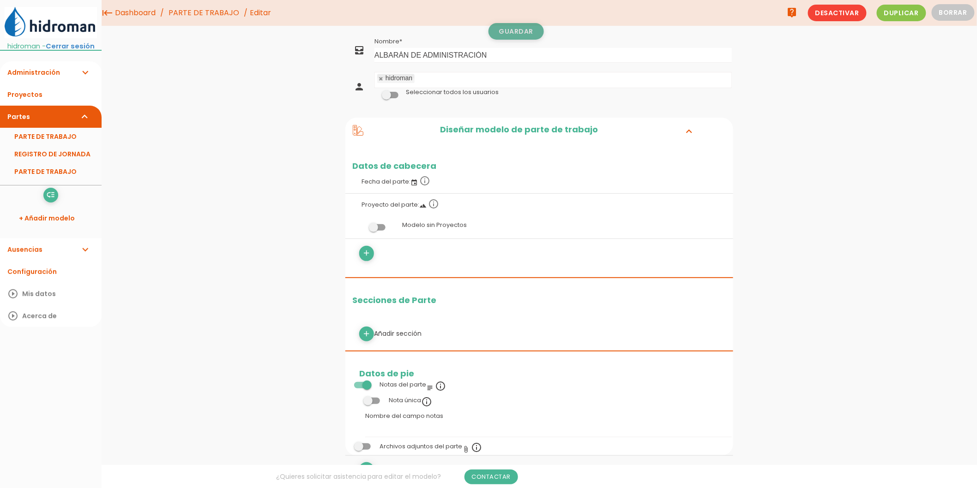
click at [518, 27] on link "Guardar" at bounding box center [515, 31] width 55 height 17
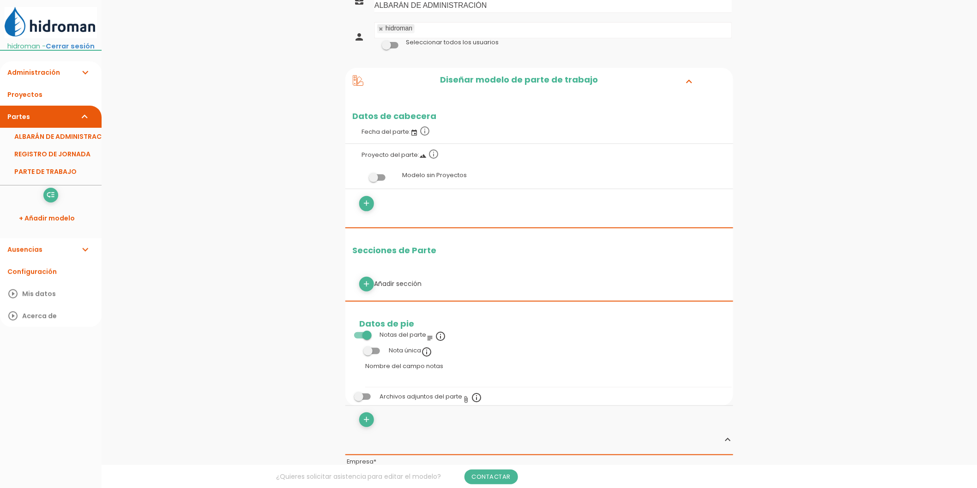
scroll to position [51, 0]
click at [367, 283] on icon "add" at bounding box center [366, 283] width 9 height 15
select select
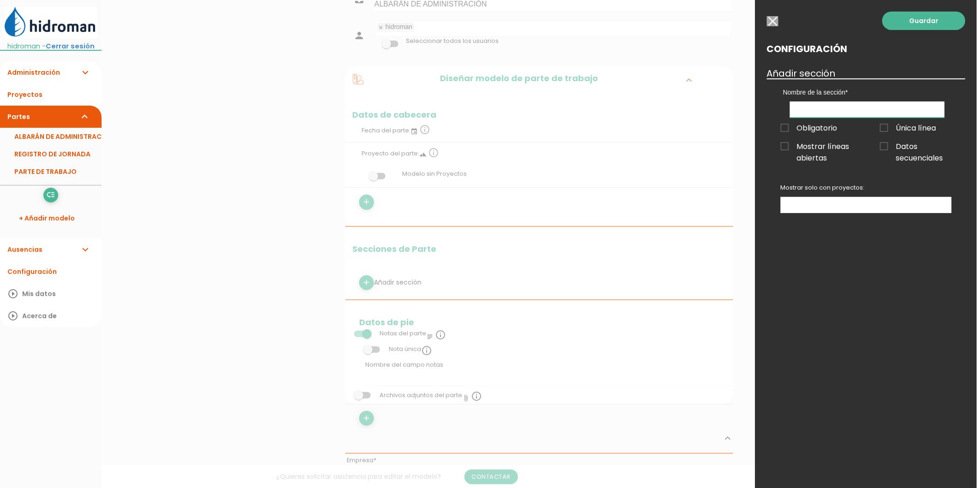
click at [873, 113] on input "text" at bounding box center [867, 110] width 155 height 16
type input "CONCEPTOS"
click at [918, 24] on link "Guardar" at bounding box center [923, 21] width 83 height 18
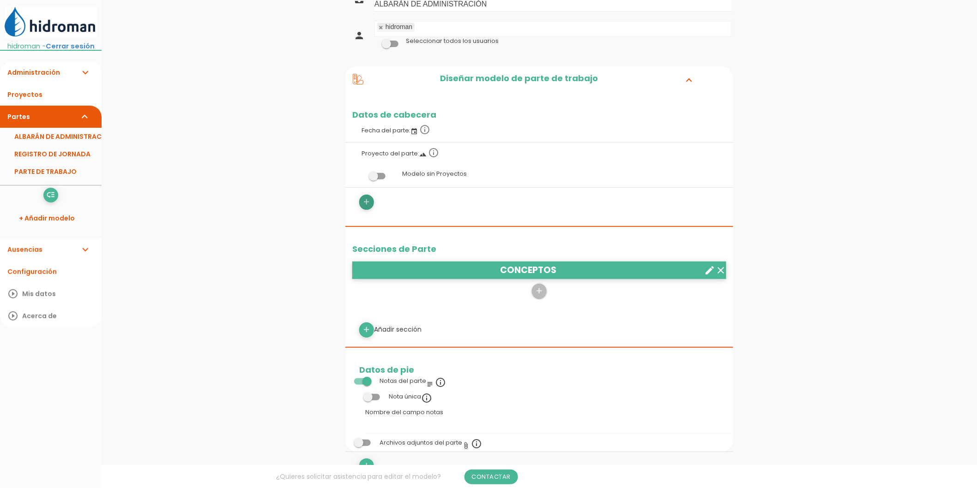
click at [371, 201] on icon "add" at bounding box center [366, 202] width 9 height 15
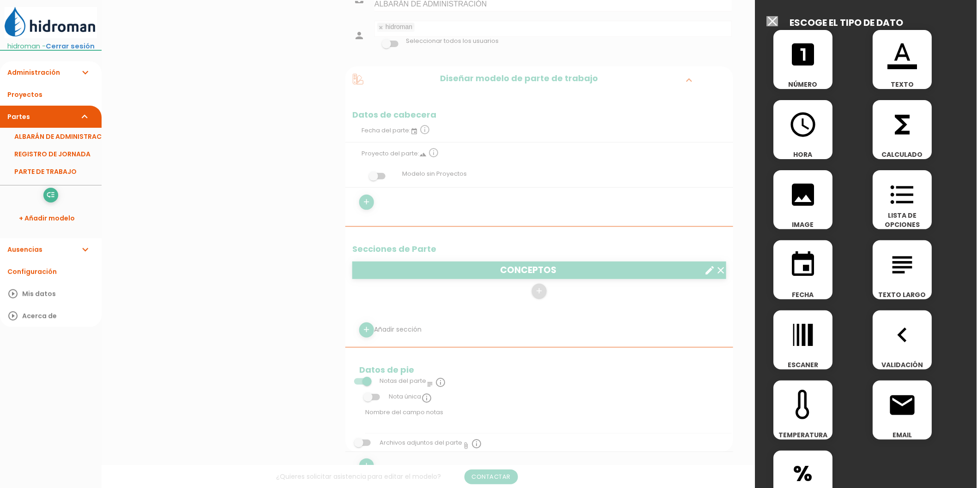
click at [802, 200] on icon "image" at bounding box center [803, 195] width 30 height 30
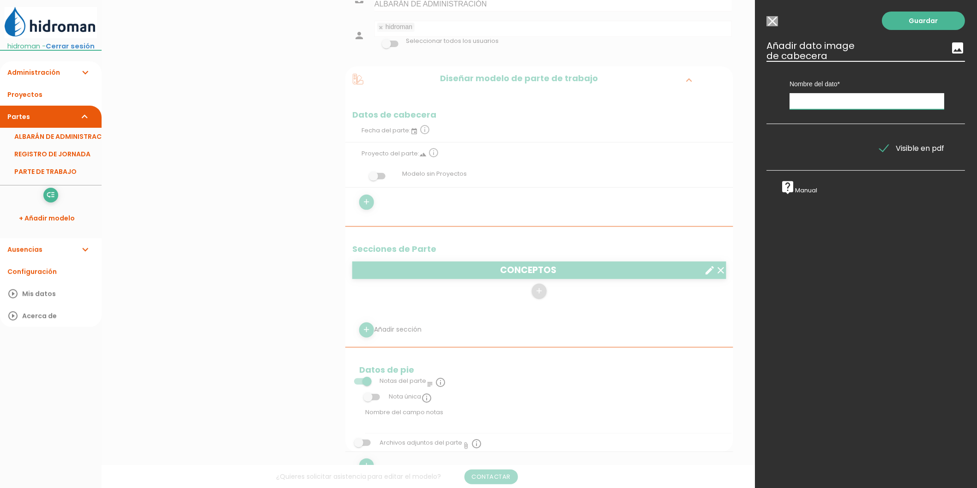
click at [799, 99] on input "text" at bounding box center [867, 101] width 155 height 16
type input "IMAGENES"
click at [905, 21] on link "Guardar" at bounding box center [923, 21] width 83 height 18
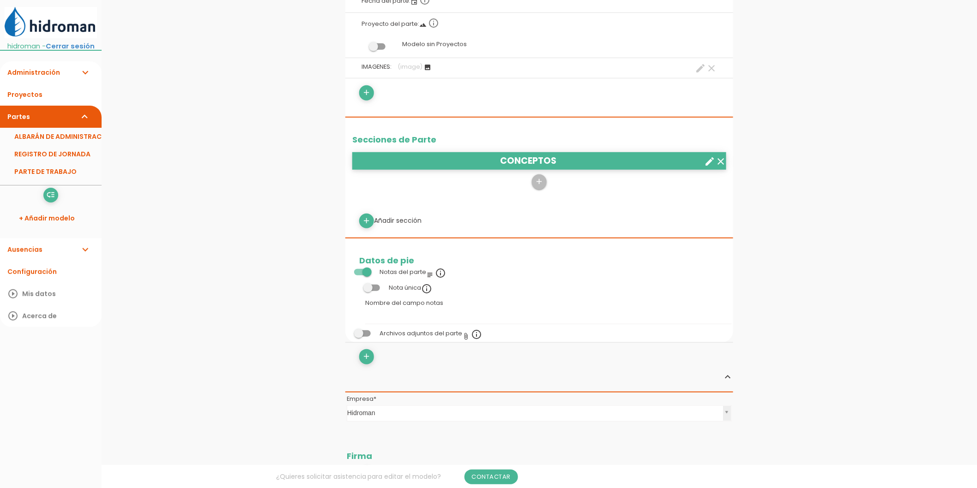
scroll to position [205, 0]
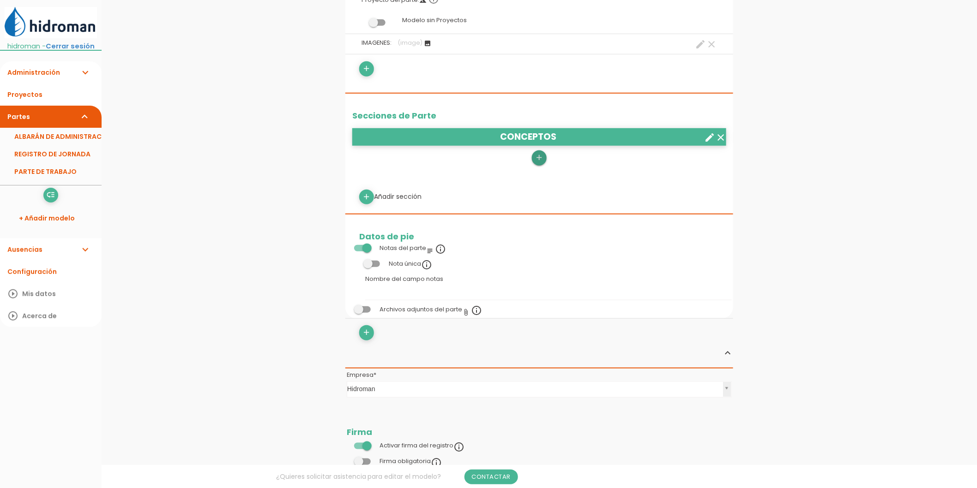
click at [539, 158] on icon "add" at bounding box center [539, 157] width 9 height 15
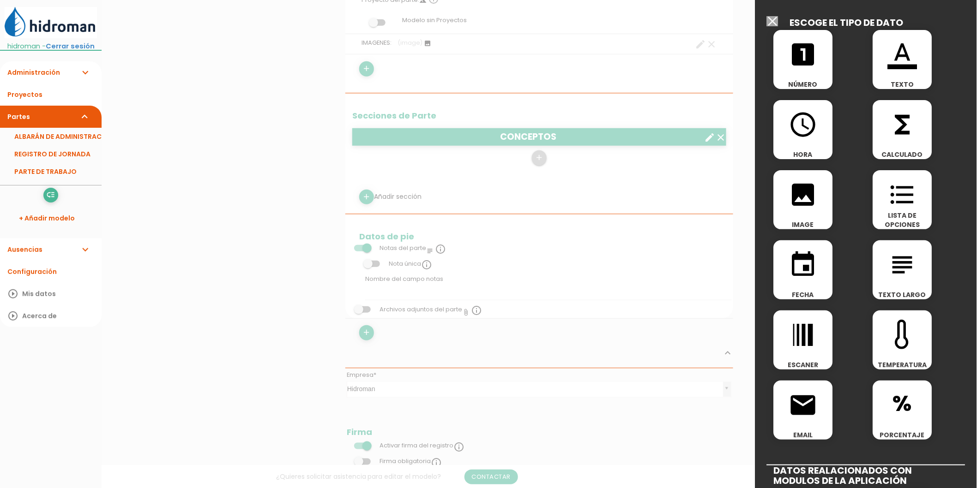
click at [892, 67] on icon "format_color_text" at bounding box center [903, 55] width 30 height 30
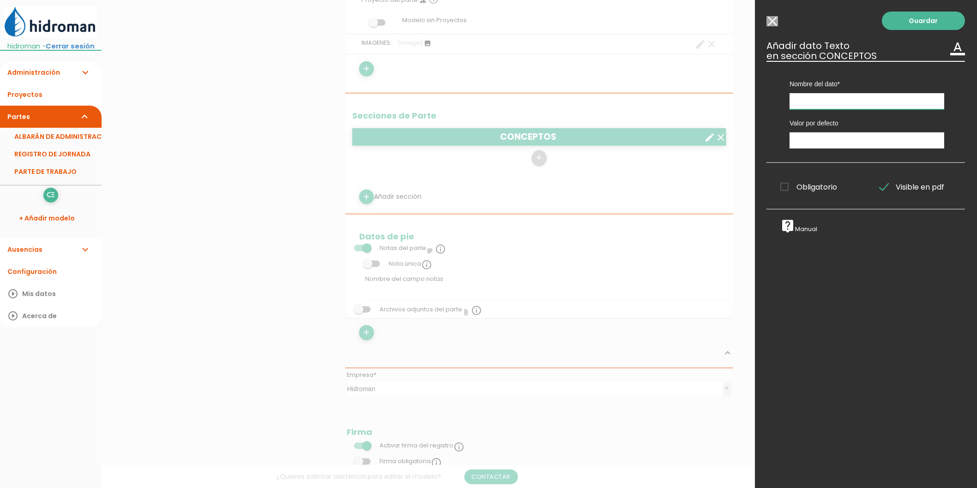
click at [834, 98] on input "text" at bounding box center [867, 101] width 155 height 16
type input "c"
type input "Concepto"
click at [818, 183] on span "Obligatorio" at bounding box center [809, 187] width 57 height 12
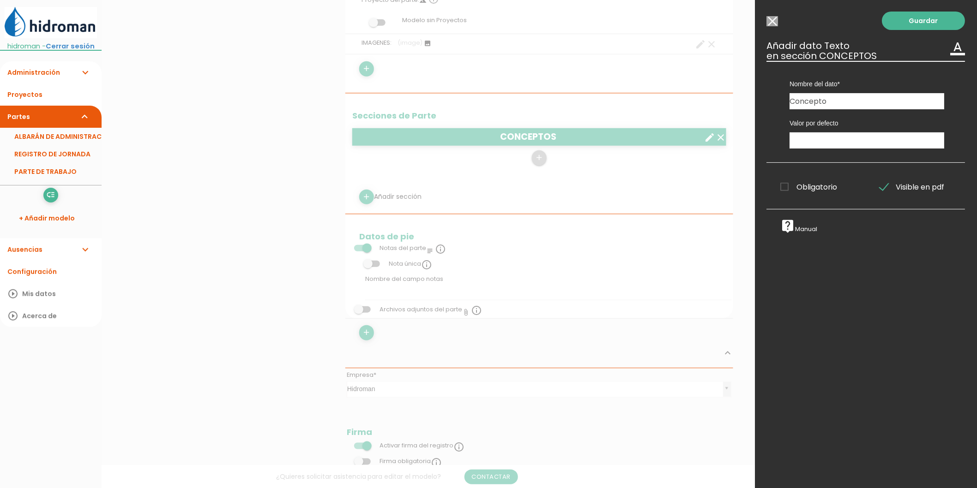
click at [0, 0] on input "Obligatorio" at bounding box center [0, 0] width 0 height 0
click at [888, 26] on link "Guardar" at bounding box center [923, 21] width 83 height 18
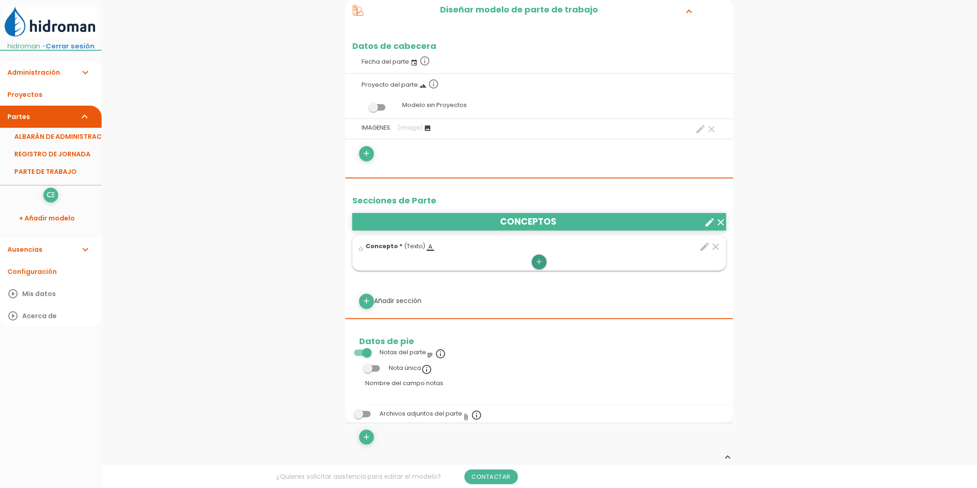
click at [540, 258] on icon "add" at bounding box center [539, 262] width 9 height 15
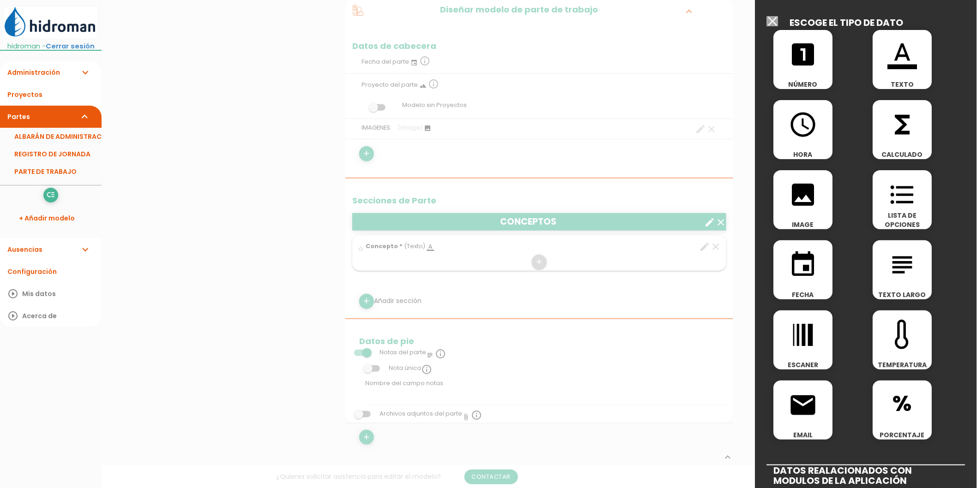
click at [804, 59] on icon "looks_one" at bounding box center [803, 55] width 30 height 30
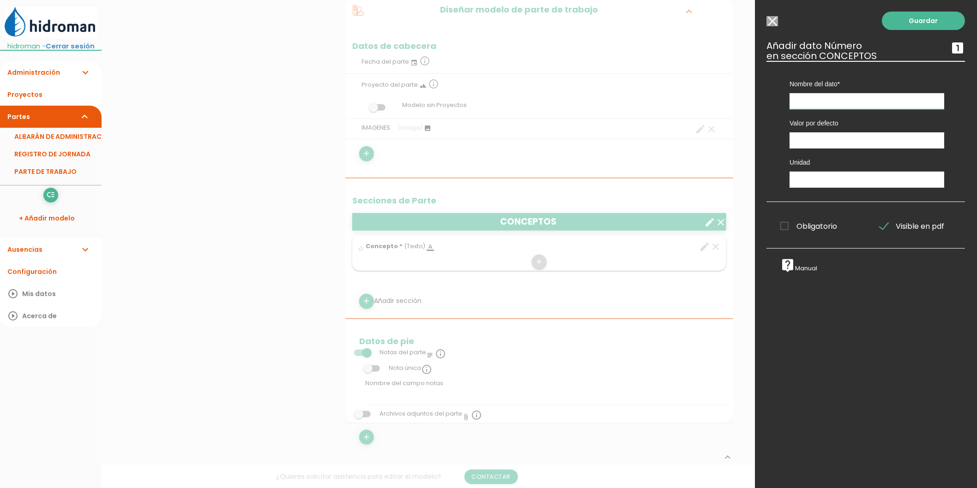
click at [804, 93] on input "text" at bounding box center [867, 101] width 155 height 16
type input "Cantidad"
click at [939, 20] on link "Guardar" at bounding box center [923, 21] width 83 height 18
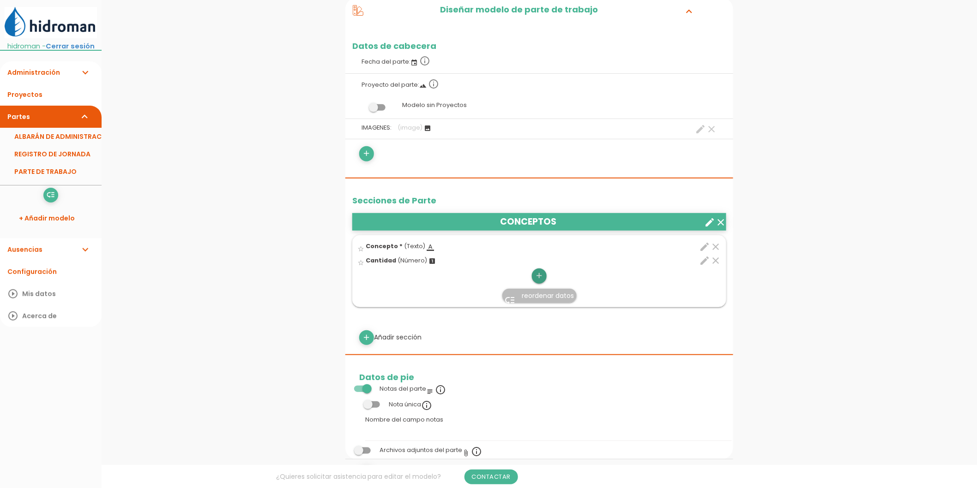
click at [539, 276] on icon "add" at bounding box center [539, 276] width 9 height 15
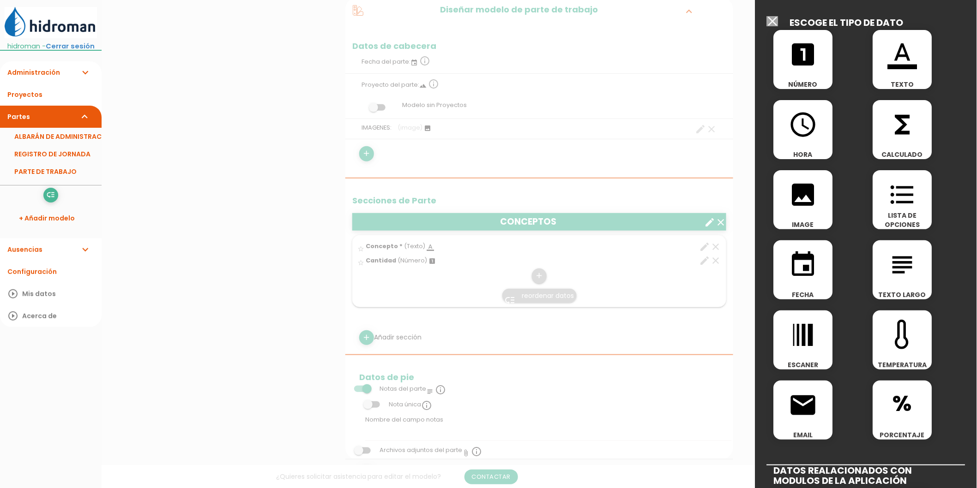
click at [904, 72] on div "format_color_text TEXTO" at bounding box center [902, 59] width 59 height 59
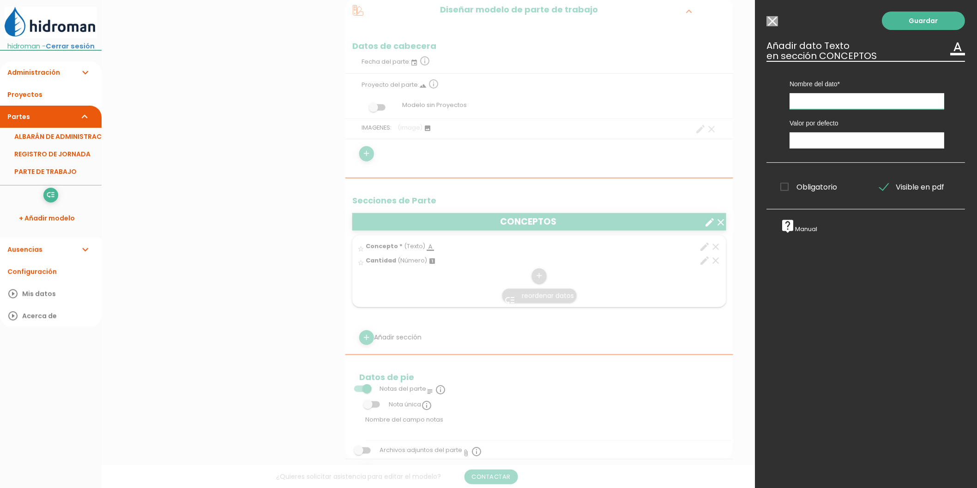
click at [817, 102] on input "text" at bounding box center [867, 101] width 155 height 16
type input "Unidad"
click at [771, 22] on input "Seleccionar todos los usuarios" at bounding box center [773, 21] width 12 height 10
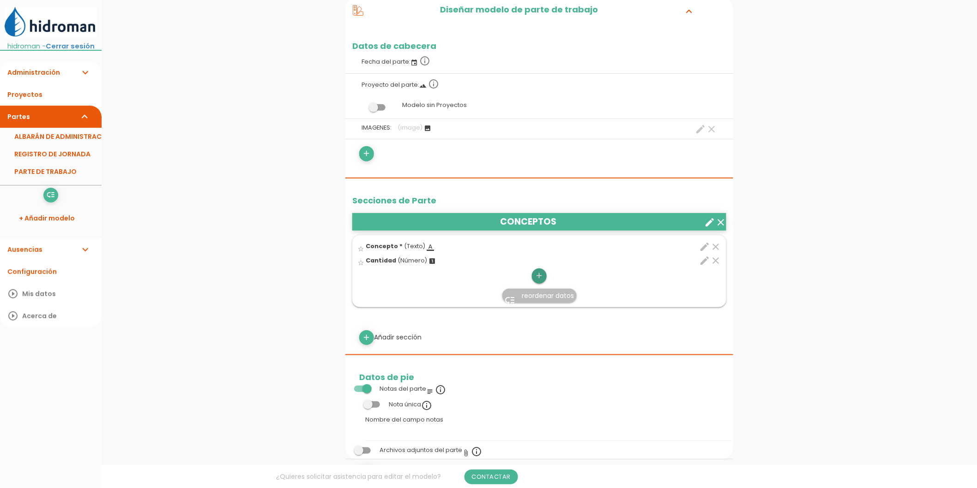
click at [540, 277] on icon "add" at bounding box center [539, 276] width 9 height 15
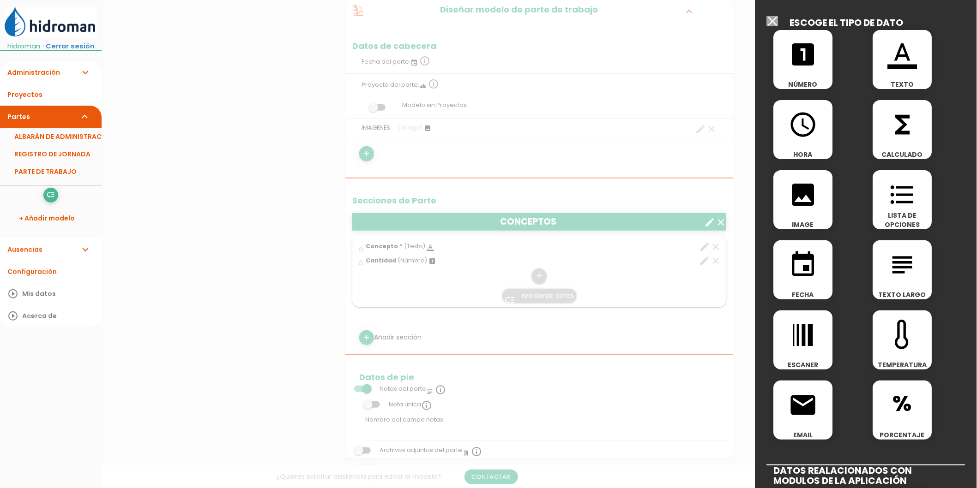
click at [896, 191] on icon "format_list_bulleted" at bounding box center [903, 195] width 30 height 30
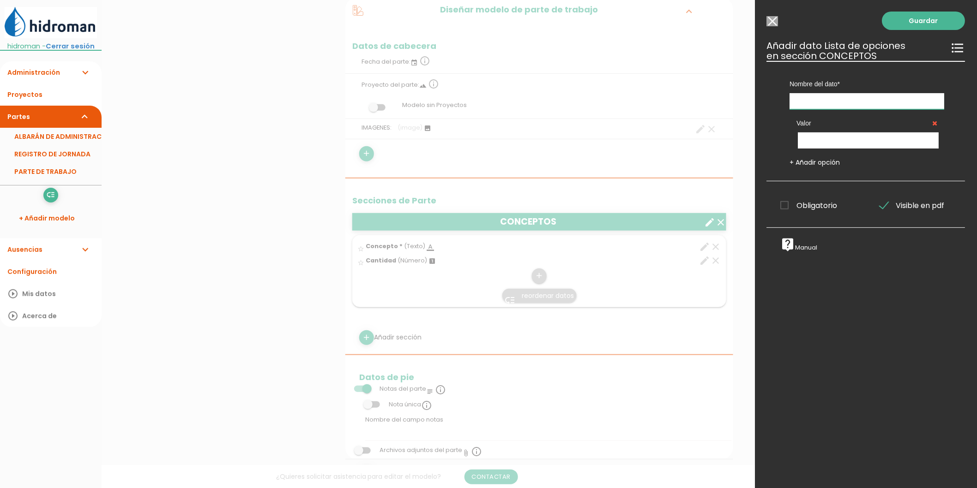
click at [847, 100] on input "text" at bounding box center [867, 101] width 155 height 16
type input "Unidad"
click at [848, 144] on input "text" at bounding box center [868, 140] width 141 height 16
type input "Jornada"
click at [824, 160] on link "+ Añadir opción" at bounding box center [815, 162] width 50 height 9
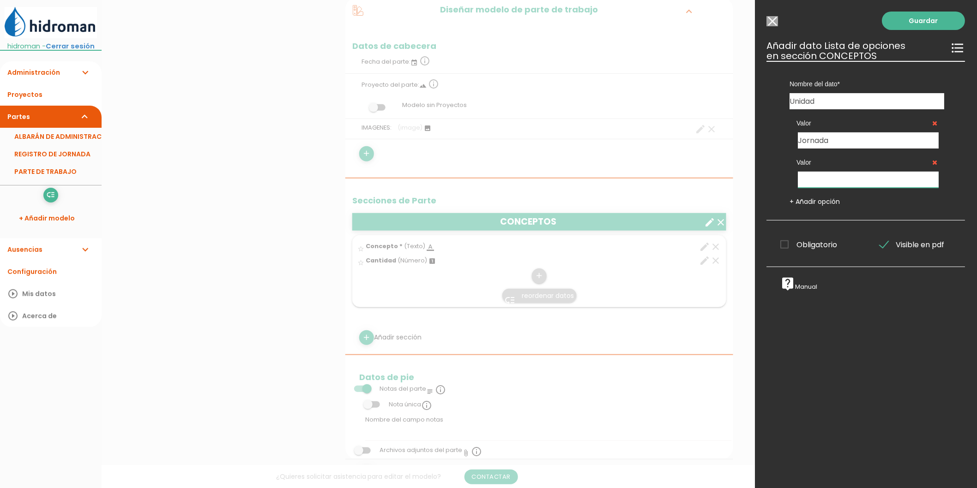
click at [820, 175] on input "text" at bounding box center [868, 180] width 141 height 16
type input "m3"
click at [819, 204] on link "+ Añadir opción" at bounding box center [815, 201] width 50 height 9
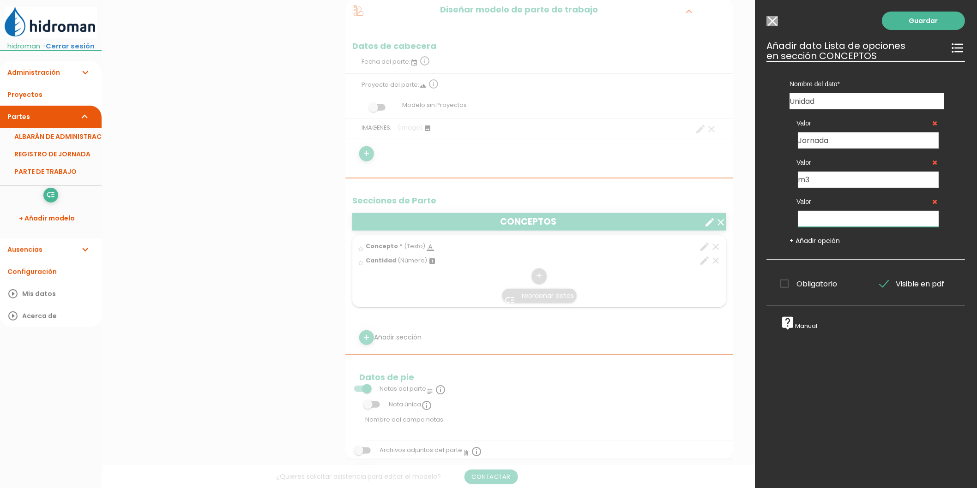
click at [815, 217] on input "text" at bounding box center [868, 219] width 141 height 16
type input "ml"
click at [826, 238] on link "+ Añadir opción" at bounding box center [815, 240] width 50 height 9
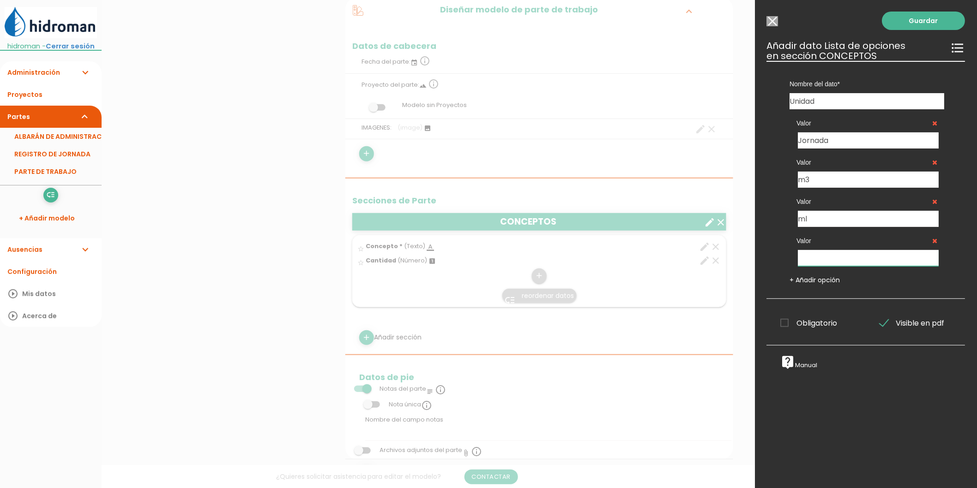
click at [816, 255] on input "text" at bounding box center [868, 258] width 141 height 16
type input "m2"
drag, startPoint x: 822, startPoint y: 178, endPoint x: 728, endPoint y: 174, distance: 93.8
click at [733, 174] on form "Guardar all_inbox Nombre ALBARÁN DE ADMINISTRACIÓN person hidroman No se encont…" at bounding box center [539, 401] width 388 height 972
type input "ud"
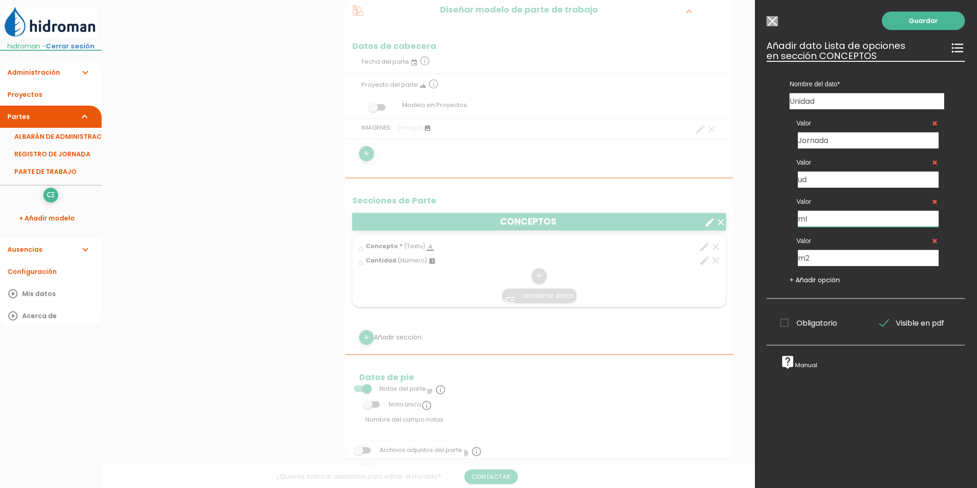
drag, startPoint x: 830, startPoint y: 211, endPoint x: 755, endPoint y: 211, distance: 74.3
click at [755, 211] on div "Guardar ESCOGE EL TIPO DE DATO looks_one NÚMERO format_color_text TEXTO access_…" at bounding box center [866, 244] width 222 height 488
type input "m3"
drag, startPoint x: 872, startPoint y: 260, endPoint x: 738, endPoint y: 254, distance: 134.9
click at [733, 254] on form "Guardar all_inbox Nombre ALBARÁN DE ADMINISTRACIÓN person hidroman No se encont…" at bounding box center [539, 401] width 388 height 972
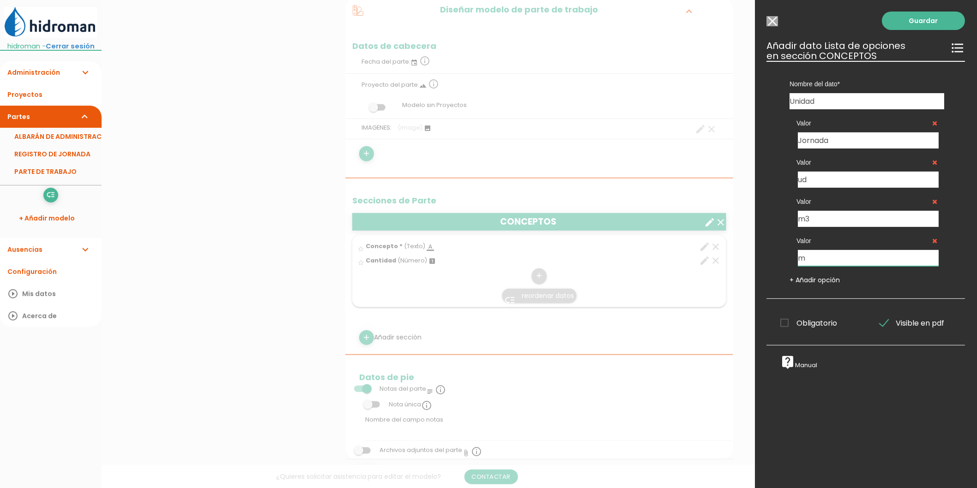
type input "m2"
click at [817, 282] on link "+ Añadir opción" at bounding box center [815, 280] width 50 height 9
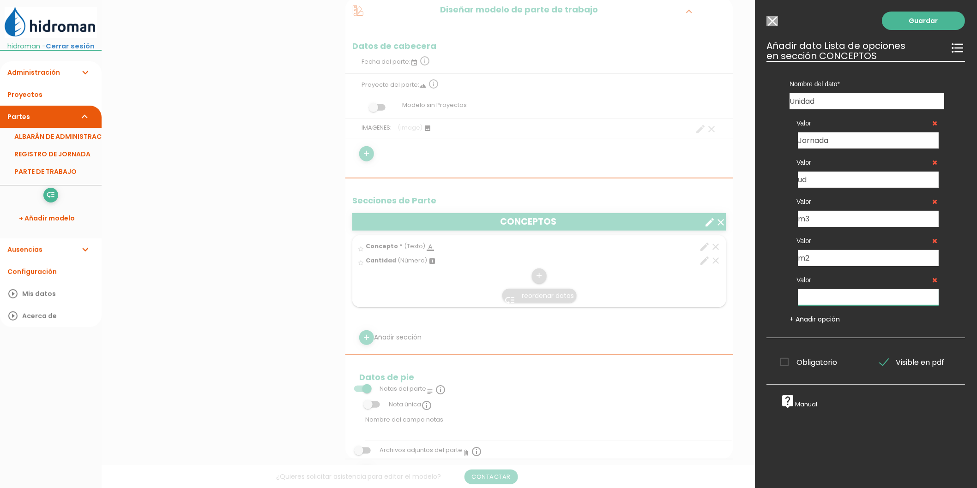
click at [817, 296] on input "text" at bounding box center [868, 297] width 141 height 16
type input "ml"
click at [819, 363] on span "Obligatorio" at bounding box center [809, 363] width 57 height 12
click at [0, 0] on input "Obligatorio" at bounding box center [0, 0] width 0 height 0
click at [916, 25] on link "Guardar" at bounding box center [923, 21] width 83 height 18
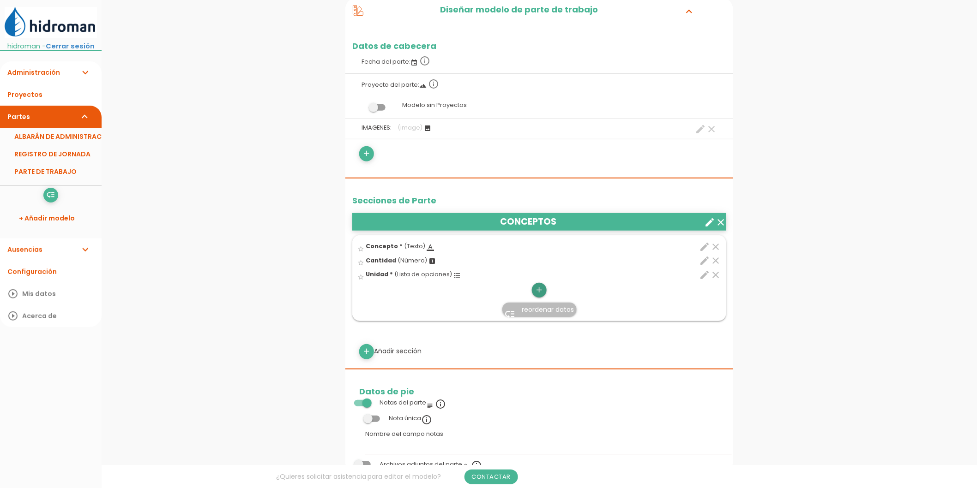
click at [543, 291] on icon "add" at bounding box center [539, 290] width 9 height 15
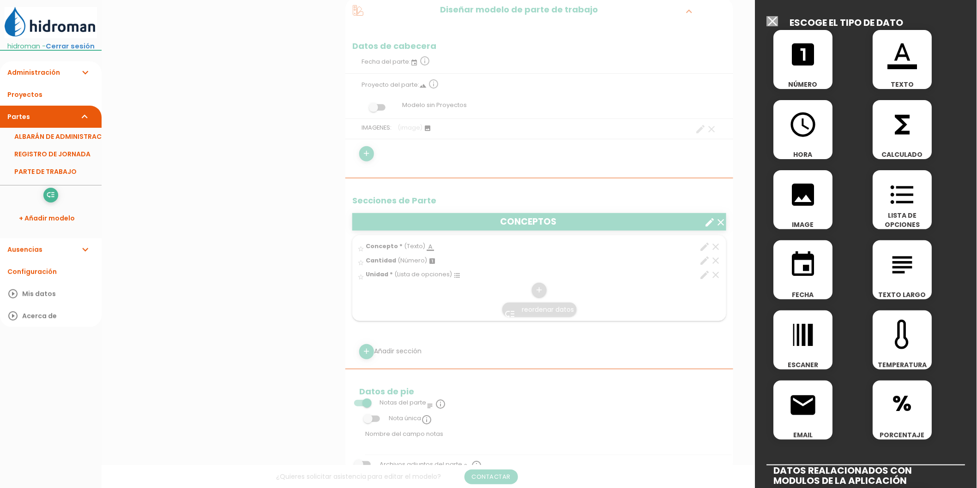
click at [771, 18] on input "Seleccionar todos los usuarios" at bounding box center [773, 21] width 12 height 10
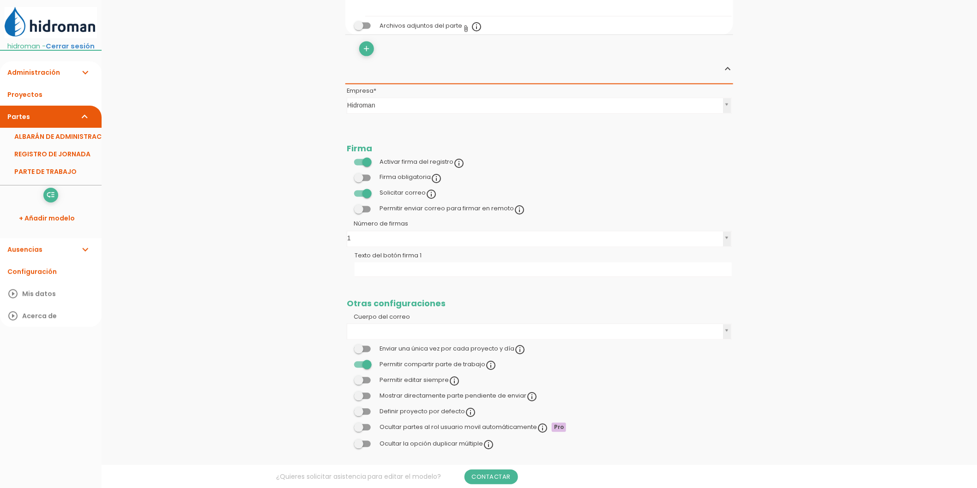
scroll to position [560, 0]
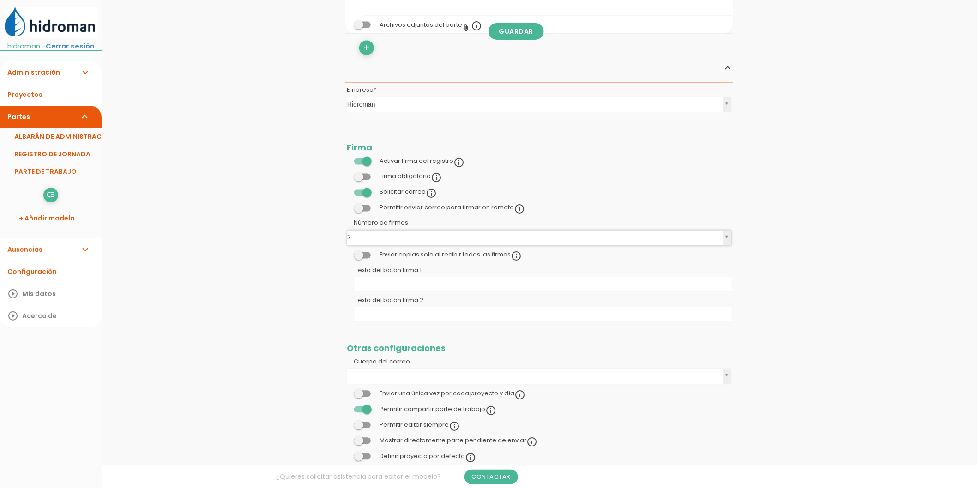
click at [366, 176] on span at bounding box center [362, 177] width 17 height 6
click at [347, 174] on input "checkbox" at bounding box center [347, 174] width 0 height 0
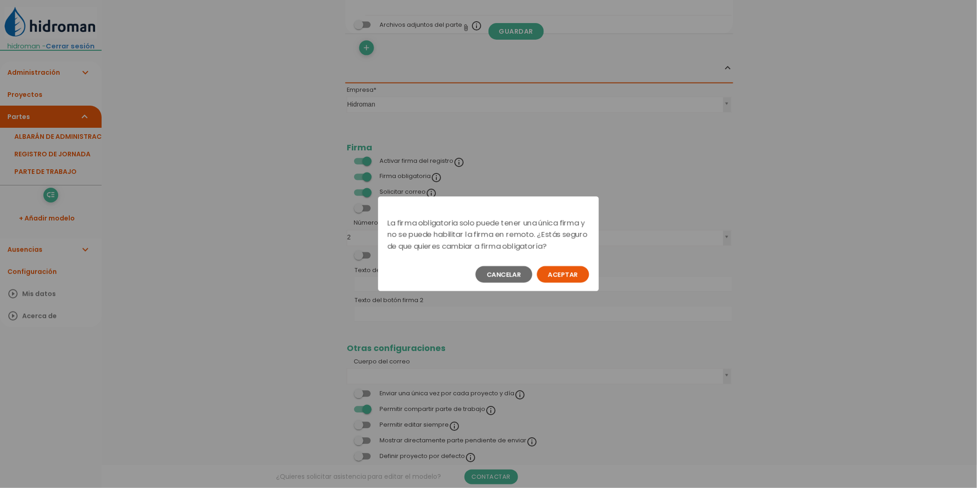
scroll to position [0, 0]
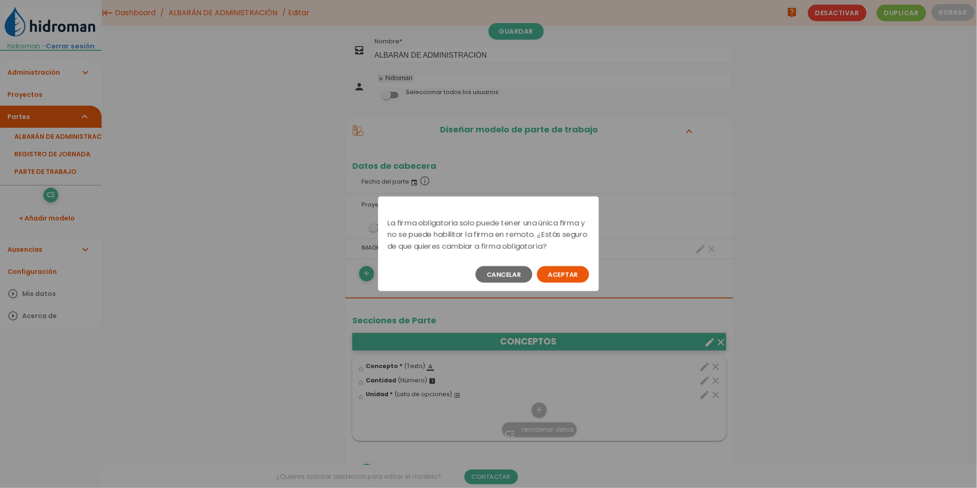
click at [564, 276] on button "Aceptar" at bounding box center [563, 274] width 52 height 17
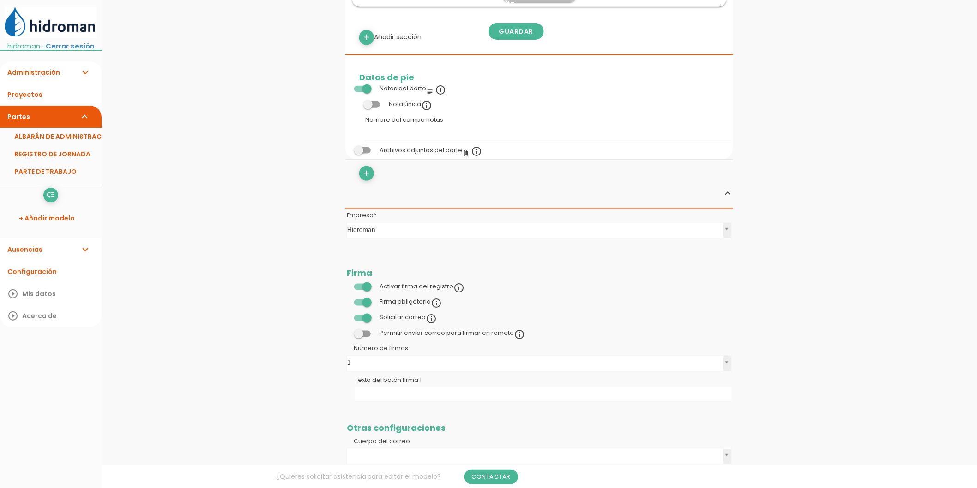
scroll to position [560, 0]
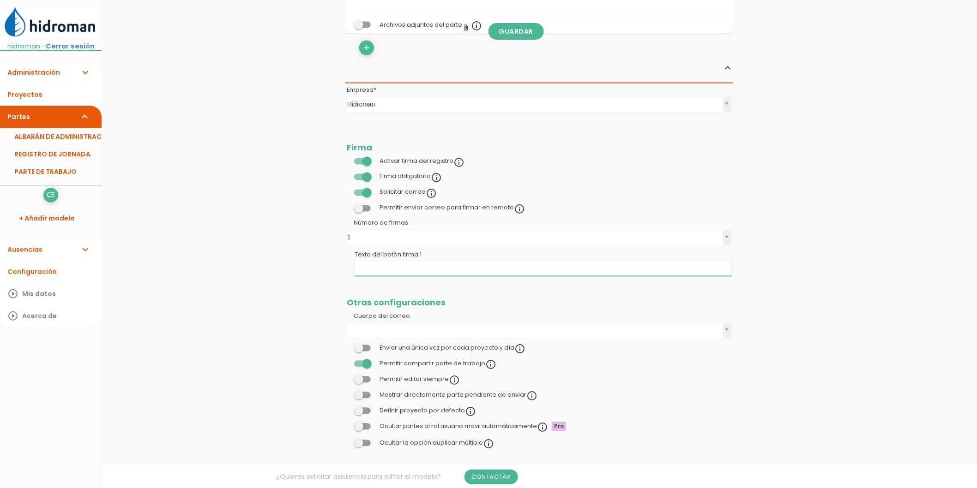
click at [384, 270] on input "Texto del botón firma 1" at bounding box center [543, 269] width 377 height 15
type input "Firma conforme cliente"
click at [406, 319] on label "Cuerpo del correo" at bounding box center [395, 317] width 96 height 8
click at [0, 0] on select "Cuerpo del correo" at bounding box center [0, 0] width 0 height 0
click at [365, 207] on span at bounding box center [362, 208] width 17 height 6
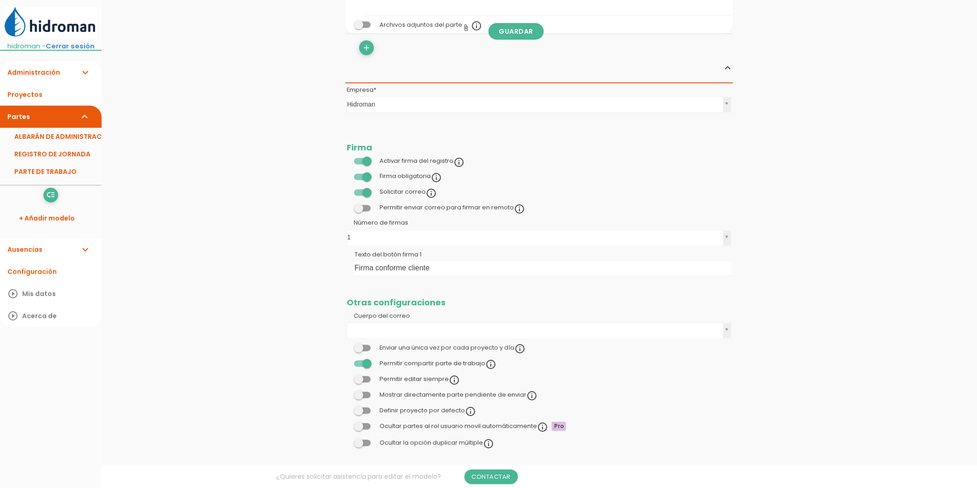
click at [347, 206] on input "checkbox" at bounding box center [347, 206] width 0 height 0
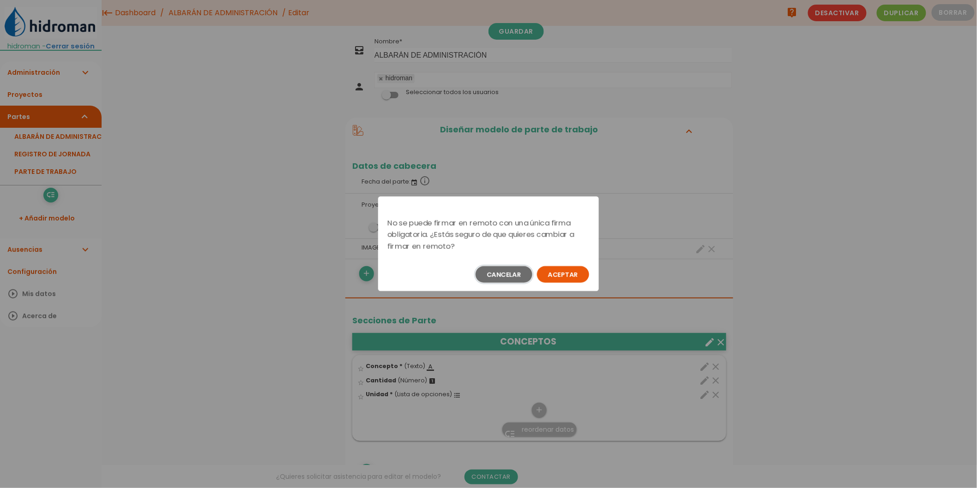
click at [505, 271] on button "Cancelar" at bounding box center [503, 274] width 57 height 17
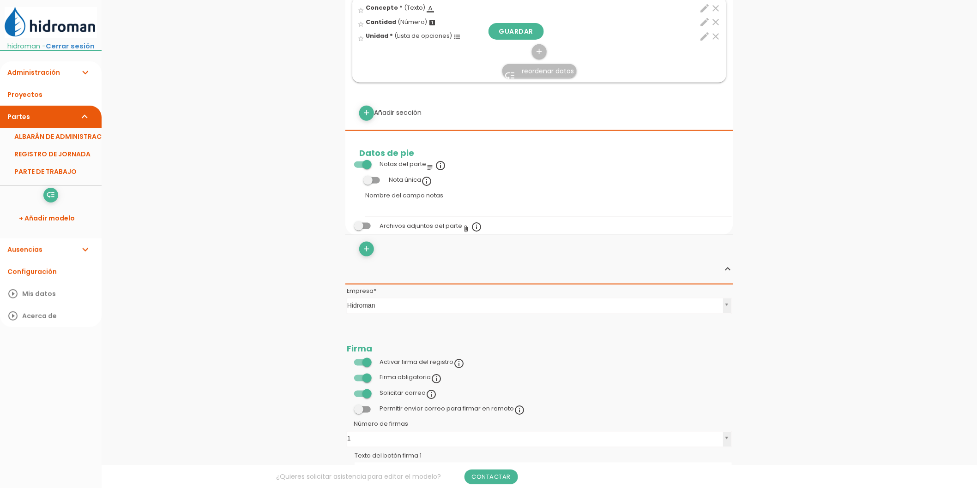
scroll to position [462, 0]
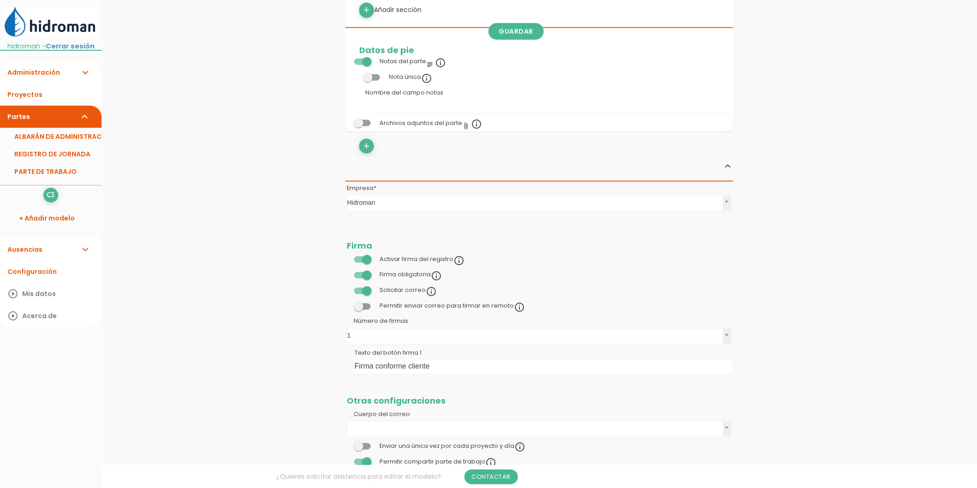
click at [359, 308] on span at bounding box center [362, 307] width 17 height 6
click at [347, 304] on input "checkbox" at bounding box center [347, 304] width 0 height 0
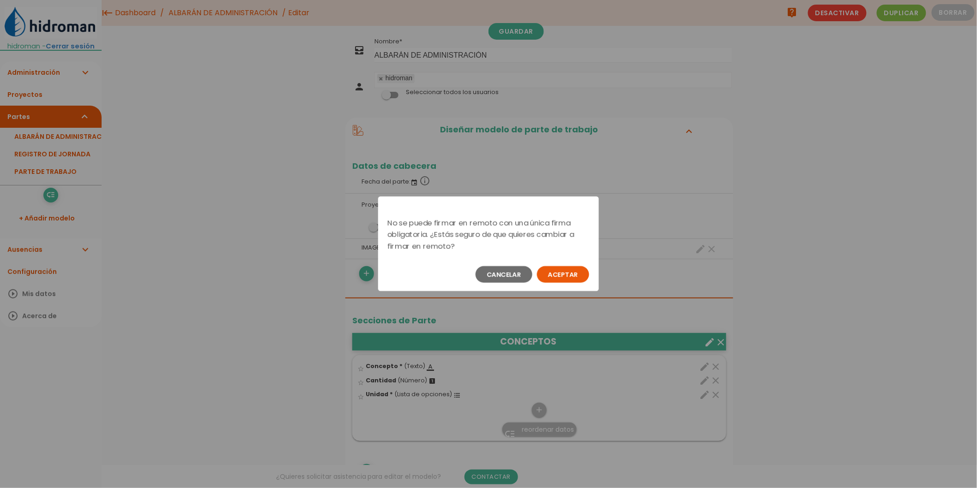
click at [543, 276] on button "Aceptar" at bounding box center [563, 274] width 52 height 17
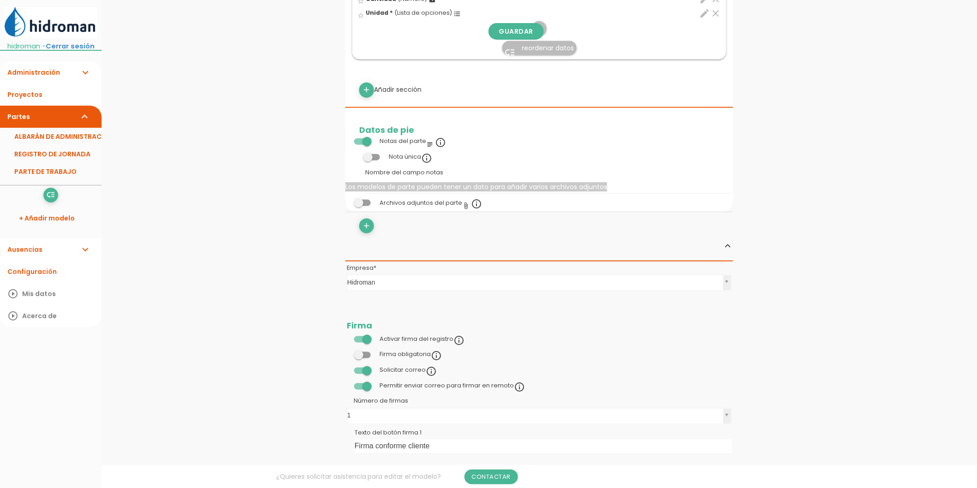
scroll to position [560, 0]
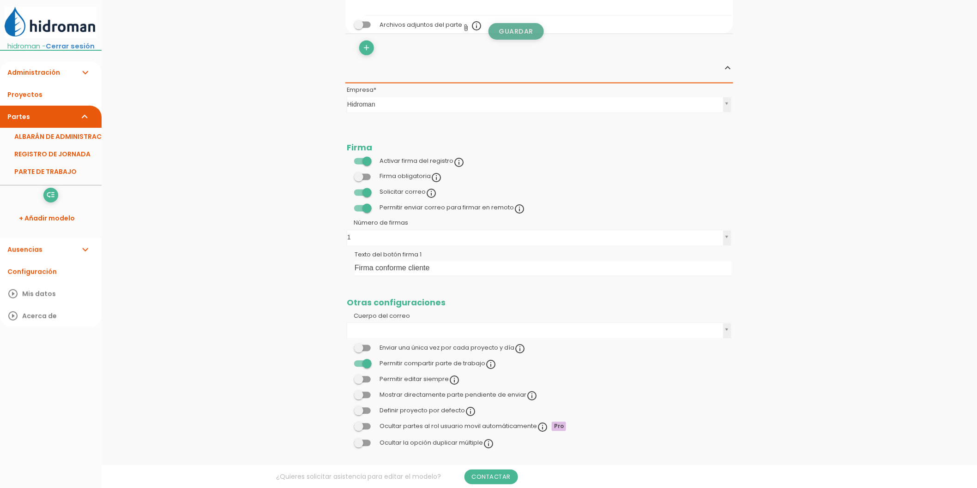
click at [517, 28] on link "Guardar" at bounding box center [515, 31] width 55 height 17
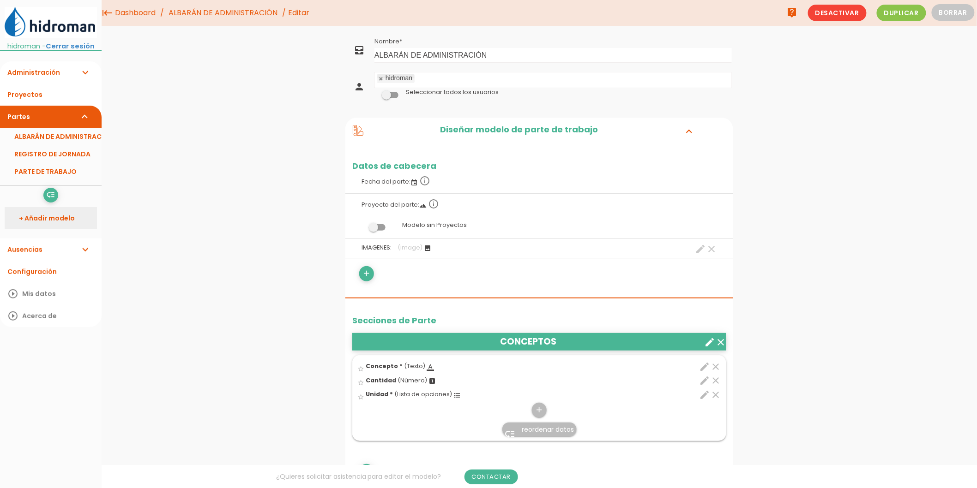
click at [43, 229] on link "+ Añadir modelo" at bounding box center [51, 218] width 92 height 22
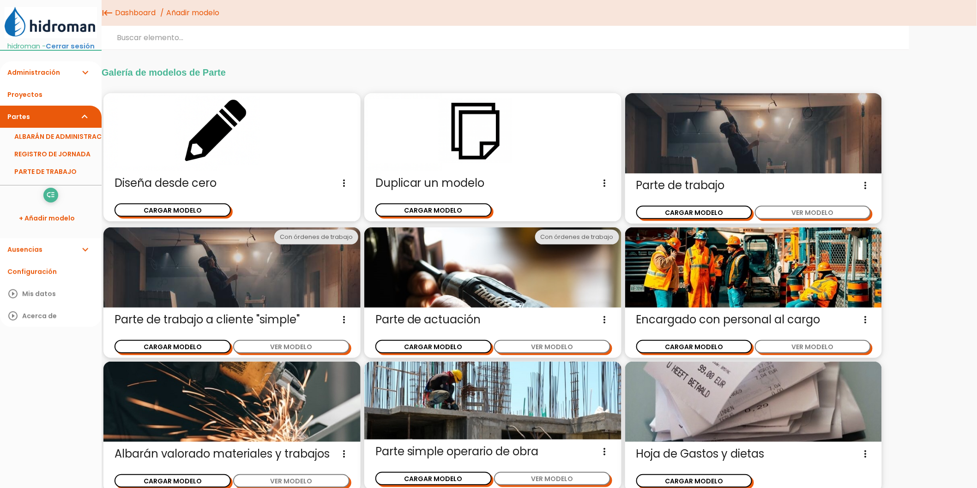
click at [57, 261] on link "Ausencias expand_more" at bounding box center [51, 250] width 102 height 22
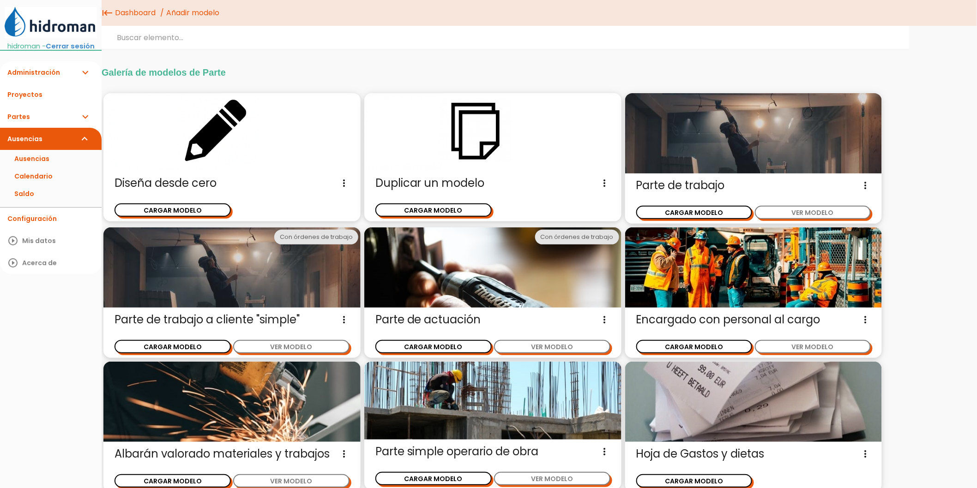
click at [43, 123] on link "Partes expand_more" at bounding box center [51, 117] width 102 height 22
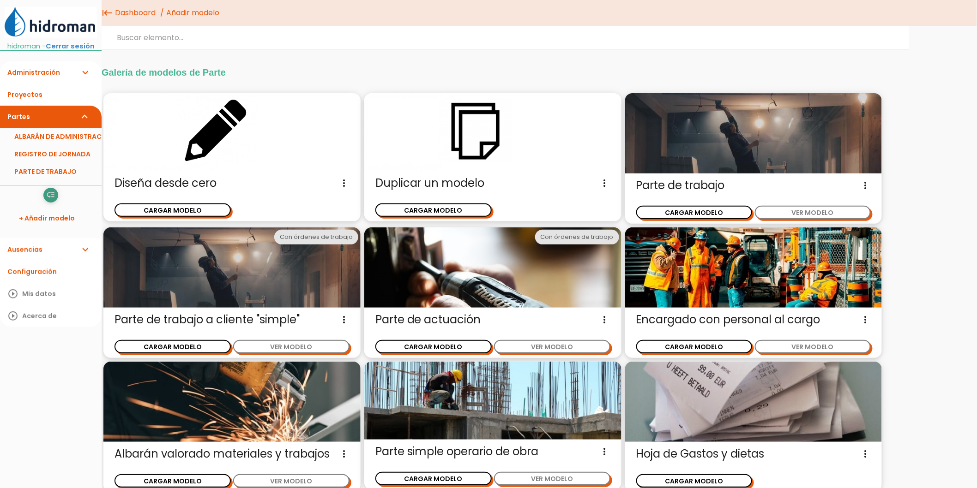
click at [50, 203] on icon "low_priority" at bounding box center [50, 195] width 9 height 15
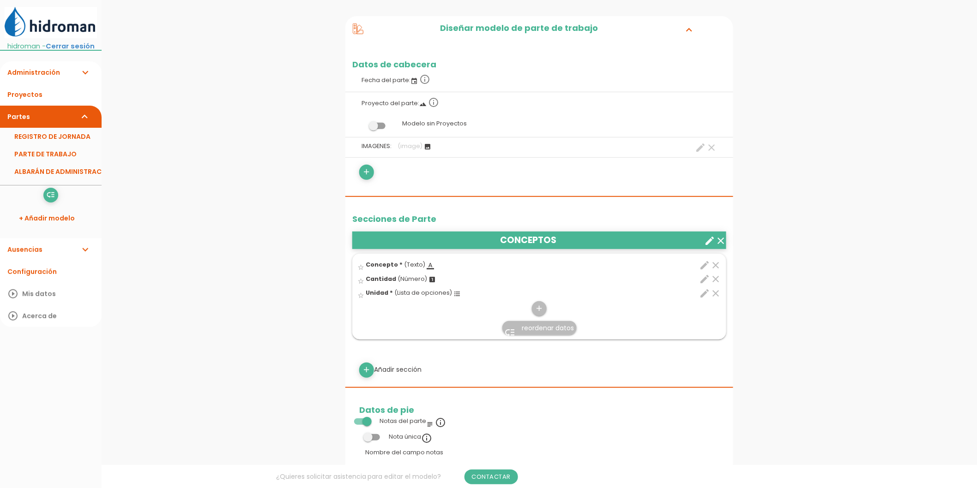
scroll to position [102, 0]
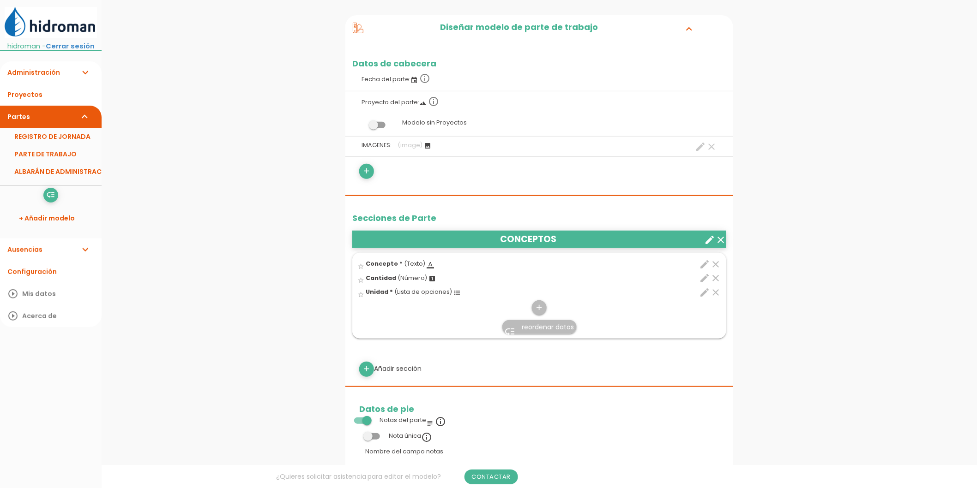
click at [703, 291] on icon "edit" at bounding box center [704, 292] width 11 height 11
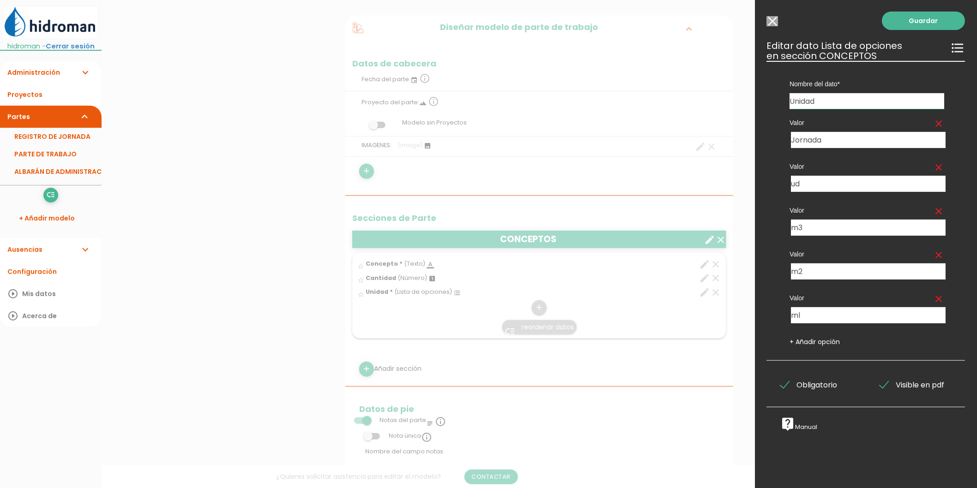
click at [827, 342] on link "+ Añadir opción" at bounding box center [815, 341] width 50 height 9
click at [824, 356] on input "text" at bounding box center [826, 359] width 71 height 16
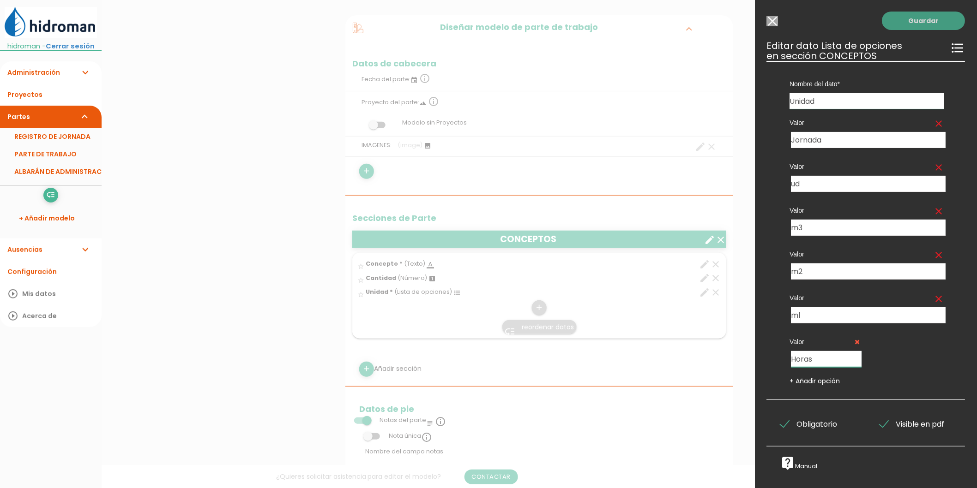
type input "Horas"
click at [908, 19] on link "Guardar" at bounding box center [923, 21] width 83 height 18
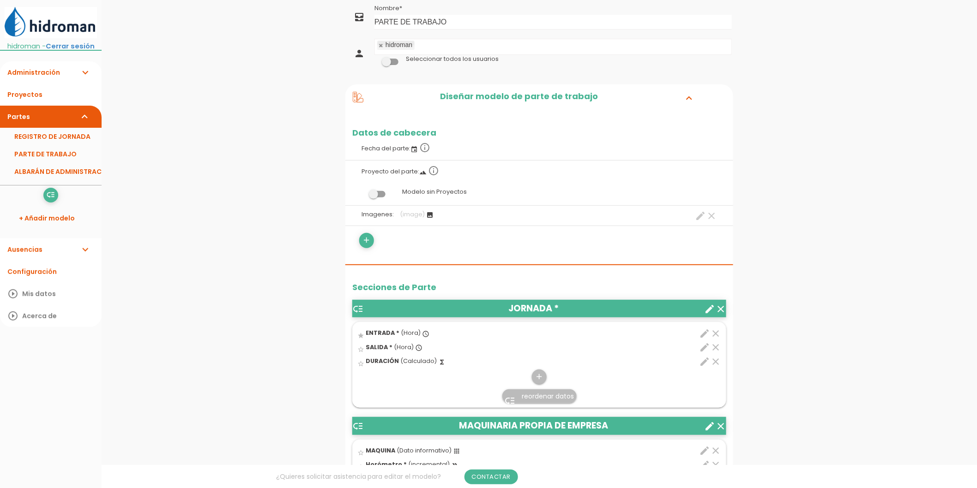
scroll to position [51, 0]
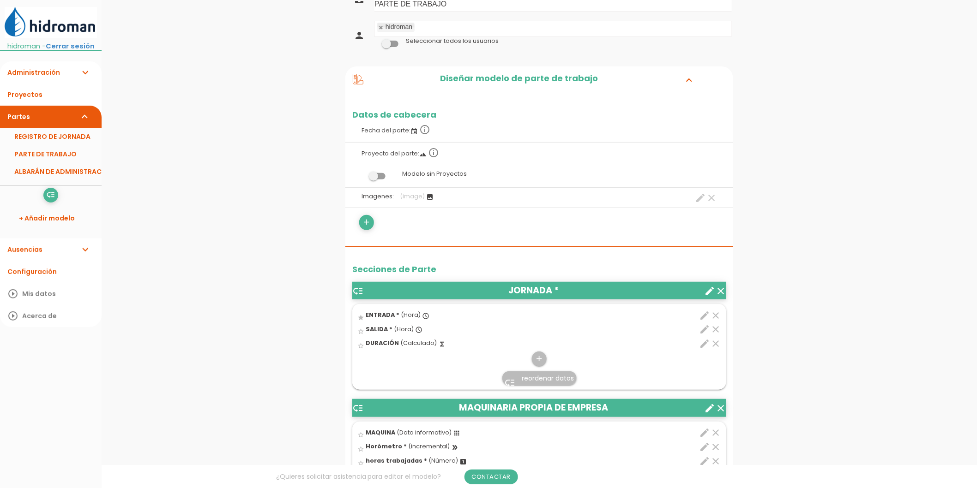
click at [704, 316] on icon "edit" at bounding box center [704, 315] width 11 height 11
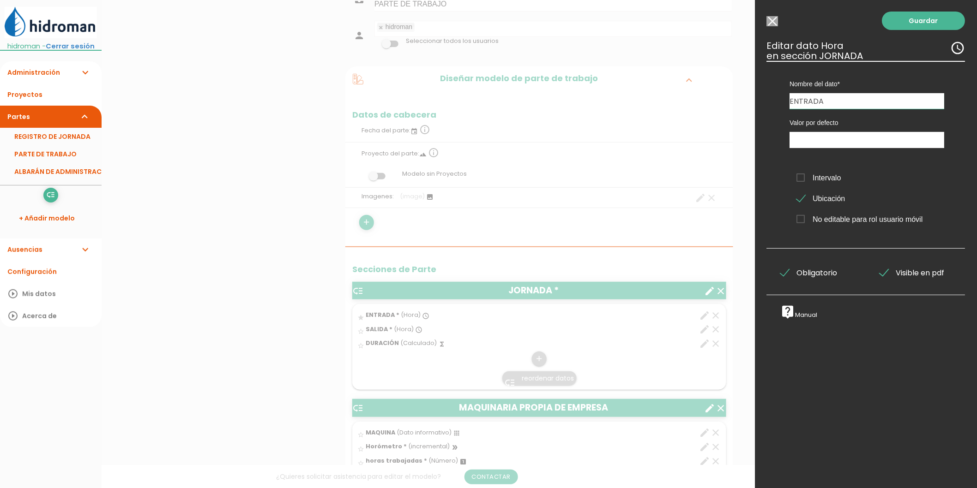
click at [820, 174] on span "Intervalo" at bounding box center [819, 178] width 44 height 12
click at [0, 0] on input "Intervalo" at bounding box center [0, 0] width 0 height 0
click at [899, 26] on link "Guardar" at bounding box center [923, 21] width 83 height 18
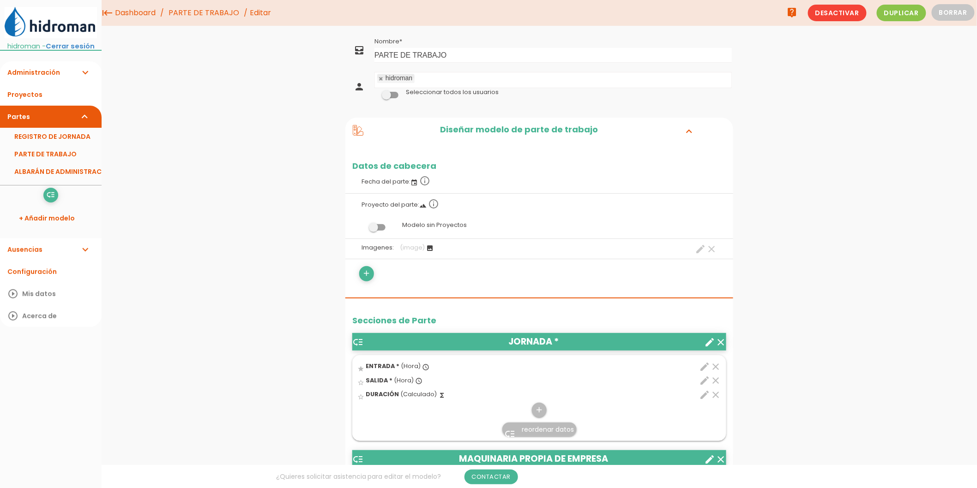
click at [700, 379] on icon "edit" at bounding box center [704, 380] width 11 height 11
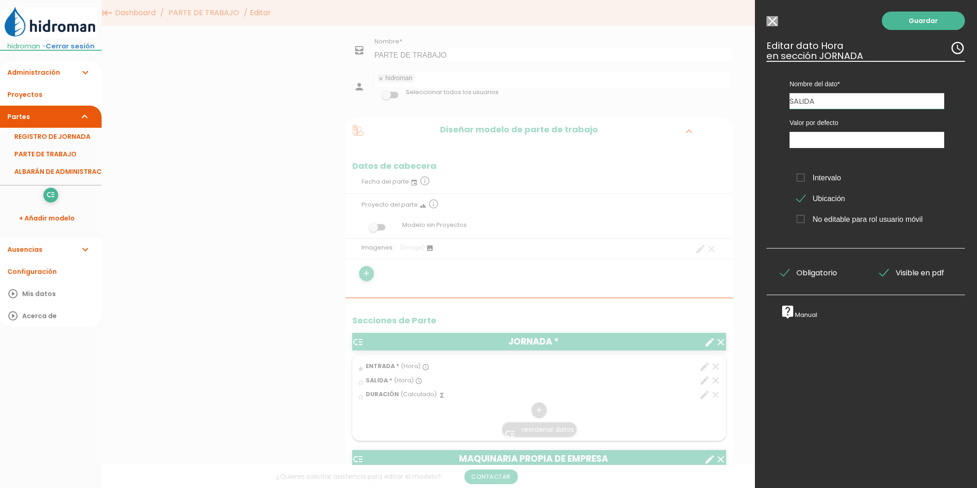
click at [809, 179] on span "Intervalo" at bounding box center [819, 178] width 44 height 12
click at [0, 0] on input "Intervalo" at bounding box center [0, 0] width 0 height 0
click at [892, 26] on link "Guardar" at bounding box center [923, 21] width 83 height 18
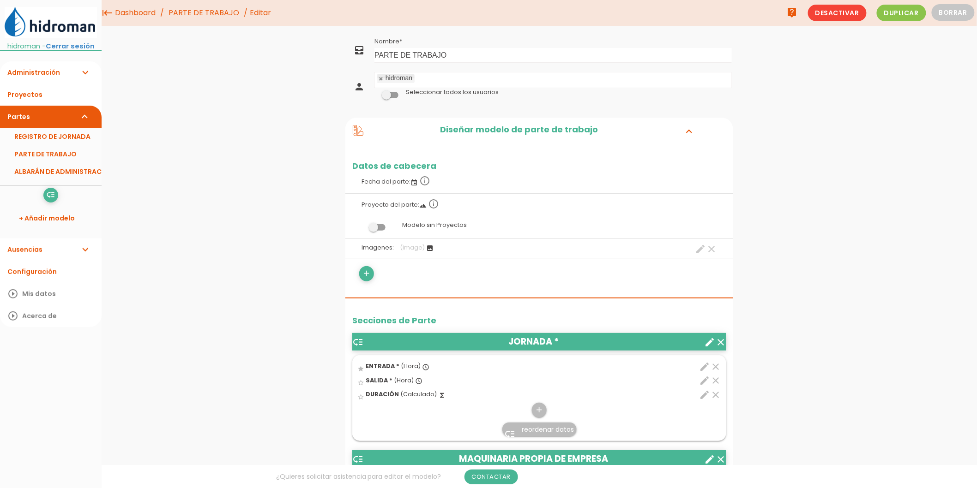
click at [218, 7] on link "PARTE DE TRABAJO" at bounding box center [203, 13] width 75 height 26
click at [708, 345] on icon "create" at bounding box center [709, 342] width 11 height 11
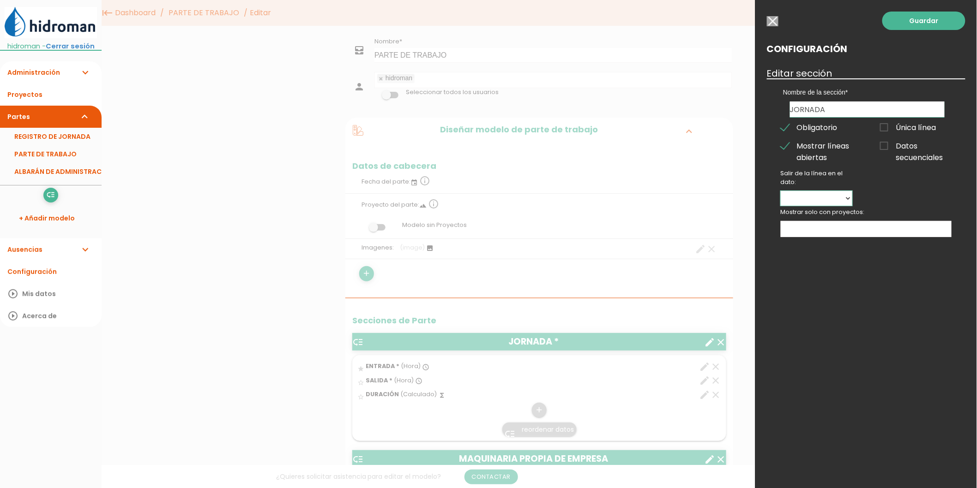
click at [815, 200] on select "ENTRADA SALIDA DURACIÓN" at bounding box center [817, 198] width 72 height 15
select select "9"
click at [781, 191] on select "ENTRADA SALIDA DURACIÓN" at bounding box center [817, 198] width 72 height 15
click at [914, 25] on link "Guardar" at bounding box center [923, 21] width 83 height 18
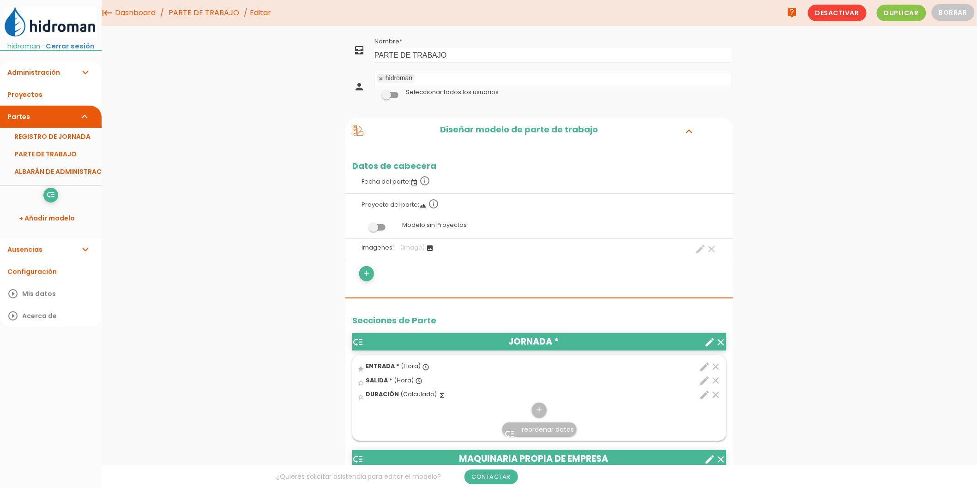
click at [202, 12] on link "PARTE DE TRABAJO" at bounding box center [203, 13] width 75 height 26
